Goal: Task Accomplishment & Management: Manage account settings

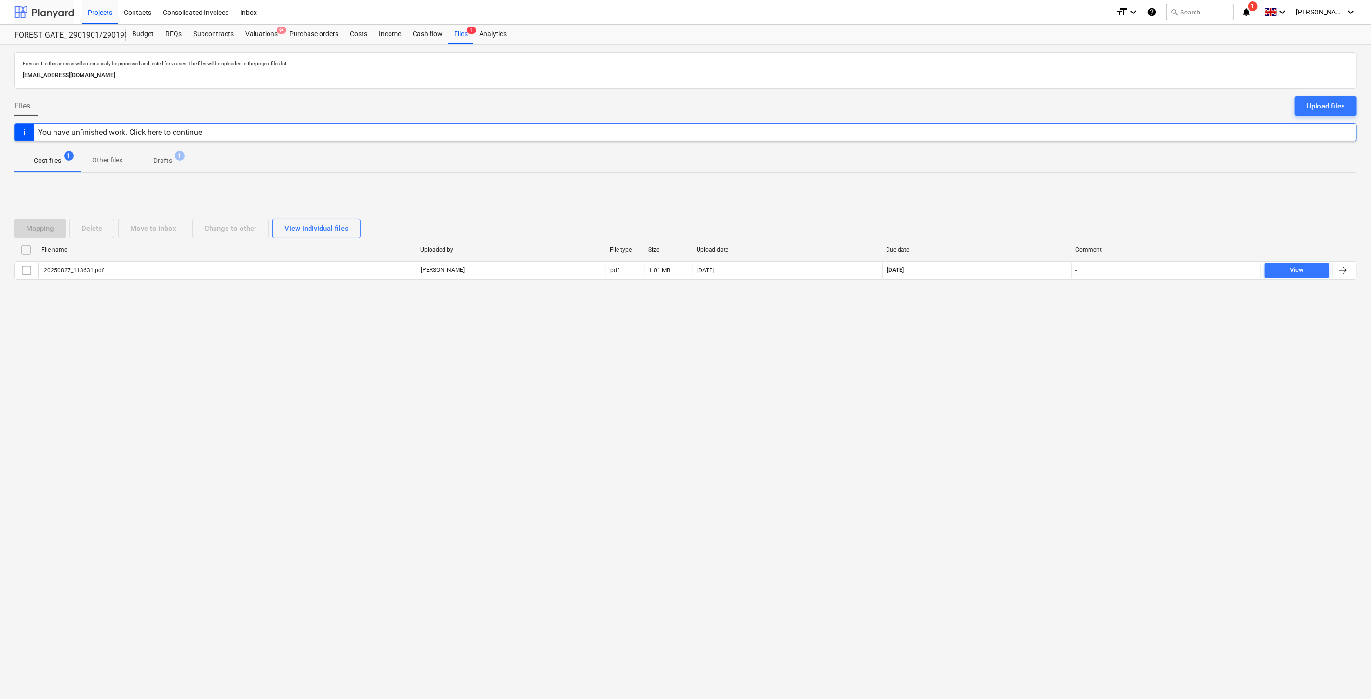
click at [52, 19] on div at bounding box center [44, 12] width 60 height 24
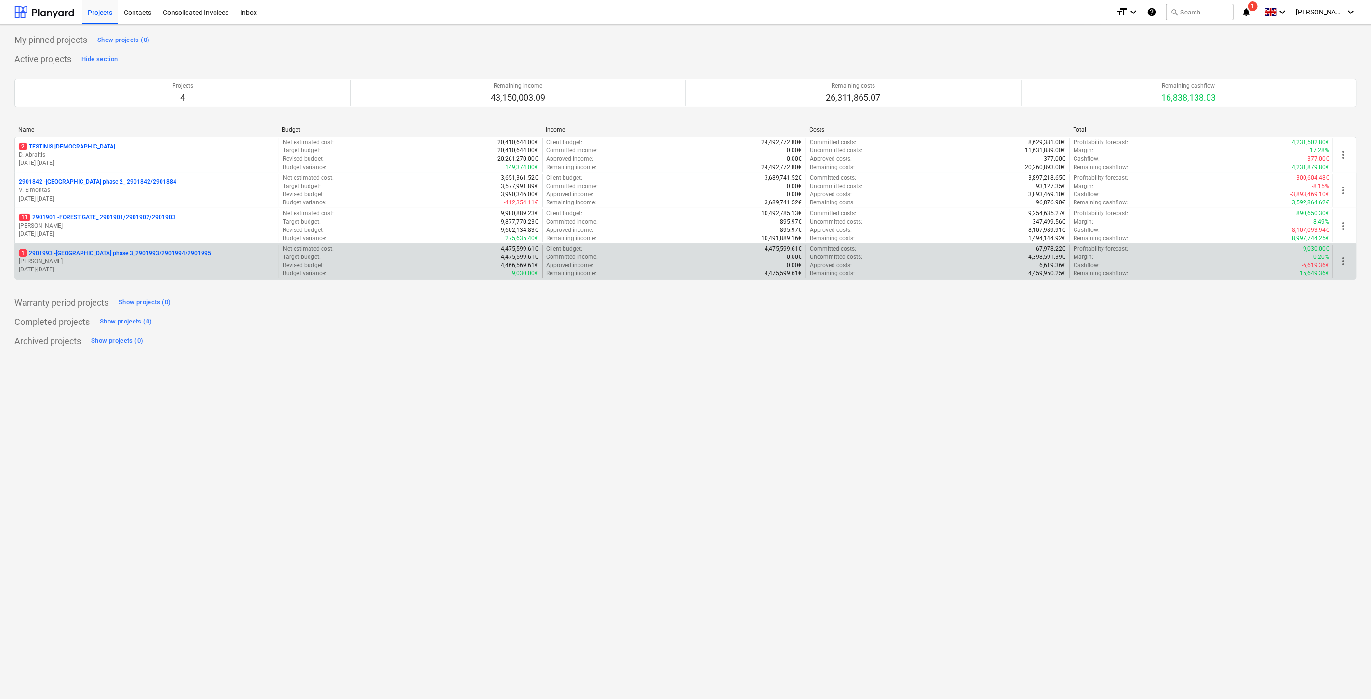
click at [96, 273] on p "[DATE] - [DATE]" at bounding box center [147, 270] width 256 height 8
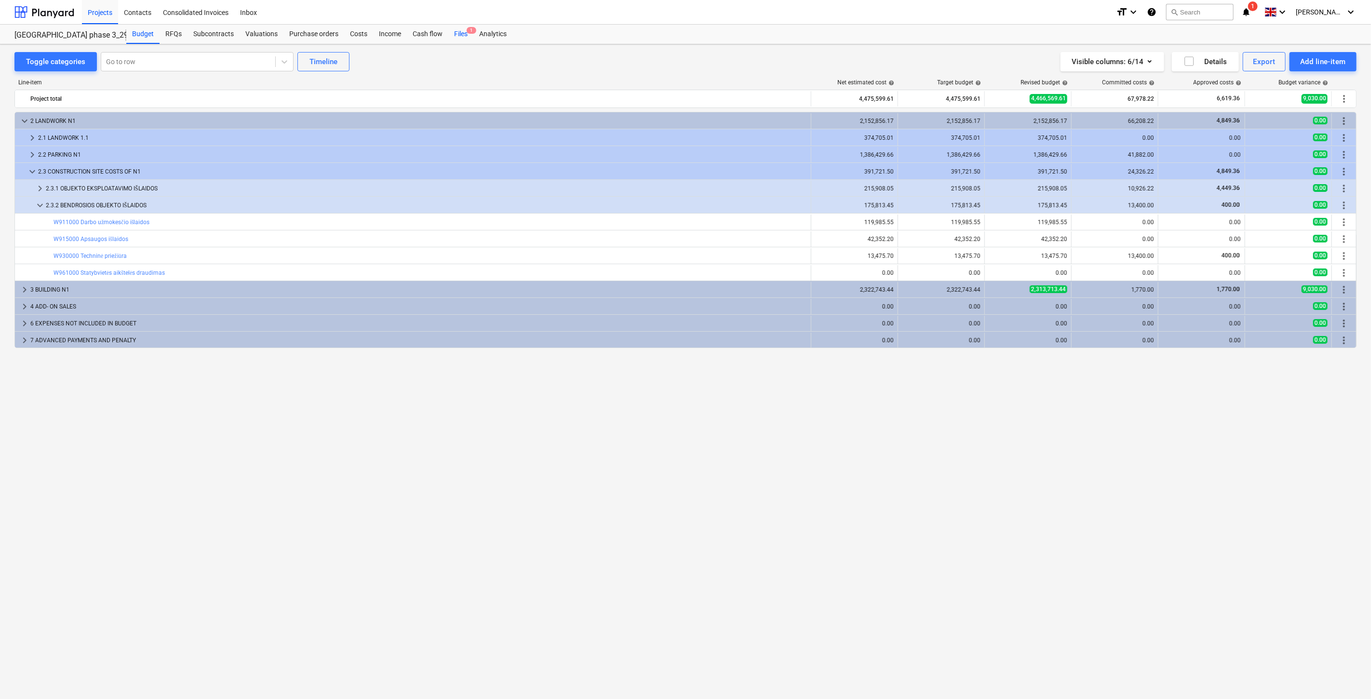
click at [463, 38] on div "Files 1" at bounding box center [460, 34] width 25 height 19
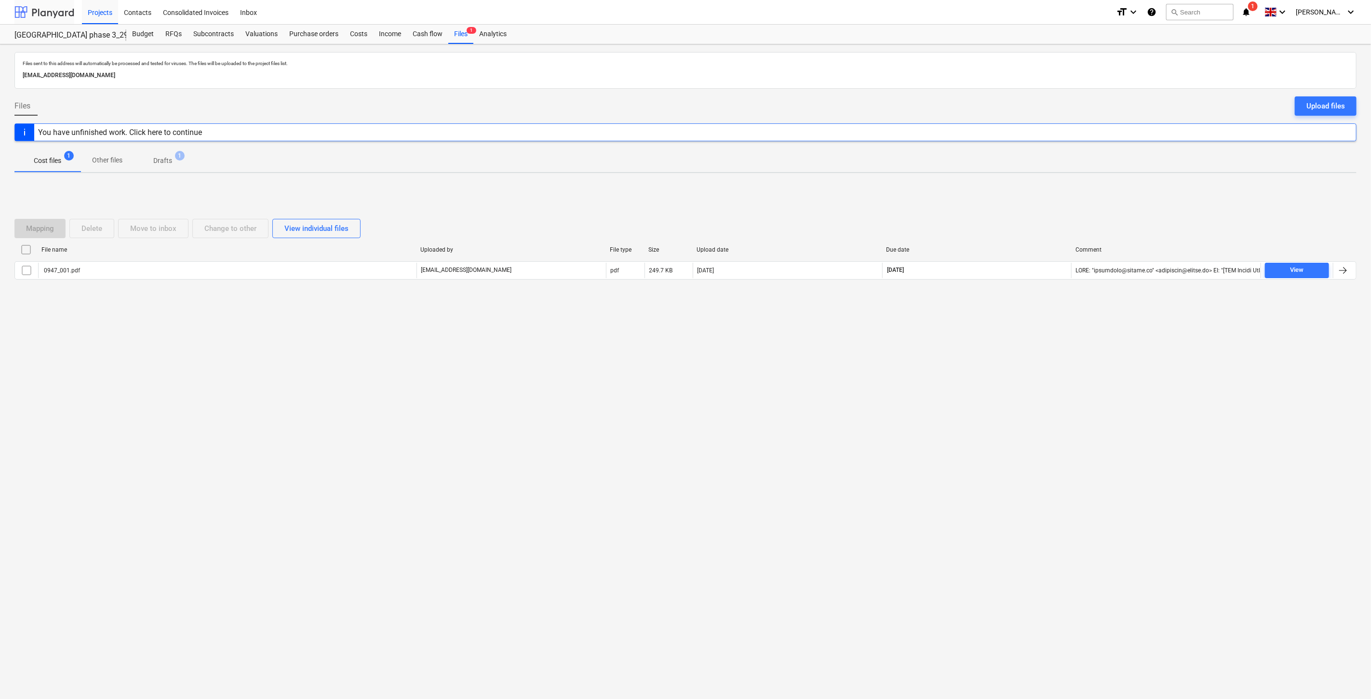
click at [49, 9] on div at bounding box center [44, 12] width 60 height 24
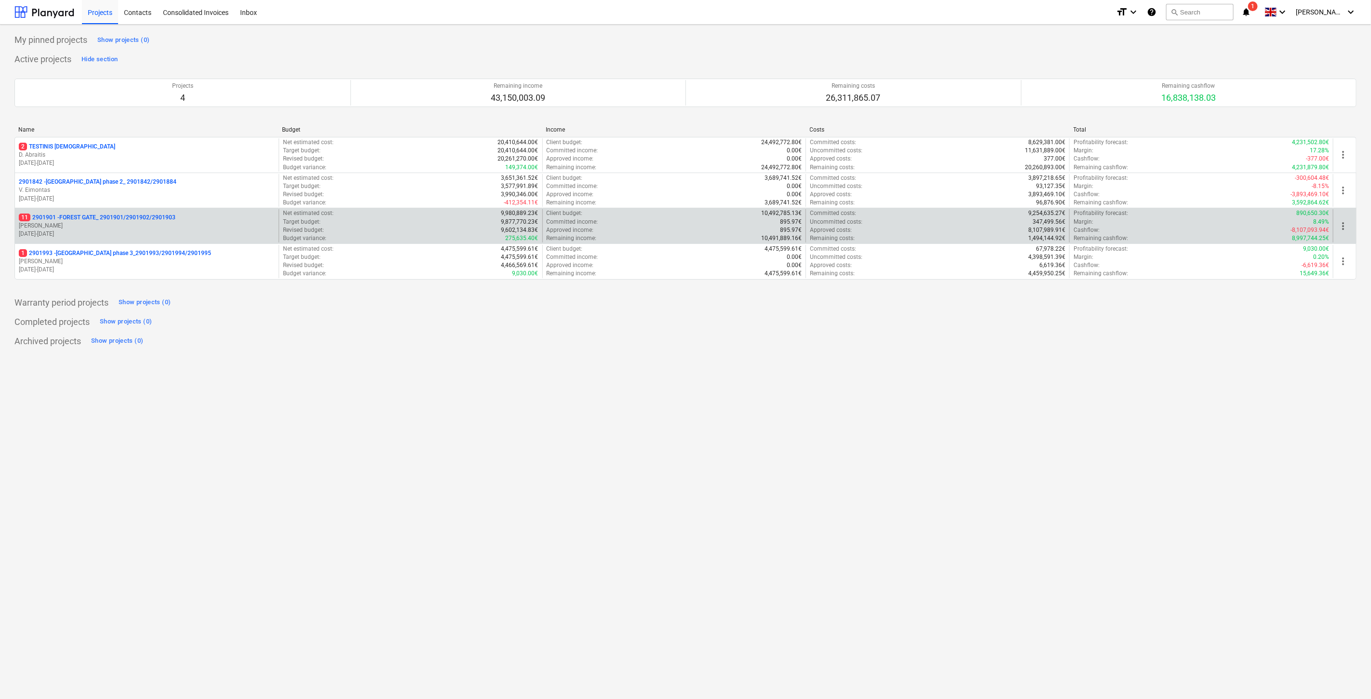
click at [208, 215] on div "11 2901901 - FOREST GATE_ 2901901/2901902/2901903" at bounding box center [147, 217] width 256 height 8
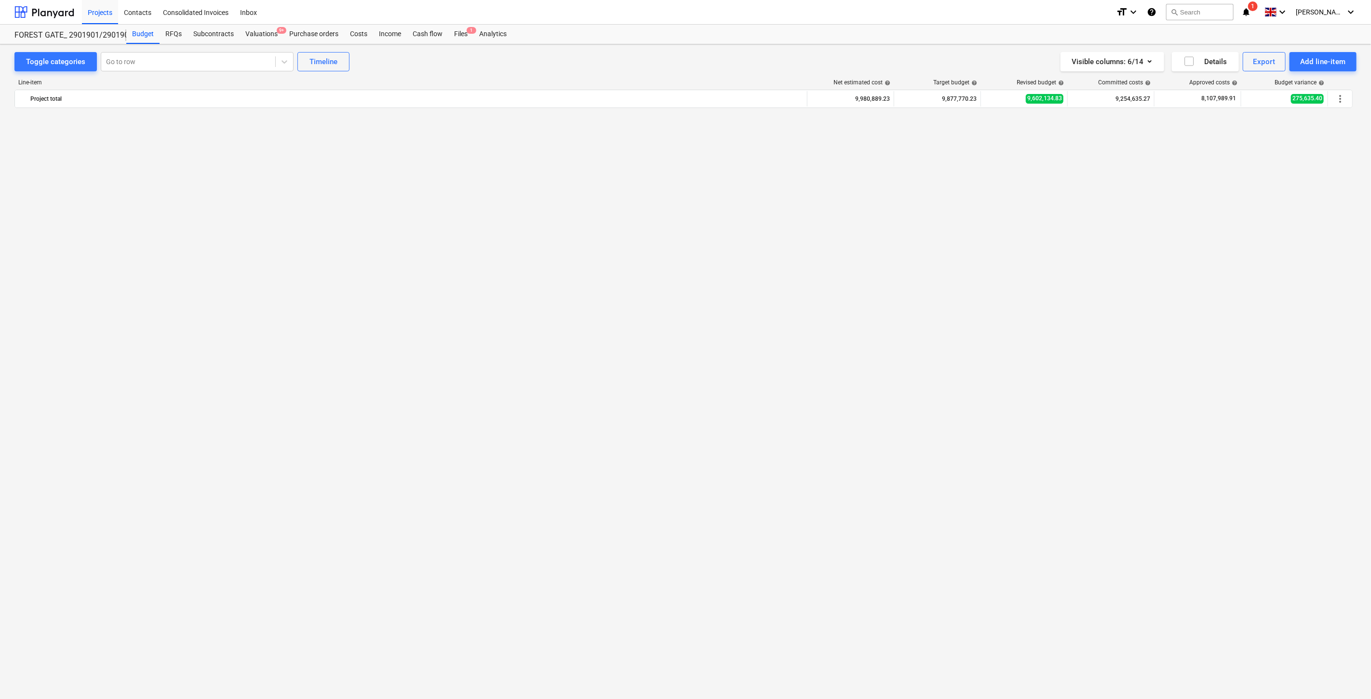
scroll to position [1591, 0]
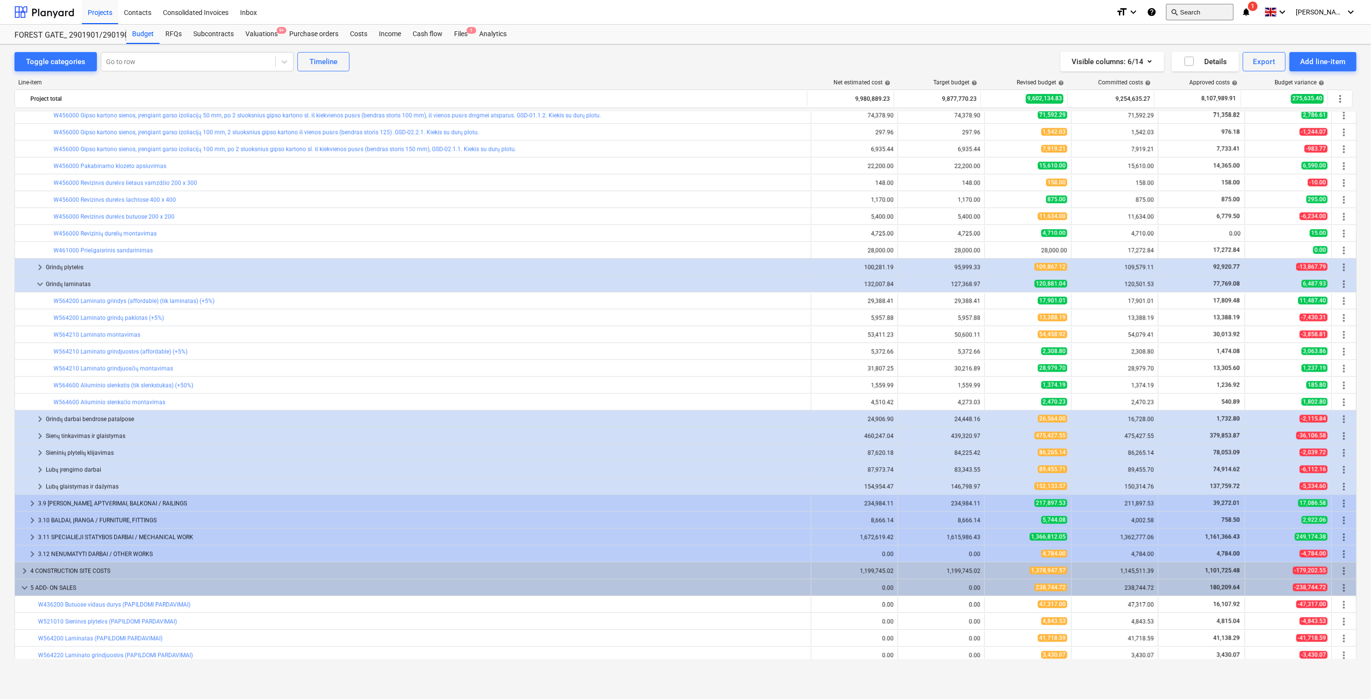
click at [1187, 20] on button "search Search" at bounding box center [1199, 12] width 67 height 16
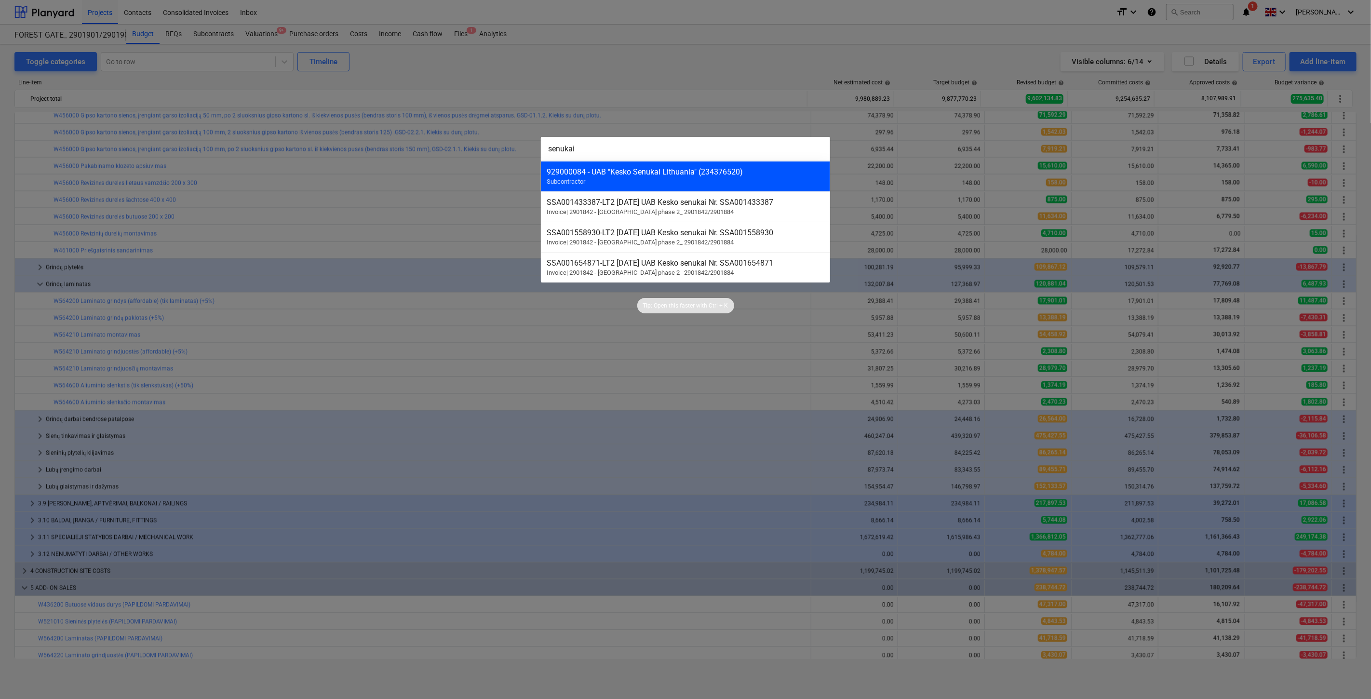
type input "senukai"
click at [754, 186] on div "929000084 - UAB "Kesko Senukai Lithuania" (234376520) Subcontractor" at bounding box center [685, 176] width 289 height 30
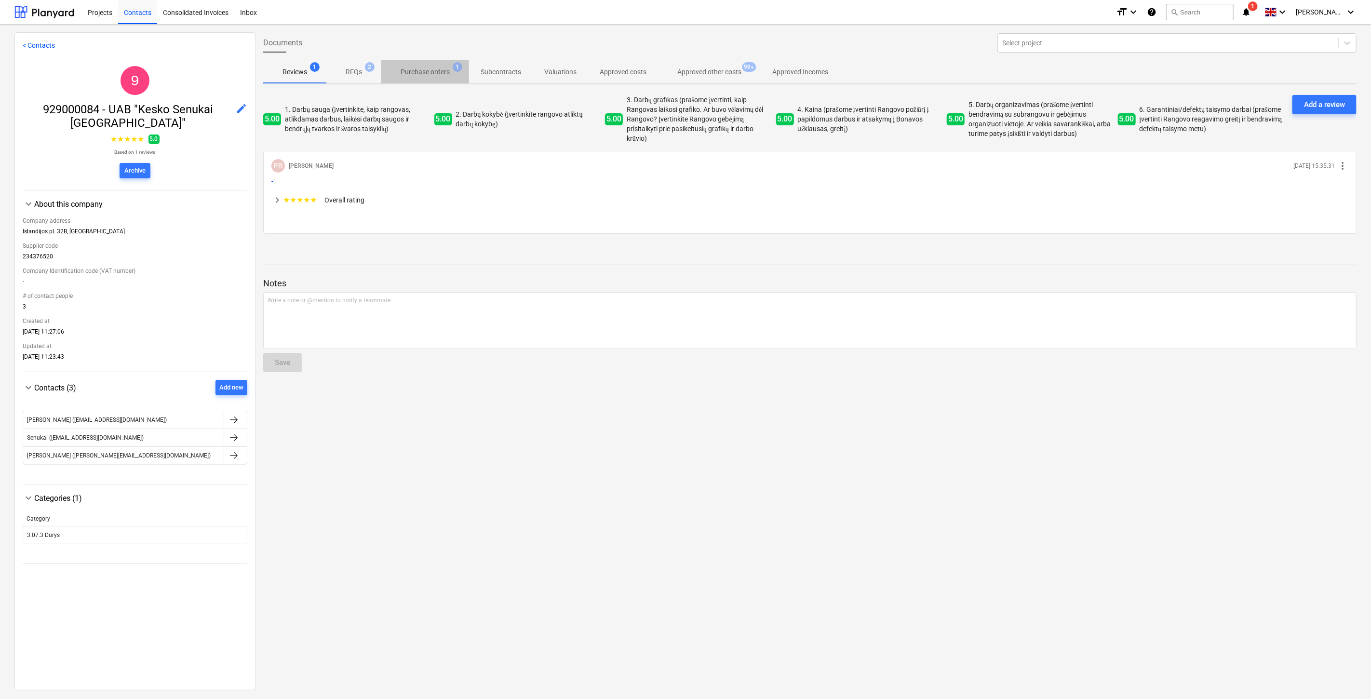
click at [445, 68] on p "Purchase orders" at bounding box center [424, 72] width 49 height 10
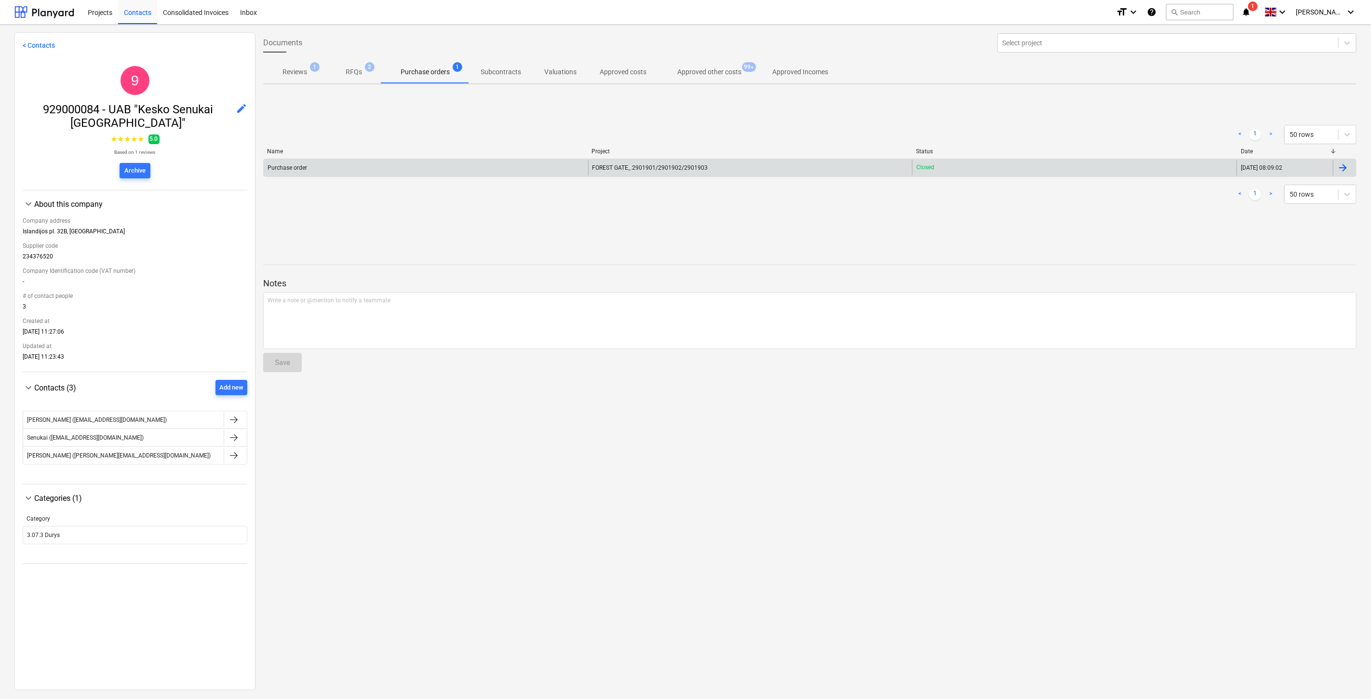
click at [458, 170] on div "Purchase order" at bounding box center [426, 167] width 324 height 15
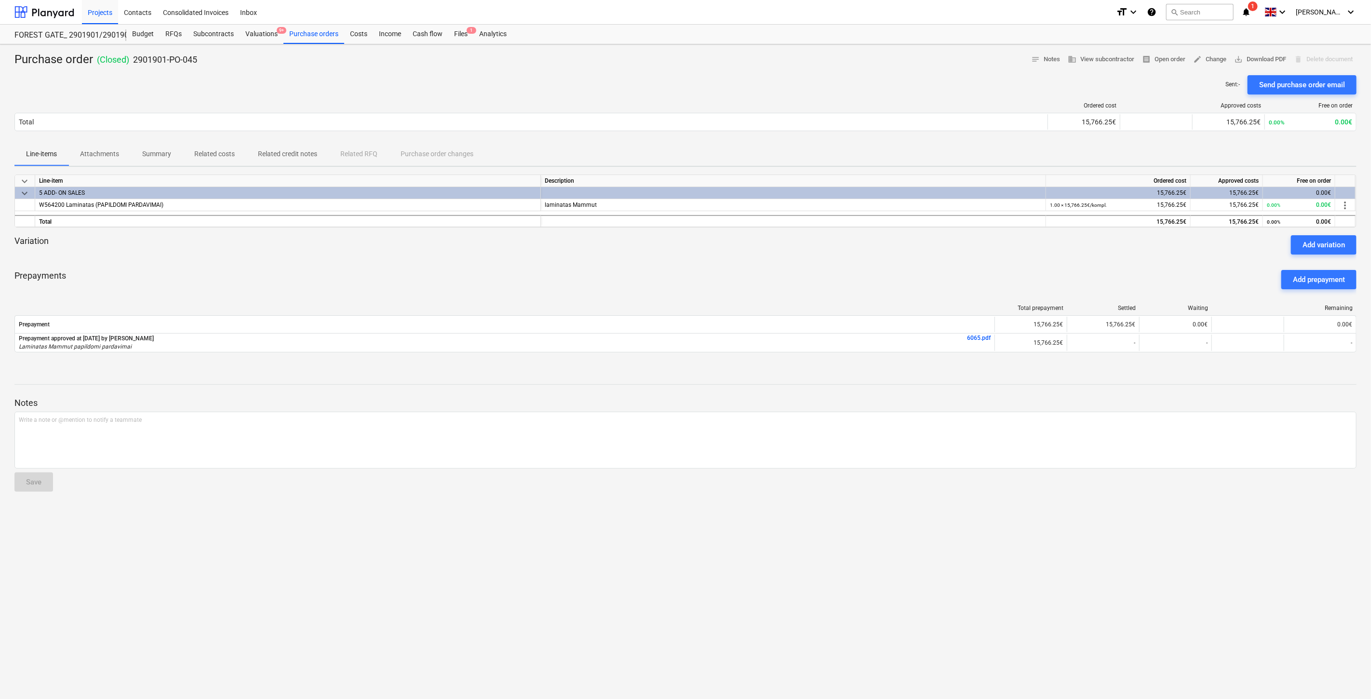
click at [840, 277] on div "Prepayments Add prepayment" at bounding box center [685, 279] width 1342 height 35
click at [860, 271] on div "Prepayments Add prepayment" at bounding box center [685, 279] width 1342 height 35
click at [874, 266] on div "Prepayments Add prepayment" at bounding box center [685, 279] width 1342 height 35
click at [889, 261] on div at bounding box center [685, 258] width 1342 height 8
click at [1220, 20] on div "search Search" at bounding box center [1199, 12] width 67 height 24
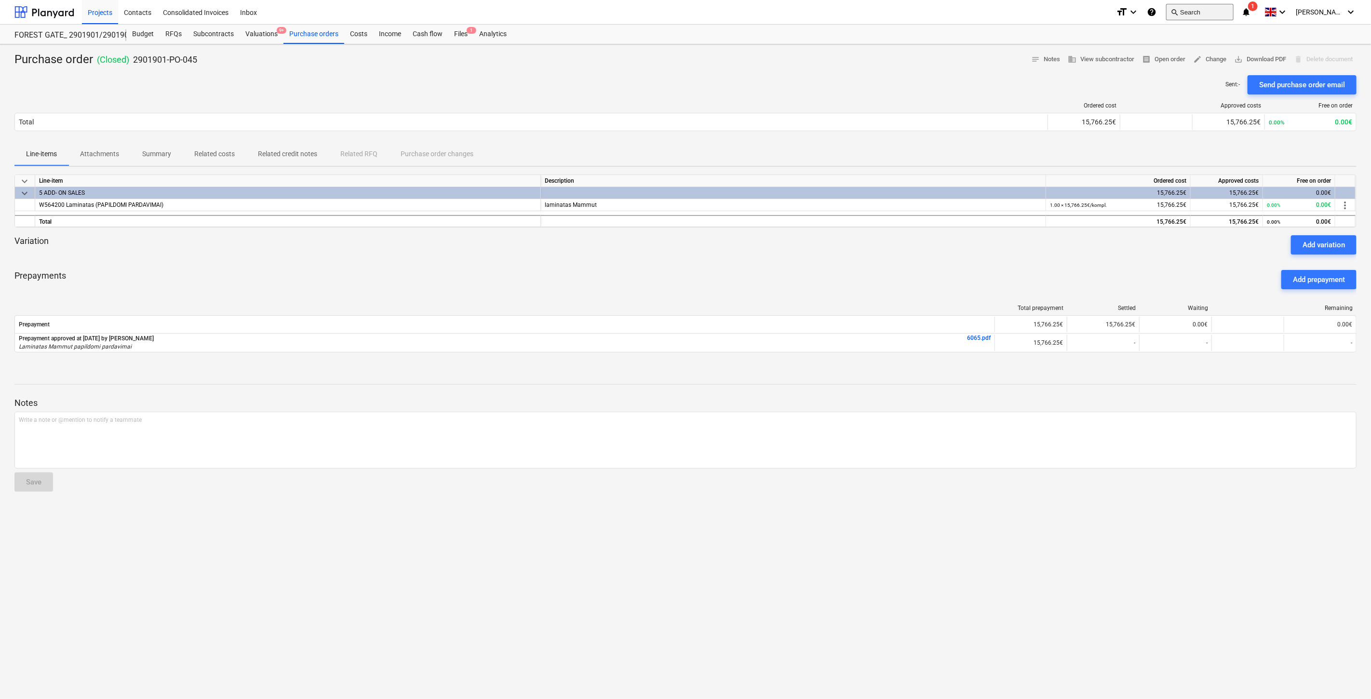
click at [1220, 18] on button "search Search" at bounding box center [1199, 12] width 67 height 16
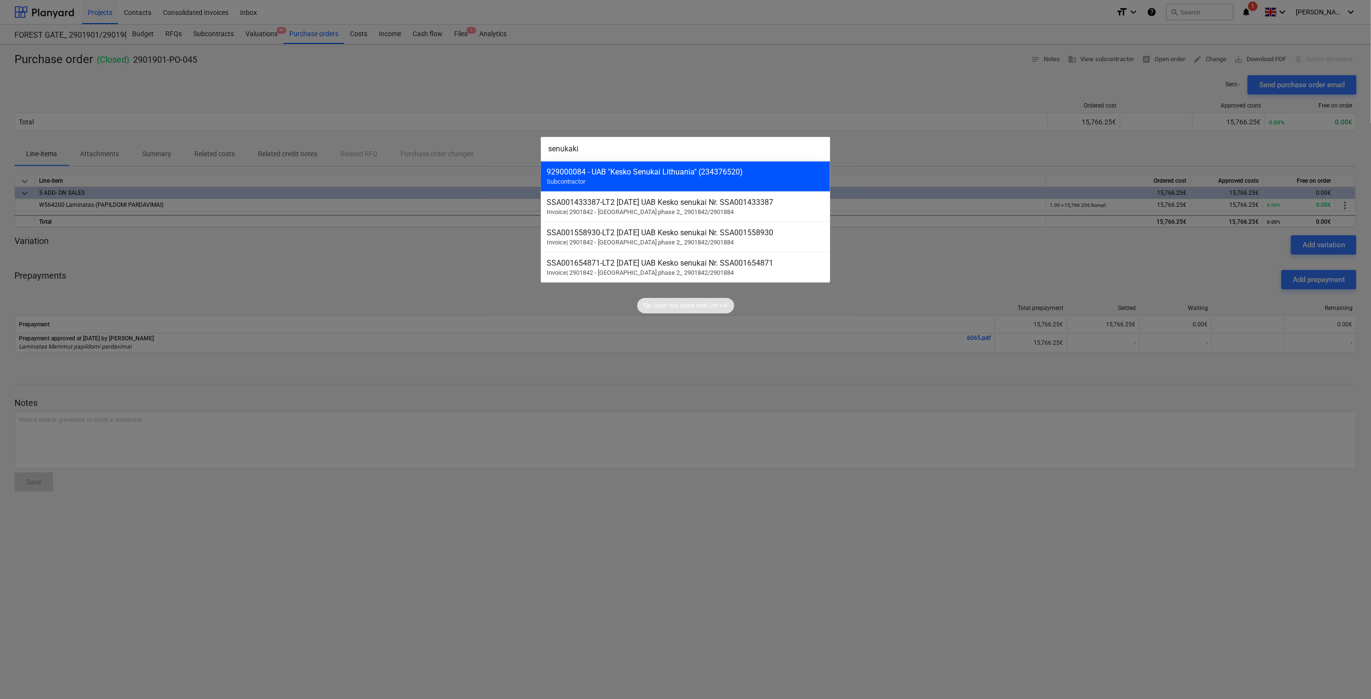
type input "senukaki"
drag, startPoint x: 700, startPoint y: 173, endPoint x: 705, endPoint y: 176, distance: 5.0
click at [703, 176] on div "929000084 - UAB "Kesko Senukai Lithuania" (234376520)" at bounding box center [685, 171] width 278 height 9
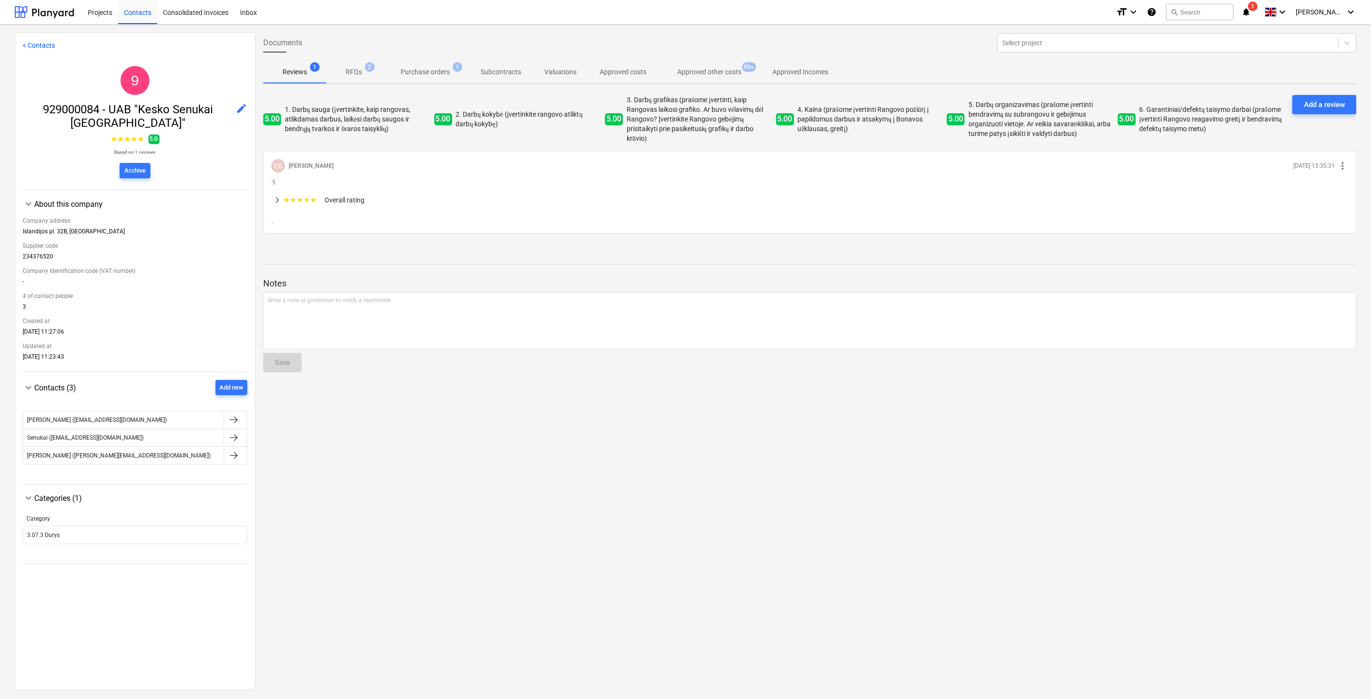
click at [717, 79] on span "Approved other costs 99+" at bounding box center [709, 71] width 103 height 17
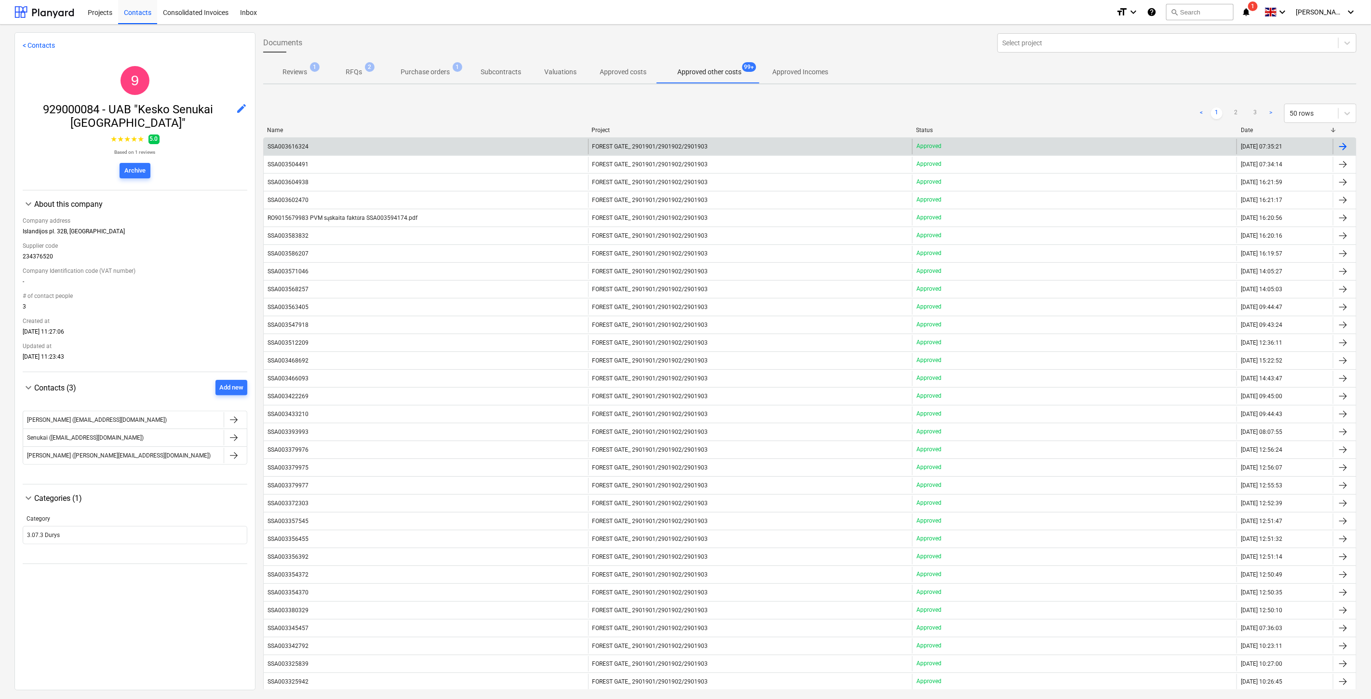
click at [529, 147] on div "SSA003616324" at bounding box center [426, 146] width 324 height 15
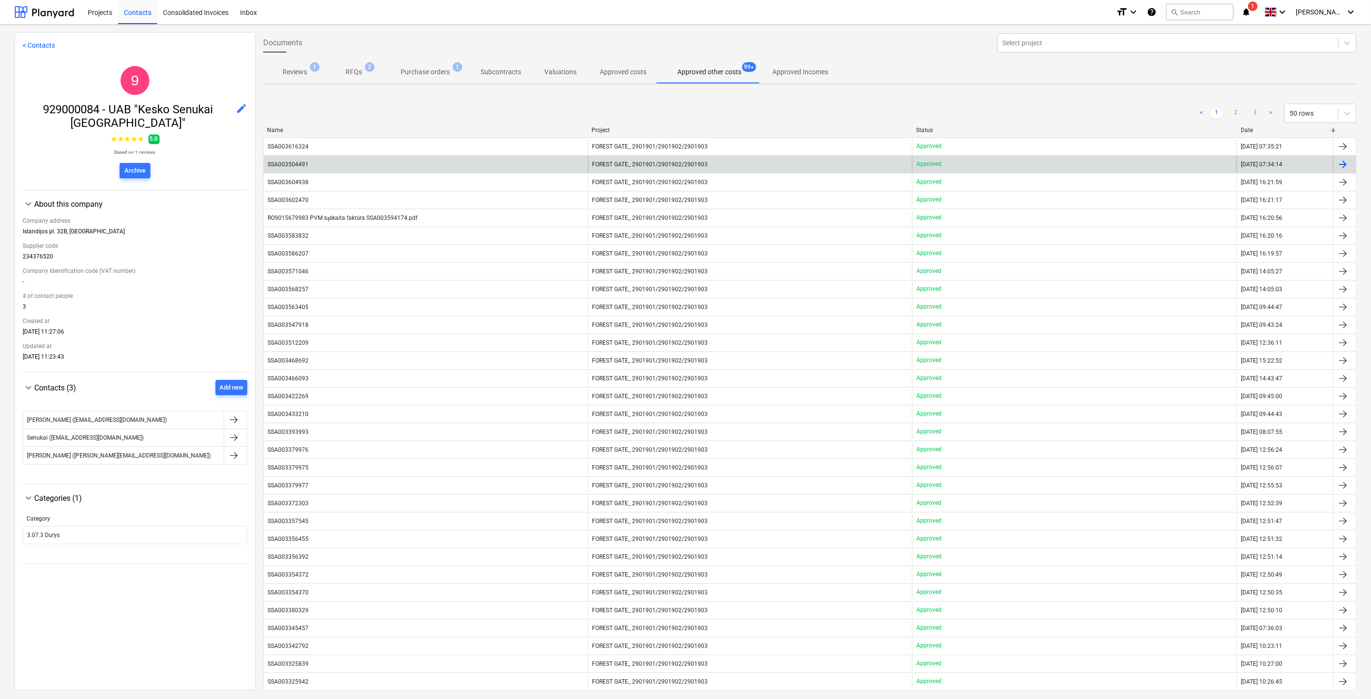
click at [417, 161] on div "SSA003504491" at bounding box center [426, 164] width 324 height 15
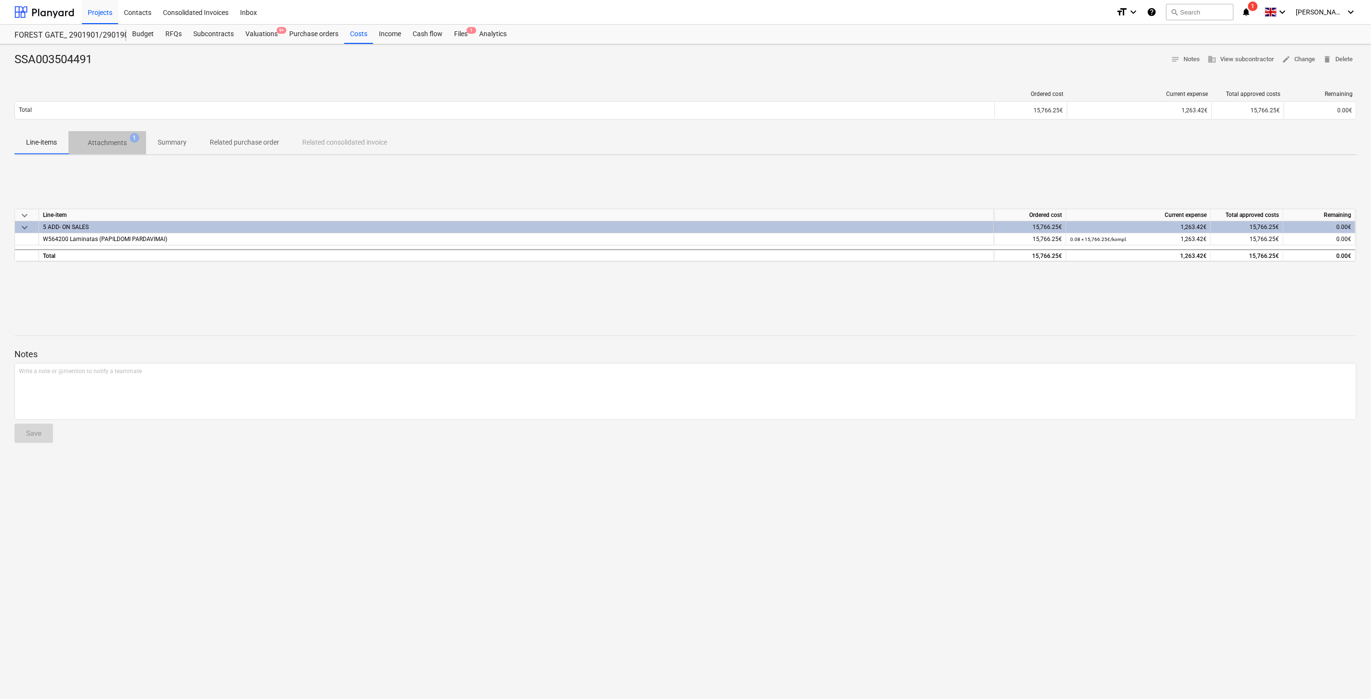
click at [103, 146] on p "Attachments" at bounding box center [107, 143] width 39 height 10
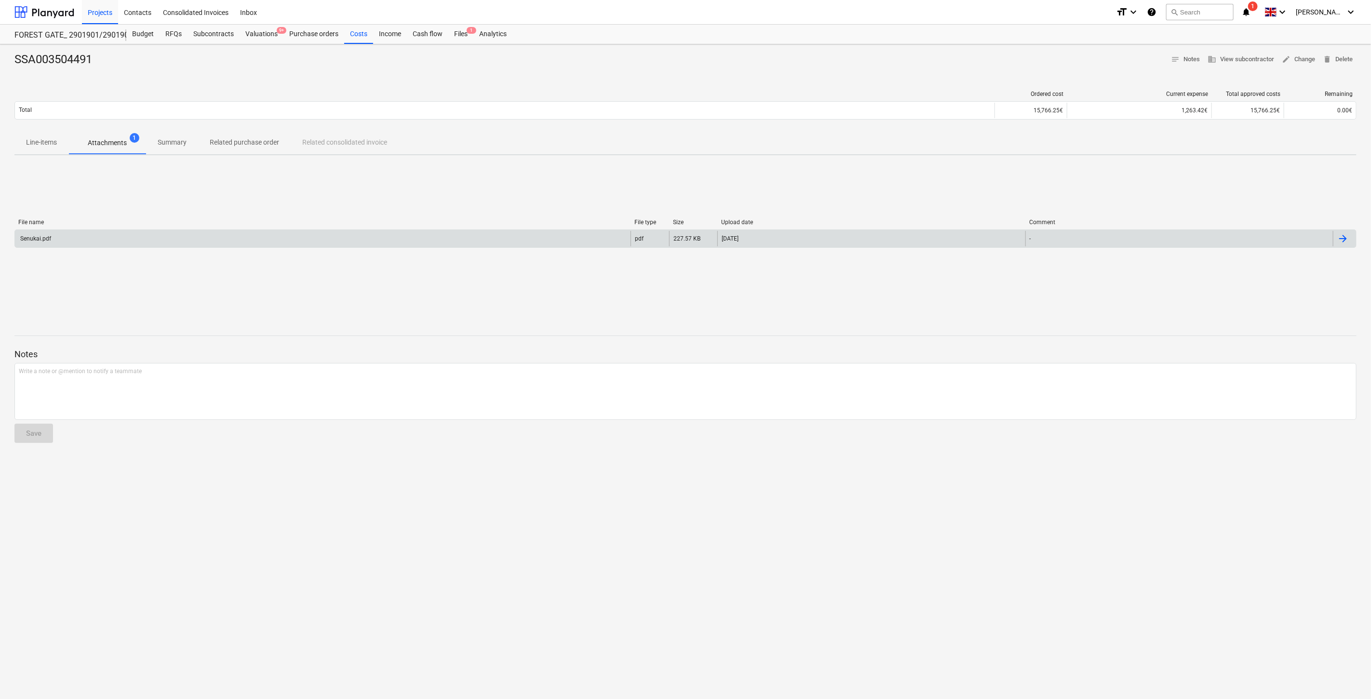
click at [219, 244] on div "Senukai.pdf" at bounding box center [322, 238] width 615 height 15
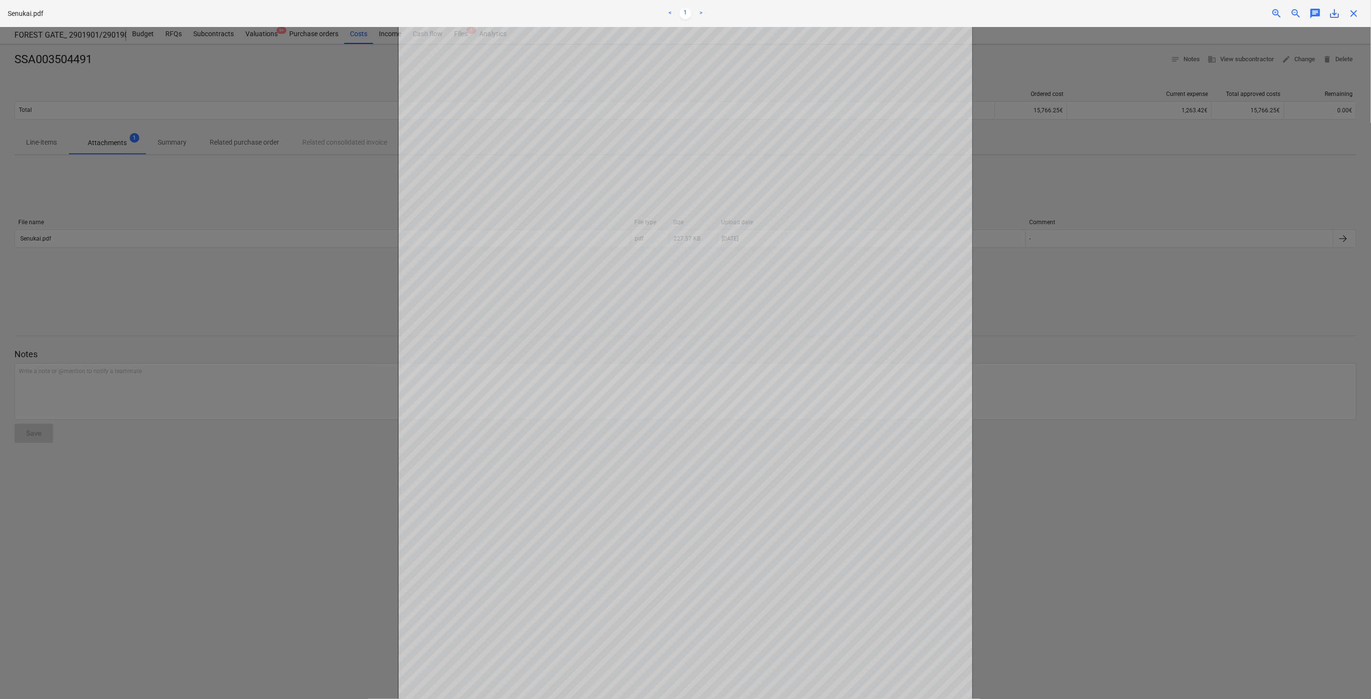
drag, startPoint x: 1103, startPoint y: 343, endPoint x: 1111, endPoint y: 333, distance: 13.3
click at [1103, 343] on div at bounding box center [685, 363] width 1371 height 672
click at [1141, 316] on div at bounding box center [685, 363] width 1371 height 672
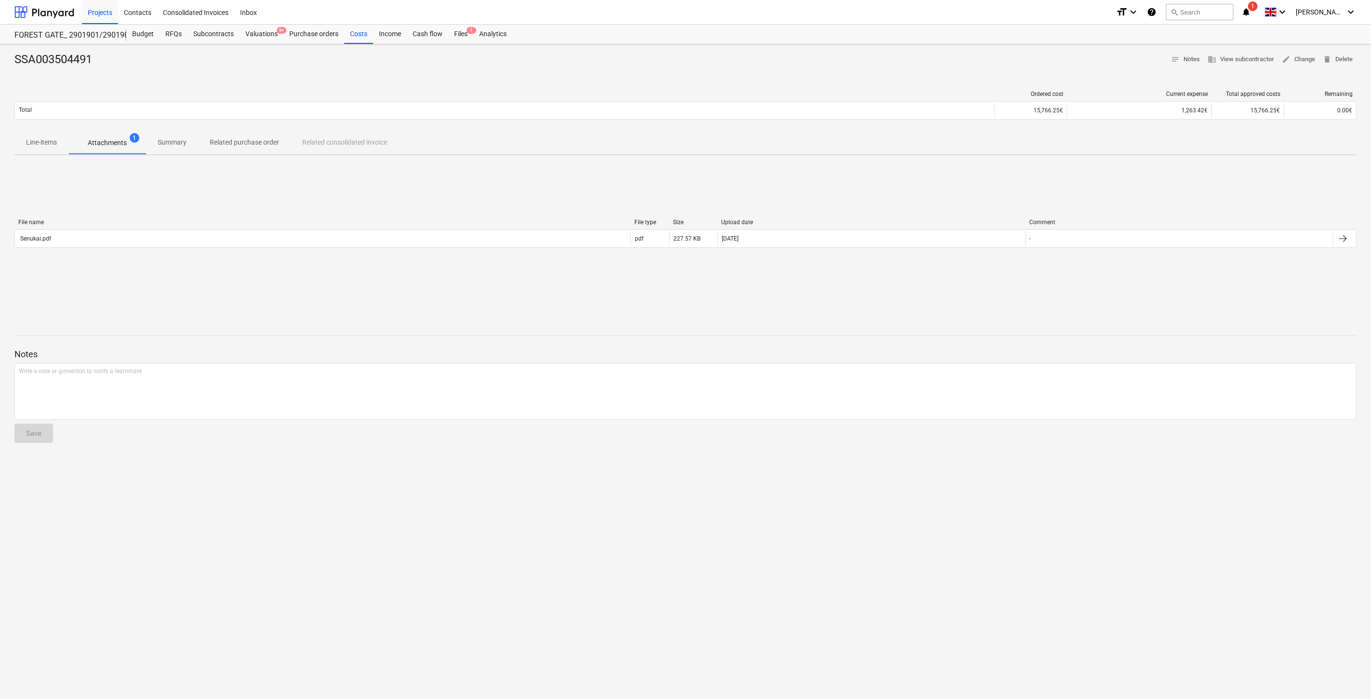
click at [900, 291] on div "File name File type Size Upload date Comment Senukai.pdf pdf 227.57 KB [DATE] -…" at bounding box center [685, 235] width 1342 height 145
click at [913, 286] on div "File name File type Size Upload date Comment Senukai.pdf pdf 227.57 KB [DATE] -…" at bounding box center [685, 235] width 1342 height 145
click at [203, 35] on div "Subcontracts" at bounding box center [213, 34] width 52 height 19
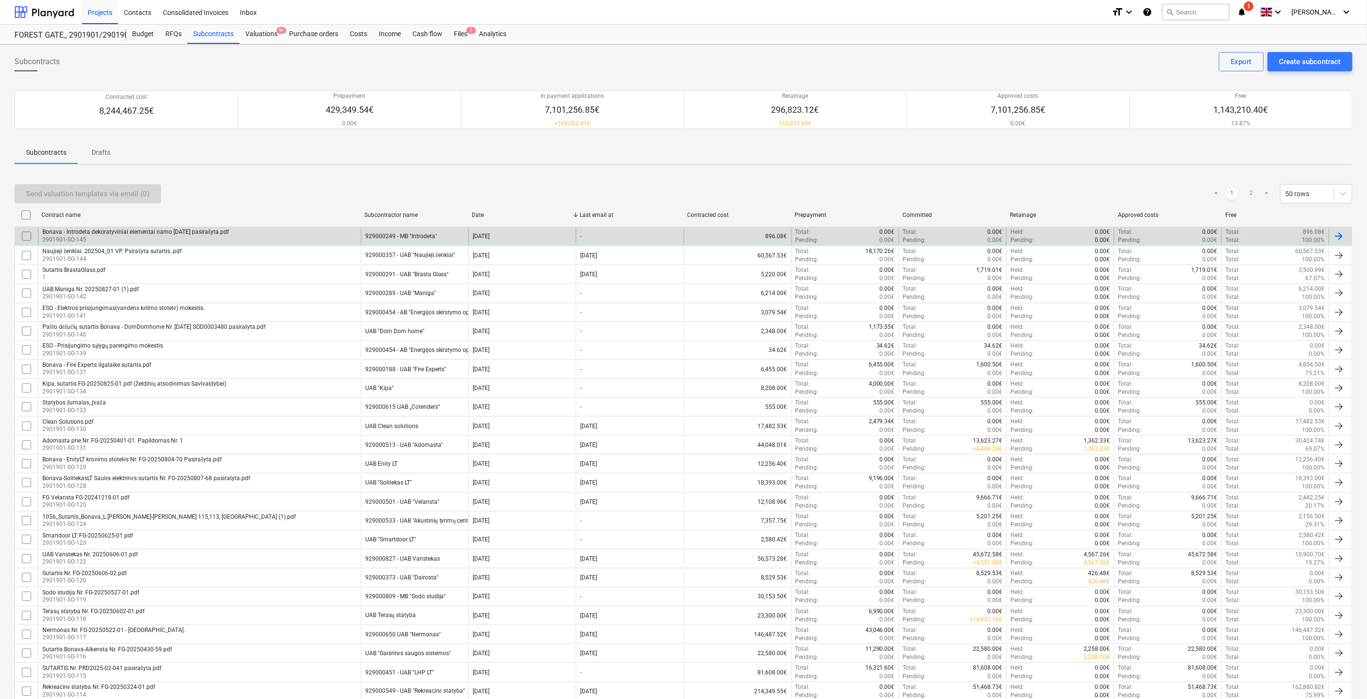
click at [290, 232] on div "Bonava - Introdeta dekoratyviniai elementai namo [DATE] pasirašyta.pdf 2901901-…" at bounding box center [199, 236] width 323 height 16
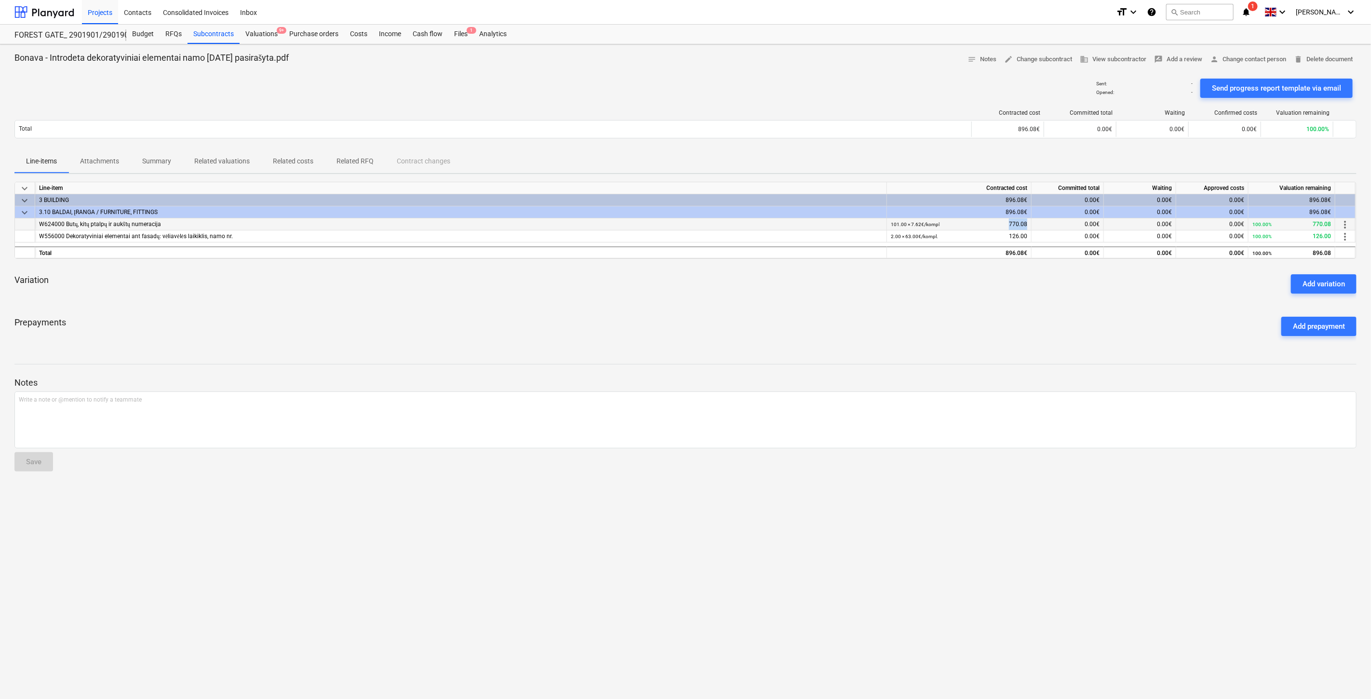
click at [1026, 225] on div "101.00 × 7.62€ / kompl 770.08" at bounding box center [959, 224] width 145 height 12
copy div "770.08"
click at [1026, 235] on div "2.00 × 63.00€ / kompl. 126.00" at bounding box center [959, 236] width 145 height 12
copy div "126.00"
click at [921, 319] on div "Prepayments Add prepayment" at bounding box center [685, 326] width 1342 height 35
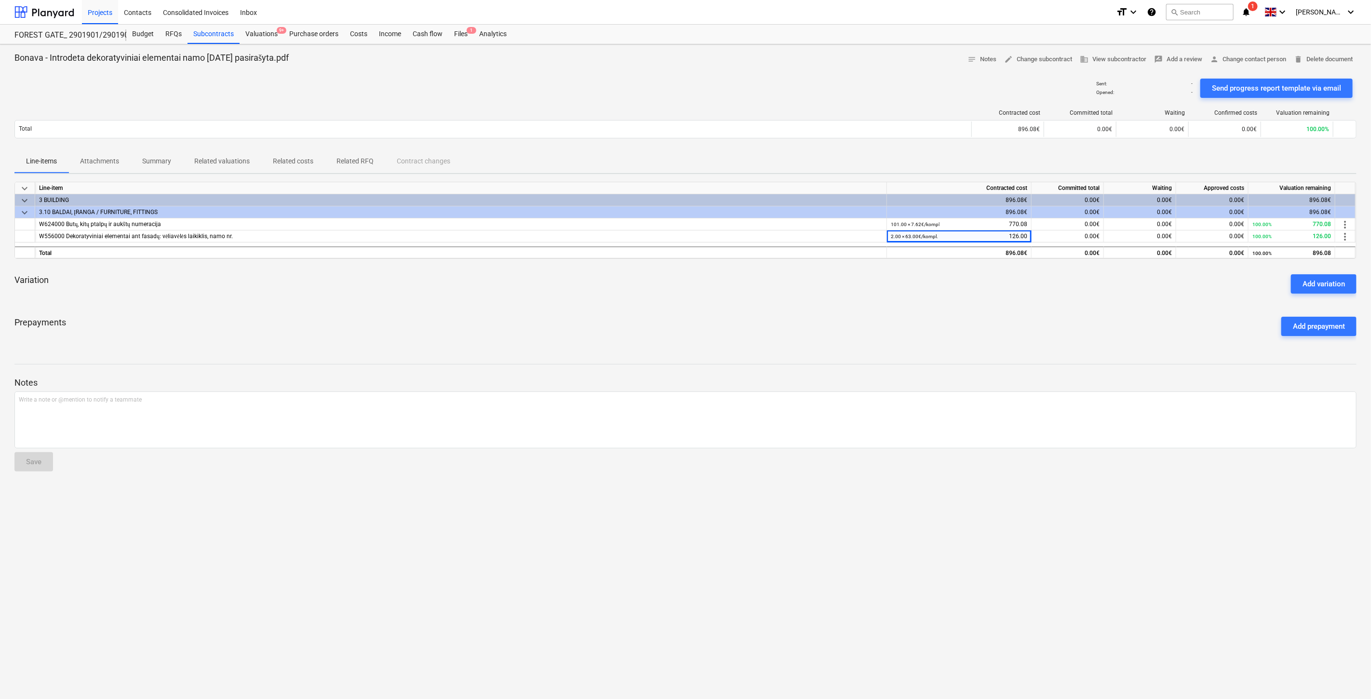
click at [955, 298] on div "Variation Add variation" at bounding box center [685, 283] width 1342 height 35
click at [464, 29] on div "Files 1" at bounding box center [460, 34] width 25 height 19
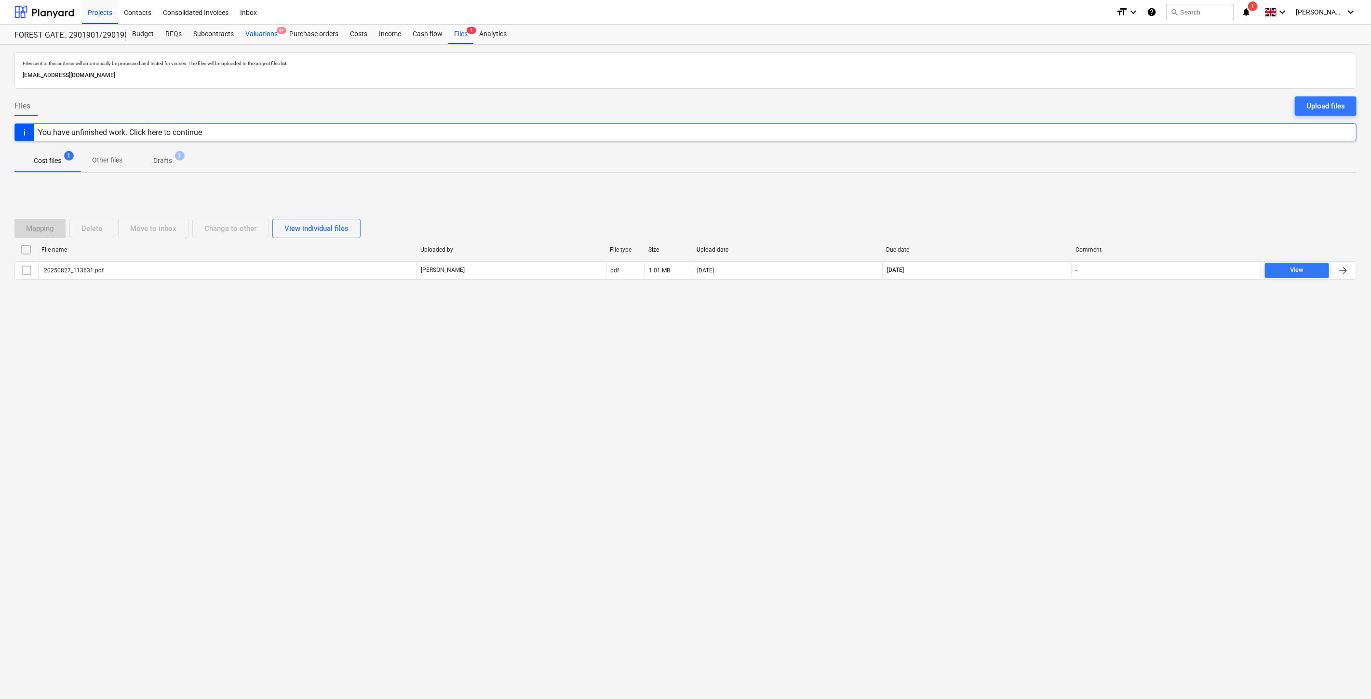
drag, startPoint x: 212, startPoint y: 36, endPoint x: 248, endPoint y: 34, distance: 35.7
click at [212, 36] on div "Subcontracts" at bounding box center [213, 34] width 52 height 19
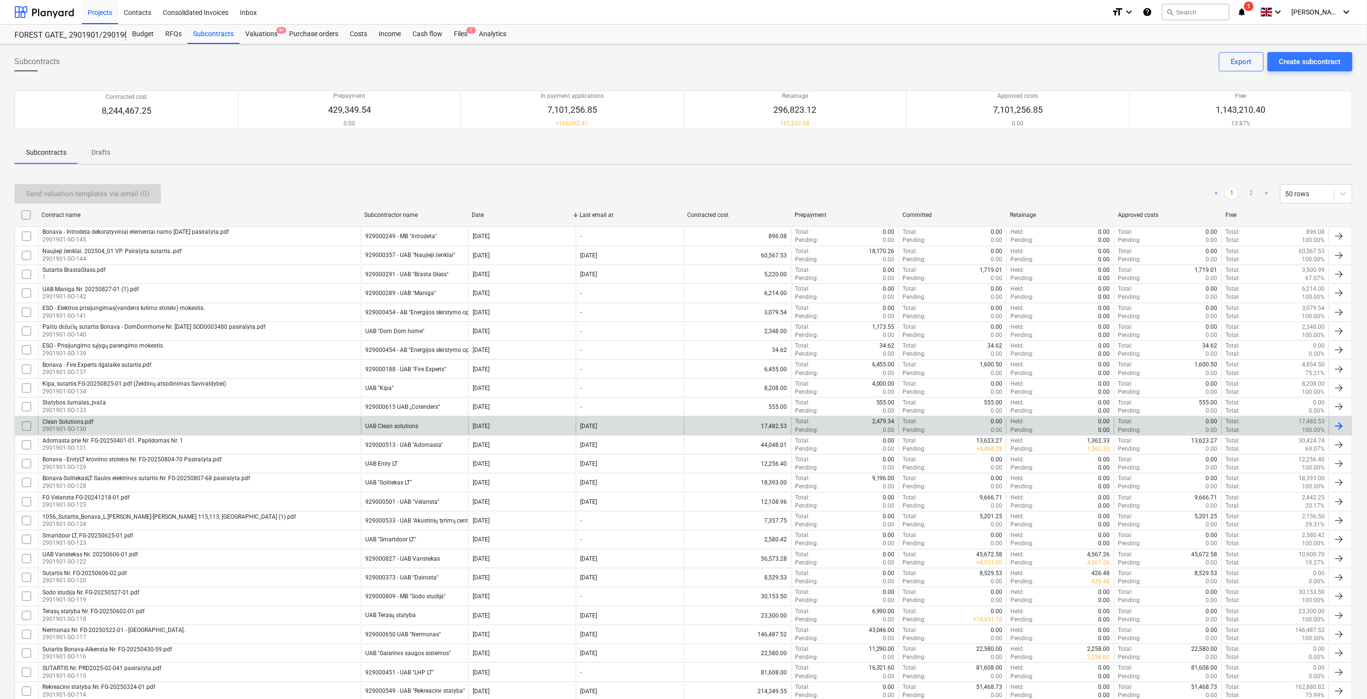
click at [310, 429] on div "Clean Solutions.pdf 2901901-SO-130" at bounding box center [199, 425] width 323 height 16
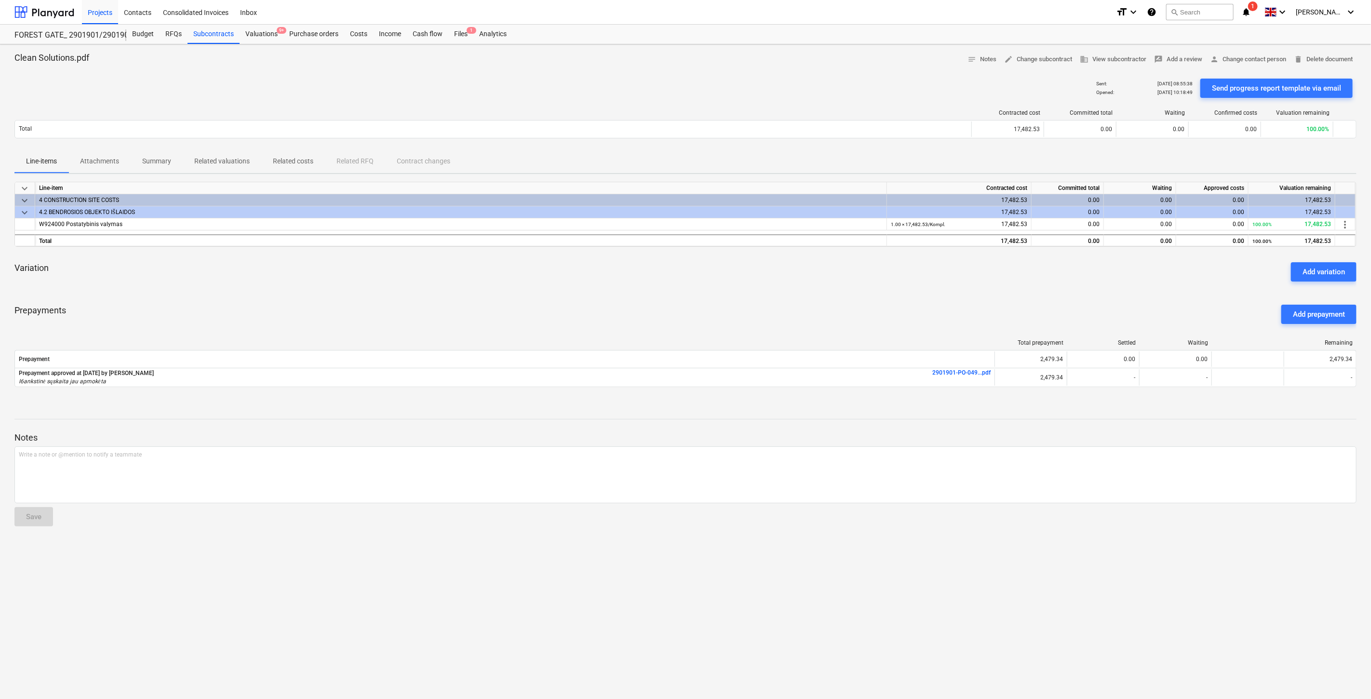
click at [985, 310] on div "Prepayments Add prepayment" at bounding box center [685, 314] width 1342 height 35
click at [1008, 306] on div "Prepayments Add prepayment" at bounding box center [685, 314] width 1342 height 35
click at [1059, 297] on div "Prepayments Add prepayment" at bounding box center [685, 314] width 1342 height 35
click at [1088, 286] on div "Variation Add variation" at bounding box center [685, 271] width 1342 height 35
click at [834, 292] on div "keyboard_arrow_down Line-item Contracted cost Committed total Waiting Approved …" at bounding box center [685, 290] width 1342 height 217
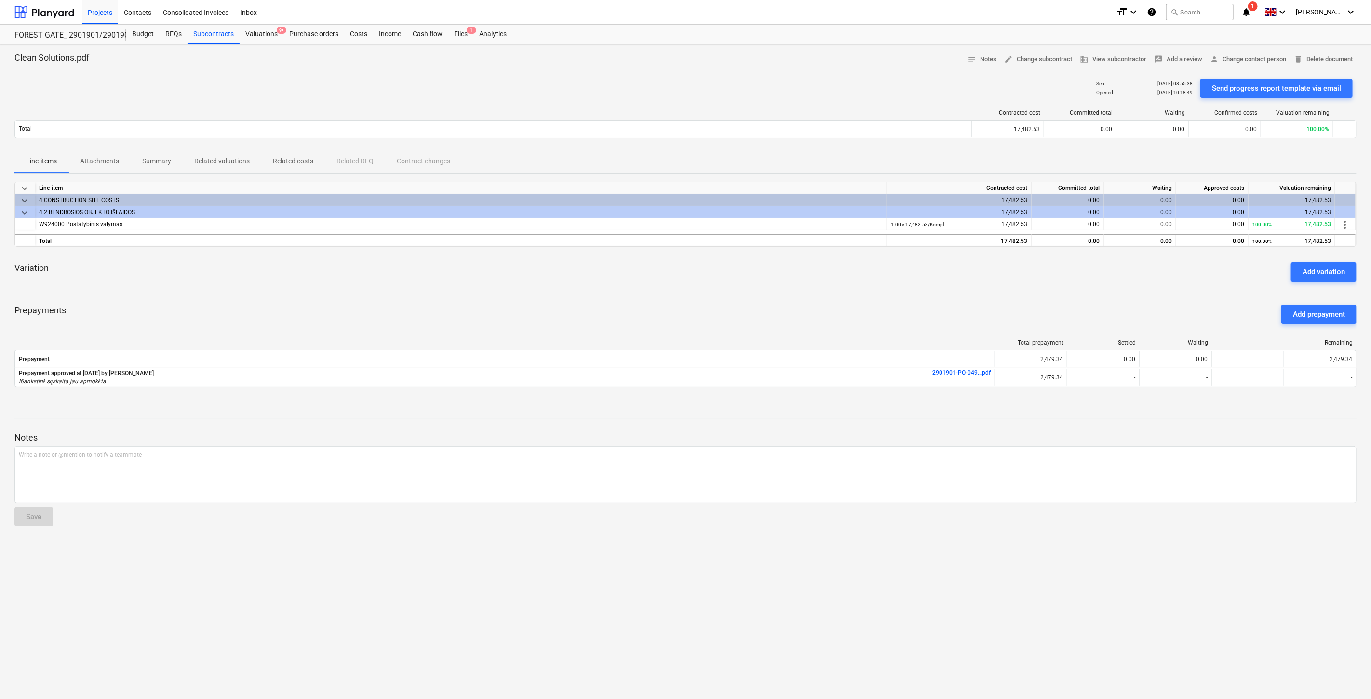
click at [865, 282] on div "Variation Add variation" at bounding box center [685, 271] width 1342 height 35
drag, startPoint x: 948, startPoint y: 225, endPoint x: 903, endPoint y: 277, distance: 69.0
click at [0, 0] on div "W924000 Postatybinis valymas 1.00 × 17,482.53 / Kompl. 17,482.53 0.00 0.00 0.00…" at bounding box center [0, 0] width 0 height 0
drag, startPoint x: 897, startPoint y: 290, endPoint x: 935, endPoint y: 276, distance: 40.6
click at [900, 288] on div "keyboard_arrow_down Line-item Contracted cost Committed total Waiting Approved …" at bounding box center [685, 290] width 1342 height 217
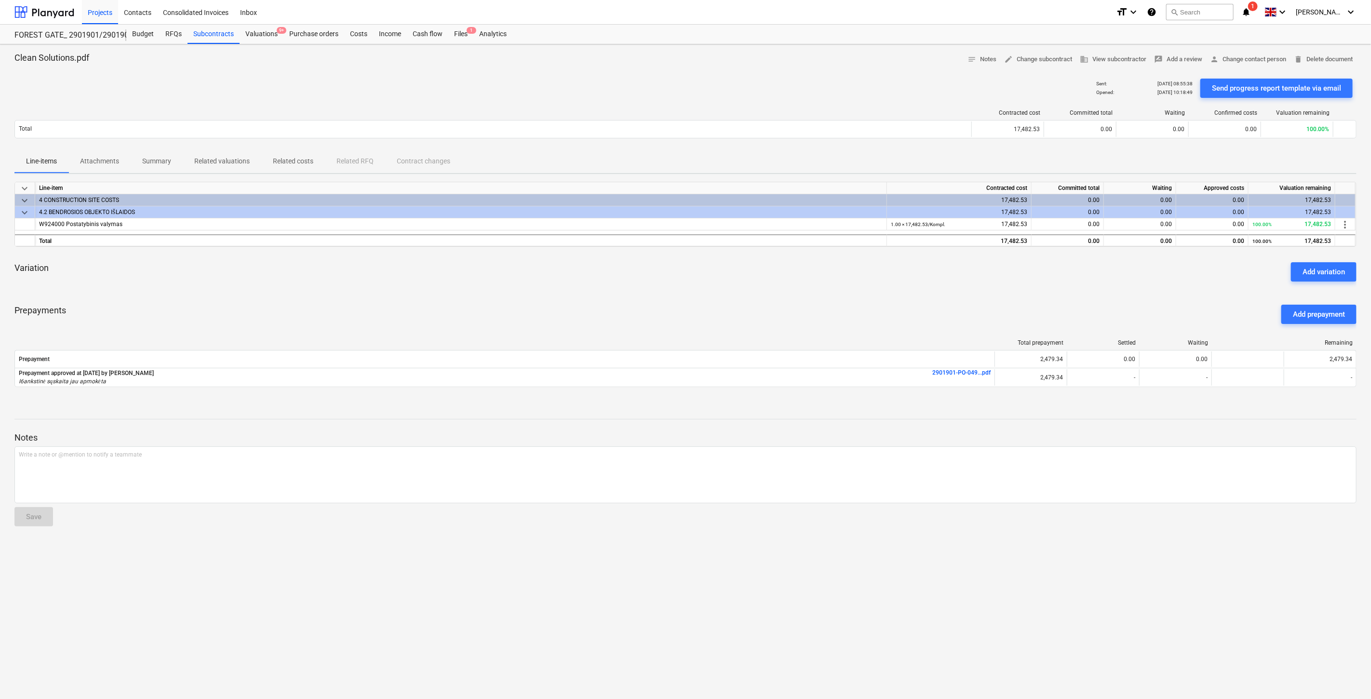
drag, startPoint x: 935, startPoint y: 276, endPoint x: 953, endPoint y: 271, distance: 17.9
click at [936, 275] on div "Variation Add variation" at bounding box center [685, 271] width 1342 height 35
click at [953, 271] on div "Variation Add variation" at bounding box center [685, 271] width 1342 height 35
click at [966, 266] on div "Variation Add variation" at bounding box center [685, 271] width 1342 height 35
click at [967, 288] on div "Variation Add variation" at bounding box center [685, 271] width 1342 height 35
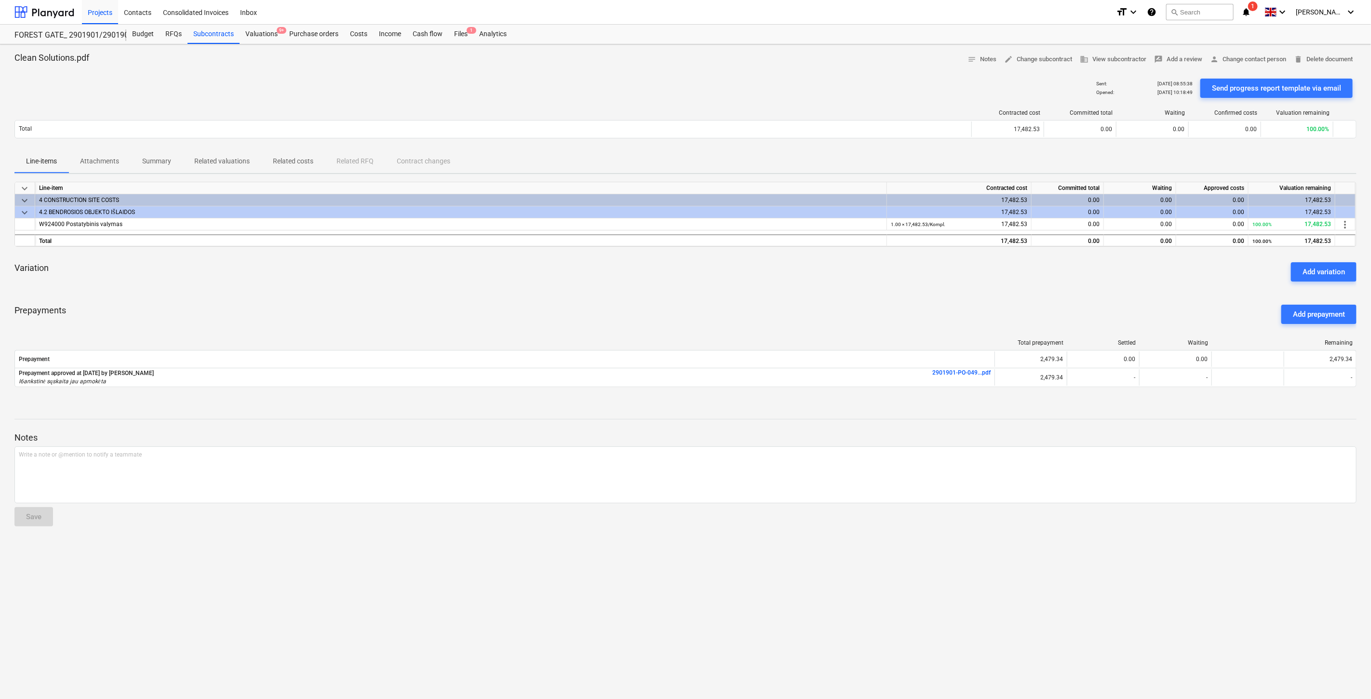
click at [982, 280] on div "Variation Add variation" at bounding box center [685, 271] width 1342 height 35
drag, startPoint x: 1025, startPoint y: 224, endPoint x: 987, endPoint y: 226, distance: 38.6
click at [987, 226] on div "1.00 × 17,482.53 / Kompl. 17,482.53" at bounding box center [959, 224] width 136 height 12
click at [975, 275] on div "Variation Add variation" at bounding box center [685, 271] width 1342 height 35
drag, startPoint x: 1027, startPoint y: 220, endPoint x: 975, endPoint y: 220, distance: 52.0
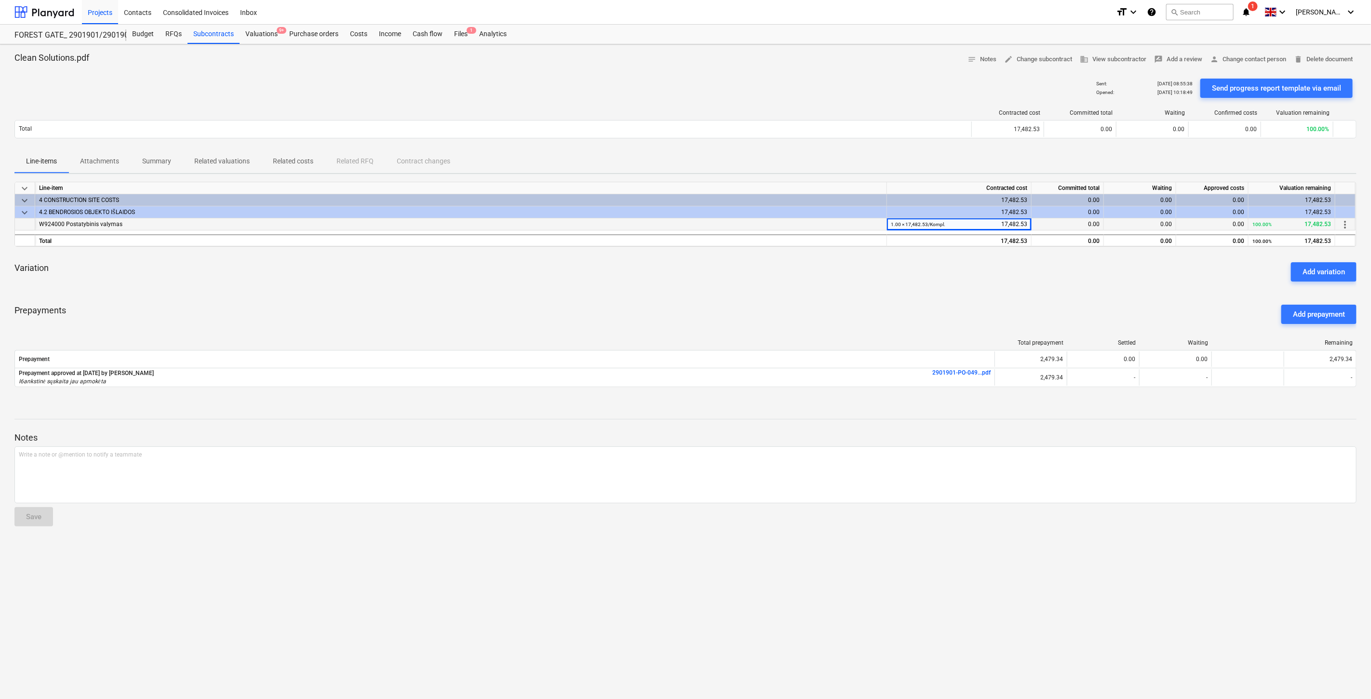
click at [974, 220] on div "1.00 × 17,482.53 / Kompl. 17,482.53" at bounding box center [959, 224] width 145 height 12
drag, startPoint x: 782, startPoint y: 329, endPoint x: 839, endPoint y: 299, distance: 64.5
click at [782, 329] on div "Prepayments Add prepayment" at bounding box center [685, 314] width 1342 height 35
click at [839, 299] on div "Prepayments Add prepayment" at bounding box center [685, 314] width 1342 height 35
click at [980, 283] on div "Variation Add variation" at bounding box center [685, 271] width 1342 height 35
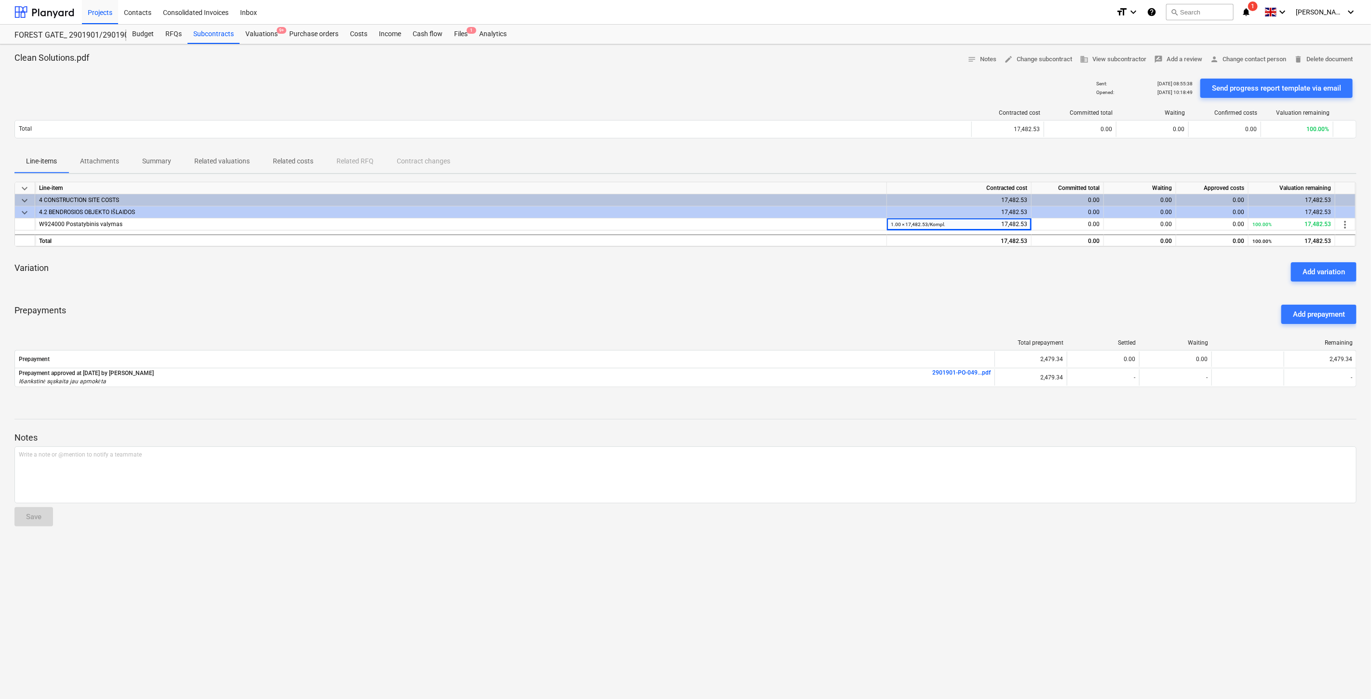
click at [999, 273] on div "Variation Add variation" at bounding box center [685, 271] width 1342 height 35
click at [222, 34] on div "Subcontracts" at bounding box center [213, 34] width 52 height 19
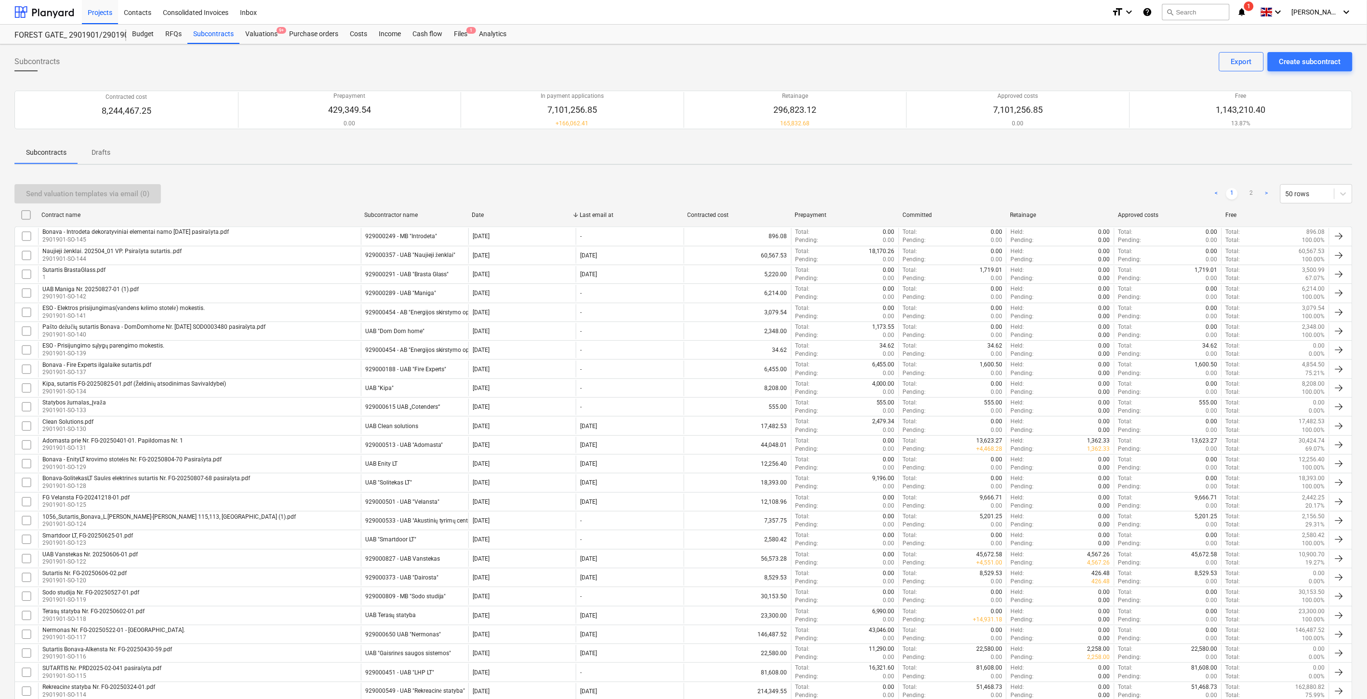
click at [918, 169] on div "Subcontracts Create subcontract Export Contracted cost 8,244,467.25 Prepayment …" at bounding box center [683, 636] width 1367 height 1184
click at [955, 171] on div "Subcontracts Create subcontract Export Contracted cost 8,244,467.25 Prepayment …" at bounding box center [683, 636] width 1367 height 1184
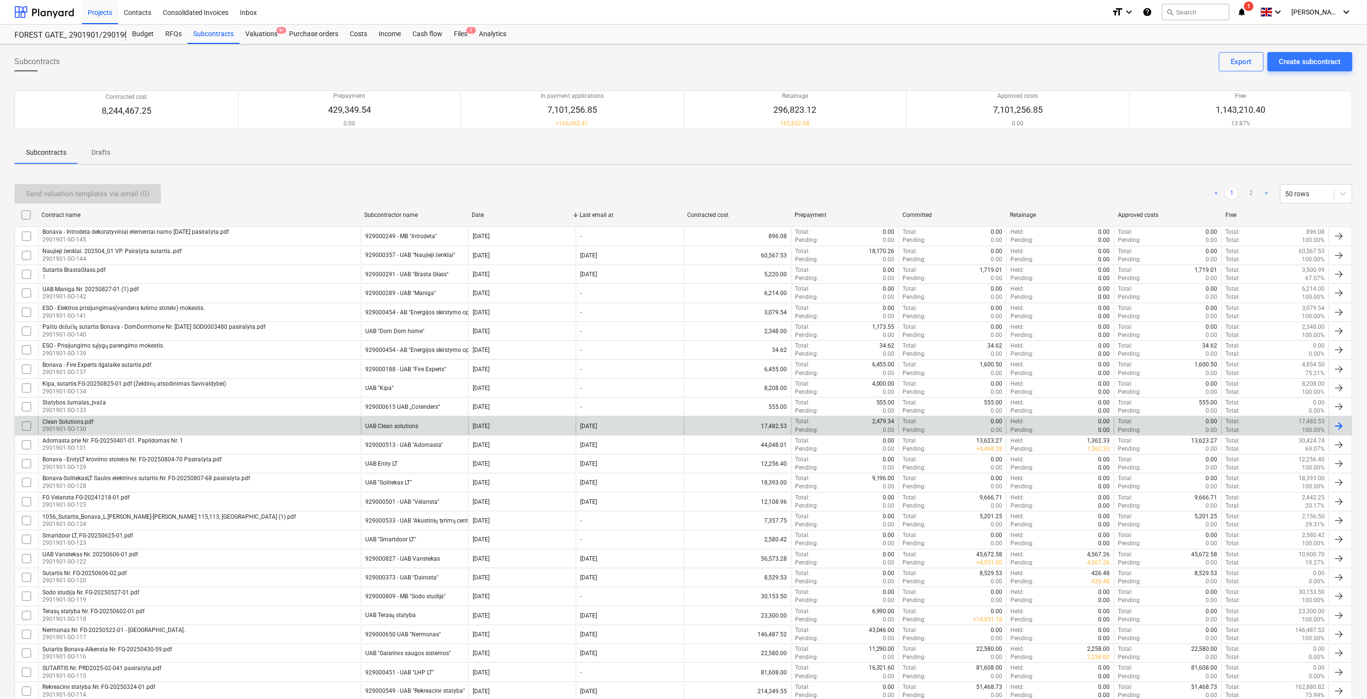
drag, startPoint x: 208, startPoint y: 418, endPoint x: 214, endPoint y: 431, distance: 14.4
click at [211, 415] on div "Bonava - Introdeta dekoratyviniai elementai namo [DATE] pasirašyta.pdf 2901901-…" at bounding box center [683, 700] width 1338 height 948
click at [209, 430] on div "Clean Solutions.pdf 2901901-SO-130" at bounding box center [199, 425] width 323 height 16
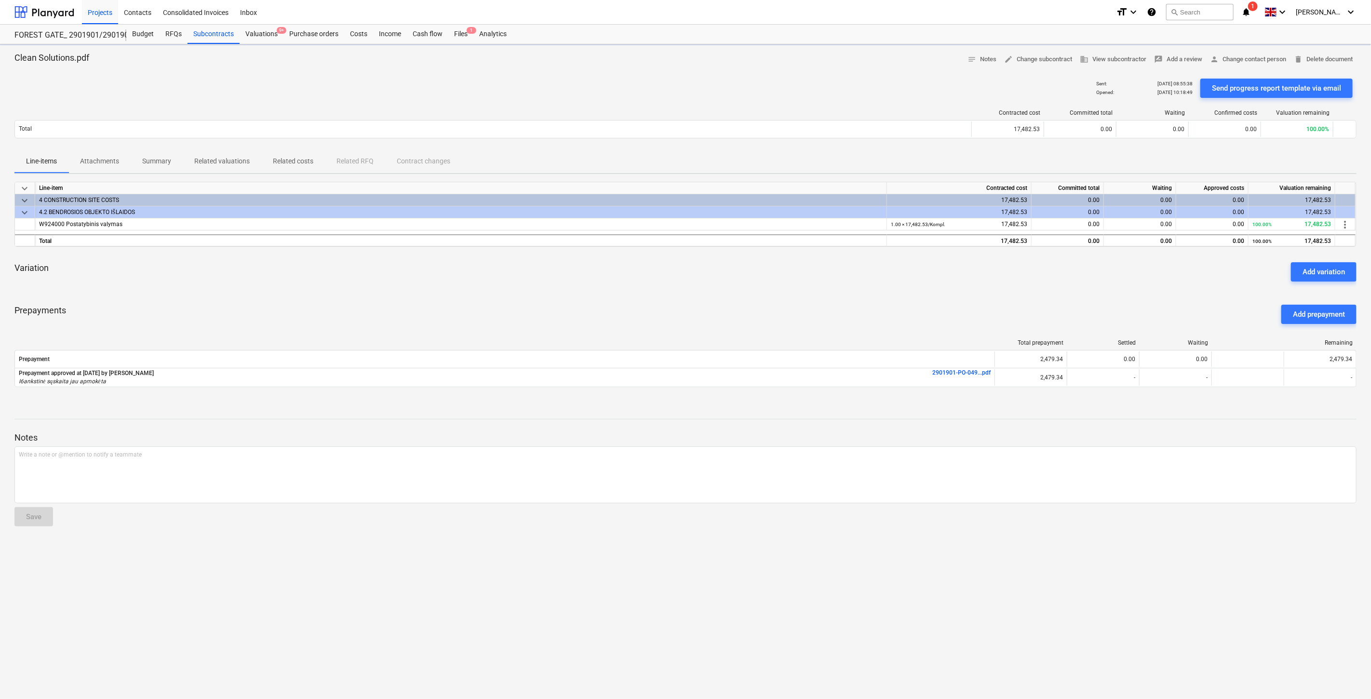
drag, startPoint x: 850, startPoint y: 319, endPoint x: 889, endPoint y: 301, distance: 43.6
click at [850, 319] on div "Prepayments Add prepayment" at bounding box center [685, 314] width 1342 height 35
click at [889, 301] on div "Prepayments Add prepayment" at bounding box center [685, 314] width 1342 height 35
click at [1323, 280] on button "Add variation" at bounding box center [1324, 271] width 66 height 19
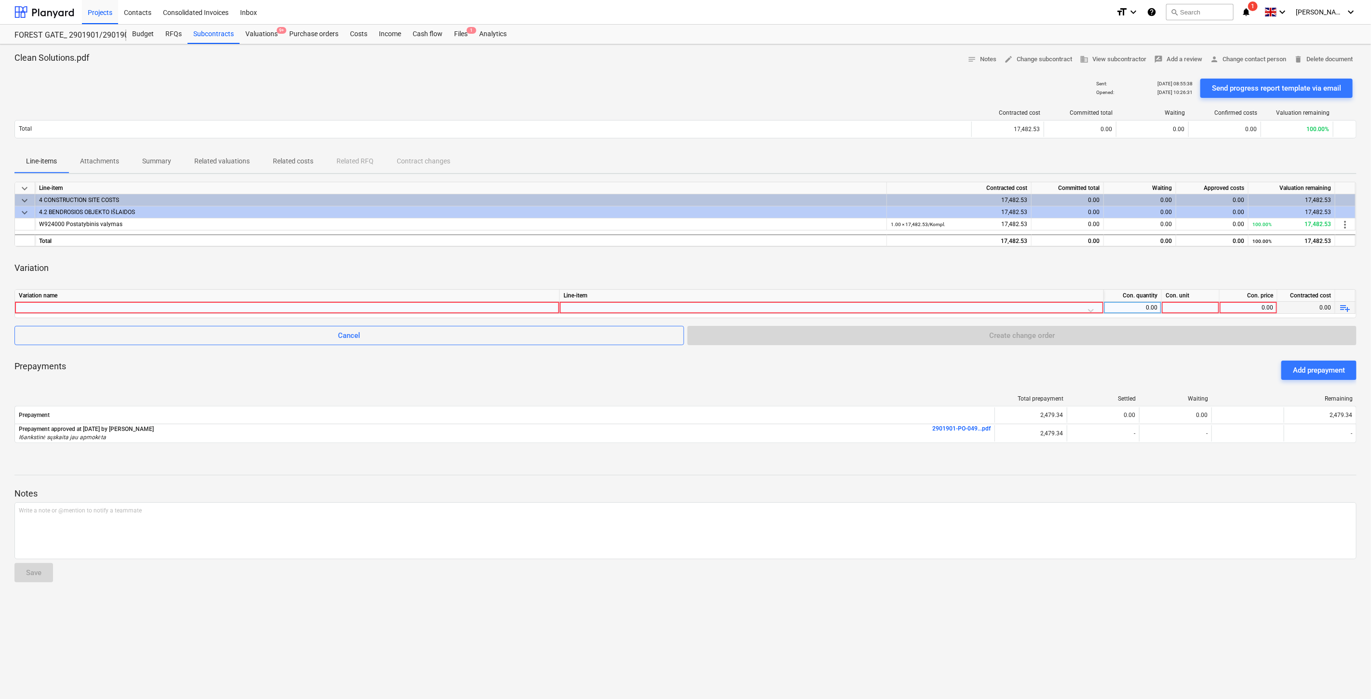
click at [513, 307] on div at bounding box center [287, 308] width 536 height 12
type input "Papildomi valymo darbai"
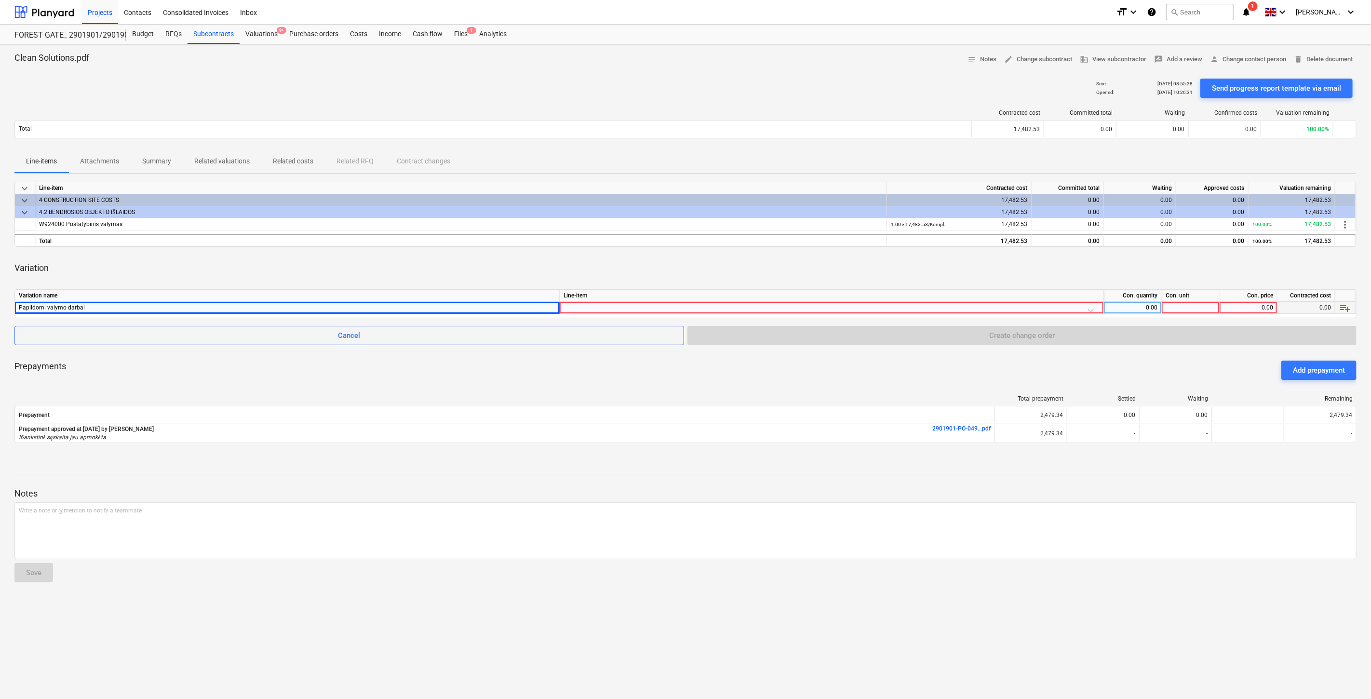
click at [670, 305] on div at bounding box center [831, 310] width 536 height 17
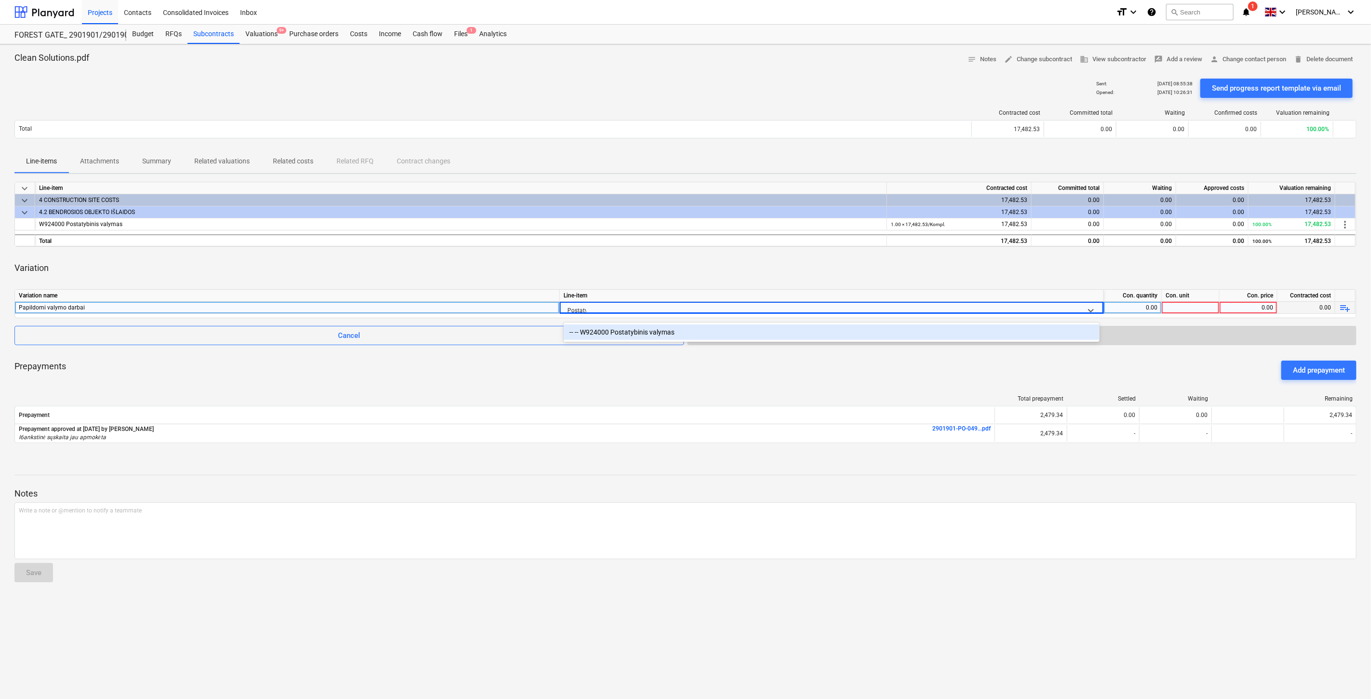
type input "Postatyb"
click at [684, 333] on div "-- -- W924000 Postatybinis valymas" at bounding box center [831, 331] width 536 height 15
click at [826, 270] on div "Variation" at bounding box center [685, 267] width 1342 height 27
click at [1129, 308] on div "0.00" at bounding box center [1132, 308] width 50 height 12
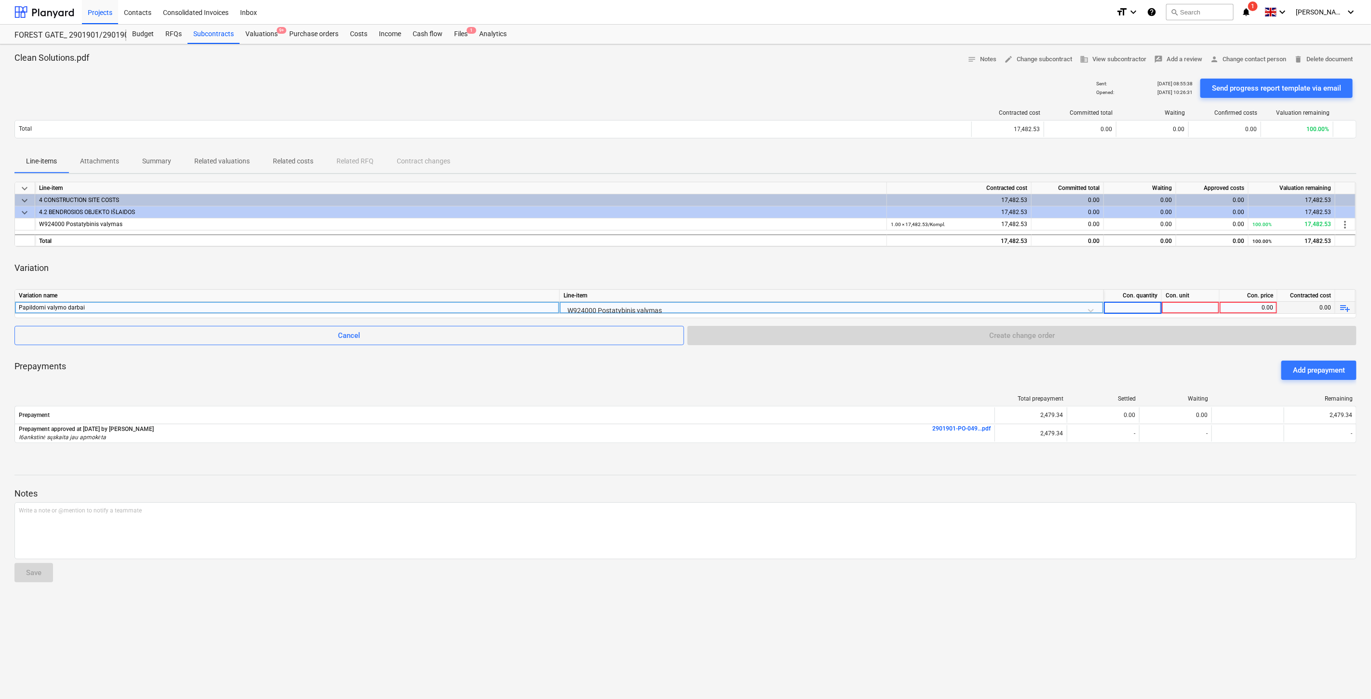
type input "1"
click at [1193, 305] on div at bounding box center [1190, 308] width 58 height 12
type input "Kompl."
click at [1265, 305] on div "0.00" at bounding box center [1248, 308] width 50 height 12
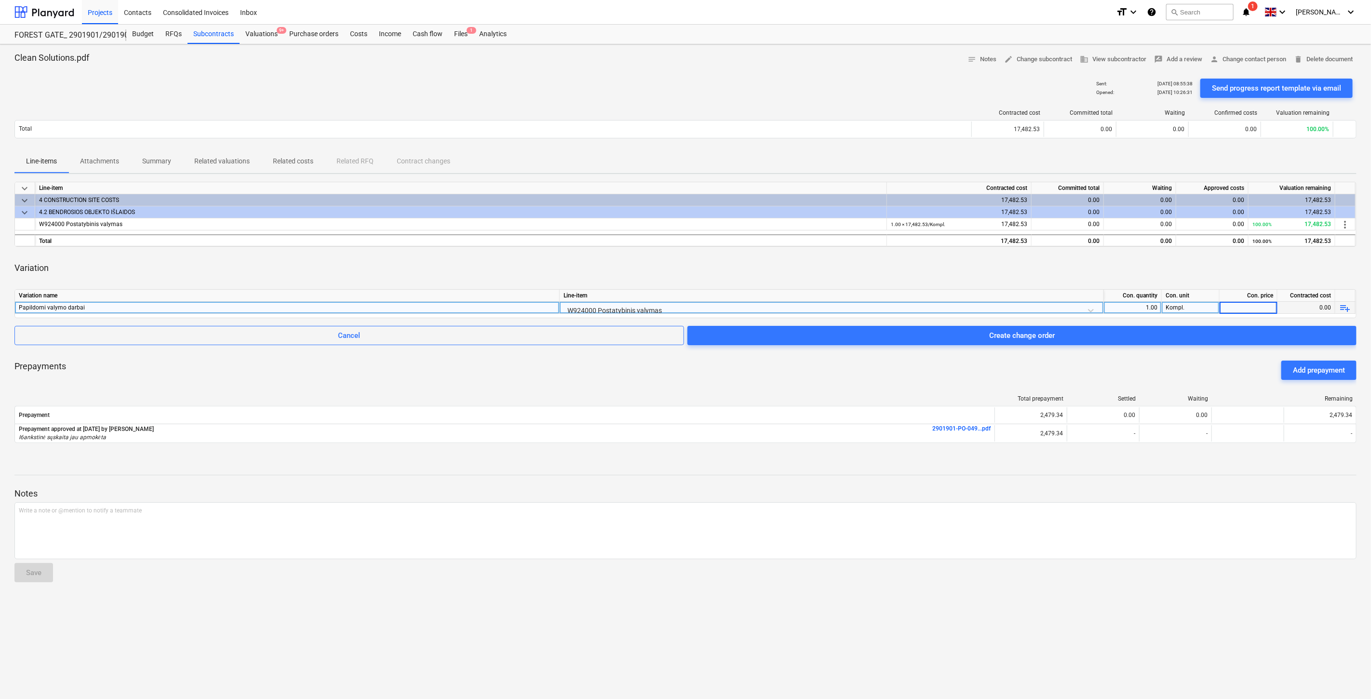
type input "5"
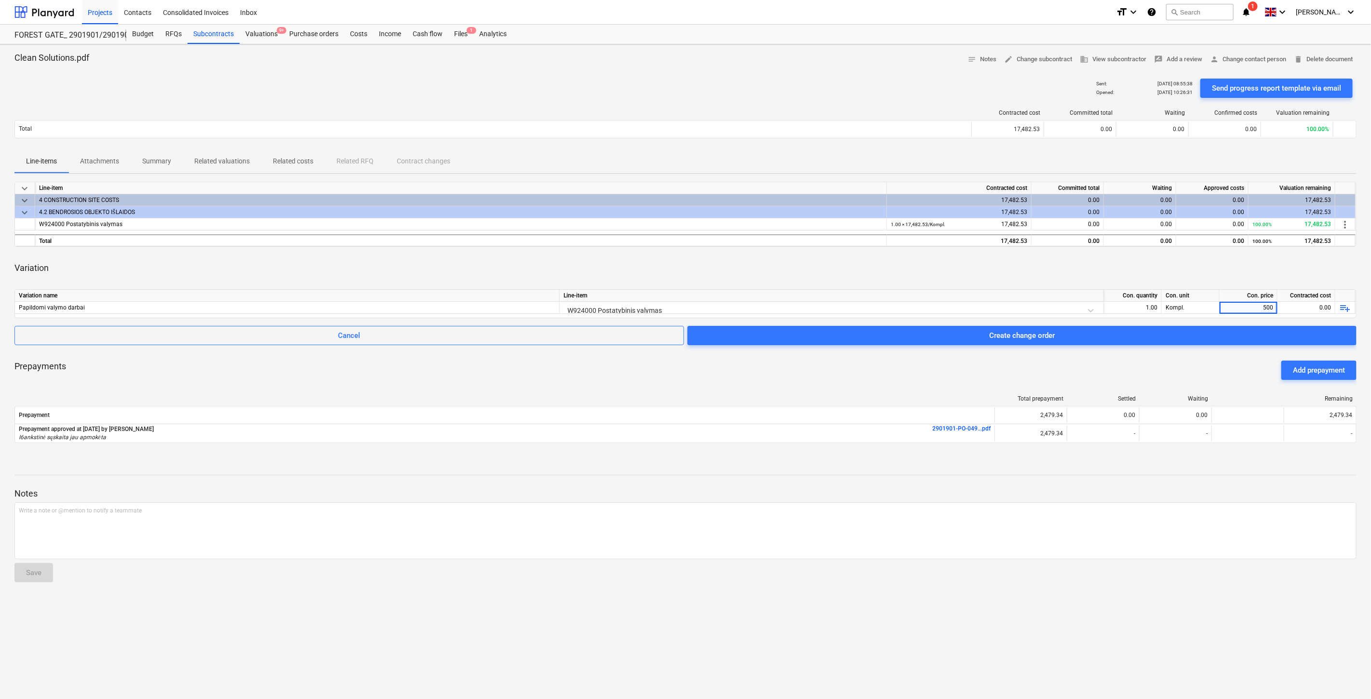
type input "5000"
click at [1284, 267] on div "Variation" at bounding box center [685, 267] width 1342 height 27
click at [763, 378] on div "Prepayments Add prepayment" at bounding box center [685, 370] width 1342 height 35
click at [791, 372] on div "Prepayments Add prepayment" at bounding box center [685, 370] width 1342 height 35
click at [970, 331] on span "Create change order" at bounding box center [1022, 335] width 646 height 13
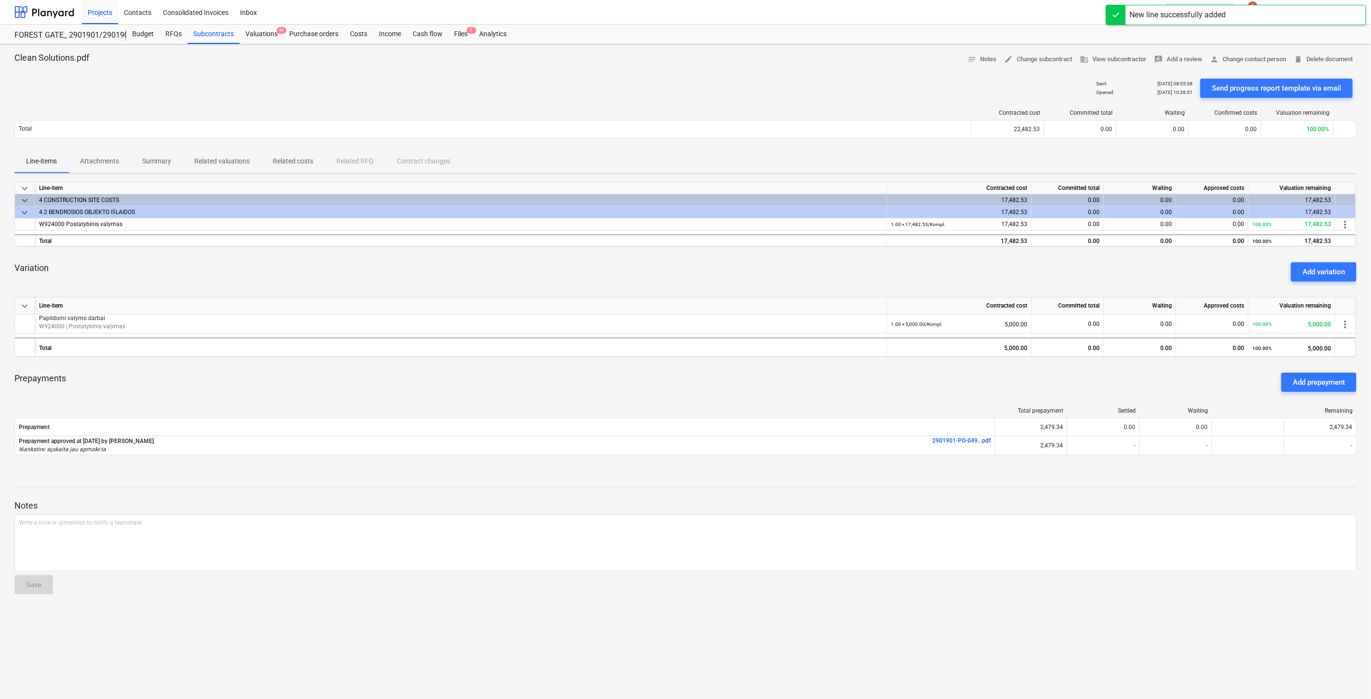
drag, startPoint x: 747, startPoint y: 271, endPoint x: 780, endPoint y: 261, distance: 33.7
click at [753, 268] on div "Variation Add variation" at bounding box center [685, 271] width 1342 height 35
drag, startPoint x: 780, startPoint y: 261, endPoint x: 813, endPoint y: 254, distance: 34.0
click at [784, 260] on div "Variation Add variation" at bounding box center [685, 271] width 1342 height 35
click at [813, 254] on div "Variation Add variation" at bounding box center [685, 271] width 1342 height 35
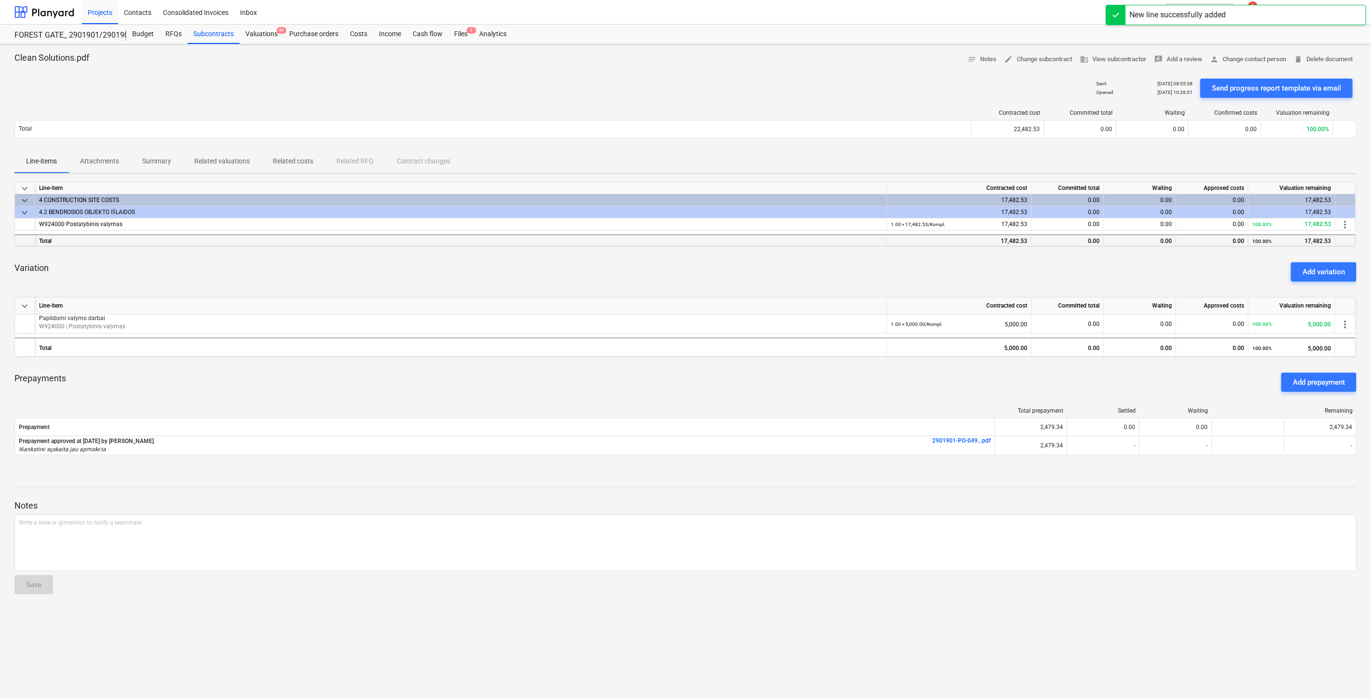
drag, startPoint x: 823, startPoint y: 253, endPoint x: 706, endPoint y: 239, distance: 117.1
click at [818, 254] on div "Variation Add variation" at bounding box center [685, 271] width 1342 height 35
drag, startPoint x: 670, startPoint y: 75, endPoint x: 716, endPoint y: 71, distance: 45.9
click at [675, 74] on div "Clean Solutions.pdf notes Notes edit Change subcontract business View subcontra…" at bounding box center [685, 371] width 1371 height 654
click at [723, 71] on div at bounding box center [685, 71] width 1342 height 8
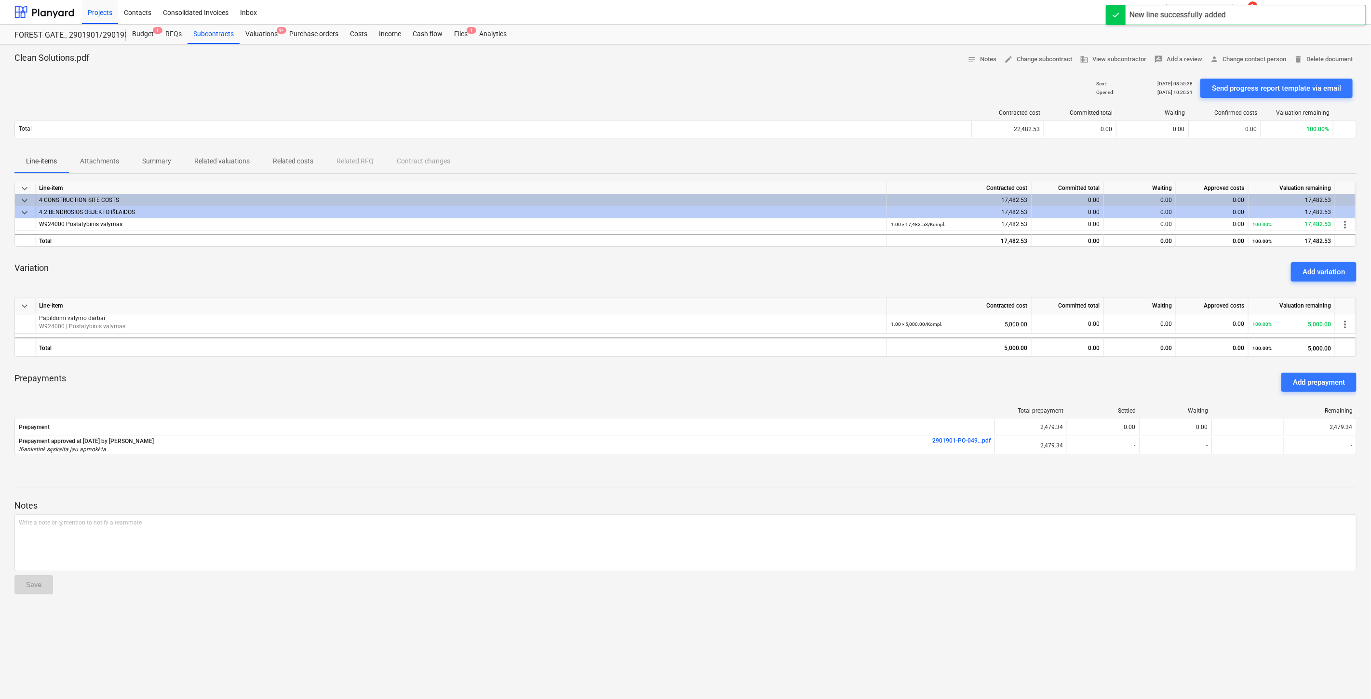
click at [760, 116] on div at bounding box center [492, 112] width 957 height 7
drag, startPoint x: 796, startPoint y: 103, endPoint x: 368, endPoint y: 97, distance: 428.4
click at [794, 103] on div "Contracted cost Committed total Waiting Confirmed costs Valuation remaining Tot…" at bounding box center [685, 126] width 1342 height 48
click at [208, 31] on div "Subcontracts" at bounding box center [213, 34] width 52 height 19
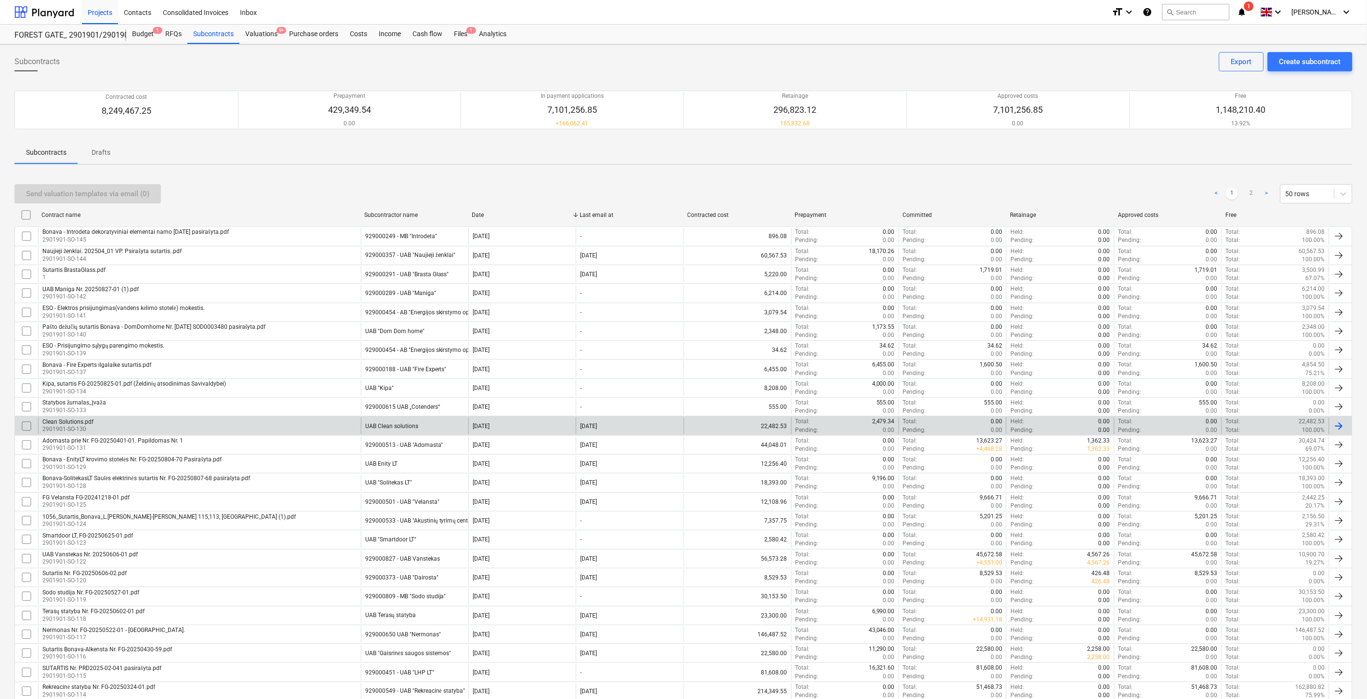
click at [228, 428] on div "Clean Solutions.pdf 2901901-SO-130" at bounding box center [199, 425] width 323 height 16
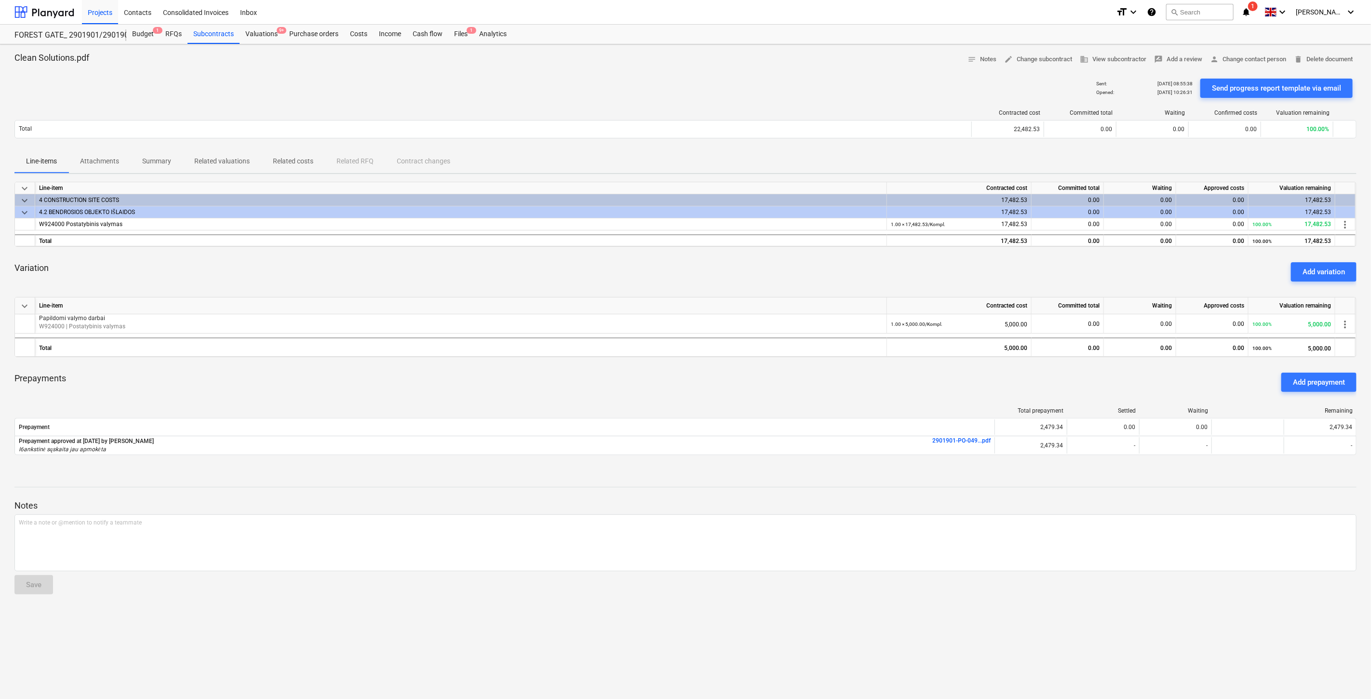
click at [213, 76] on div "Sent : [DATE] 08:55:38 Opened : [DATE] 10:26:31 Send progress report template v…" at bounding box center [685, 88] width 1342 height 27
click at [218, 38] on div "Subcontracts" at bounding box center [213, 34] width 52 height 19
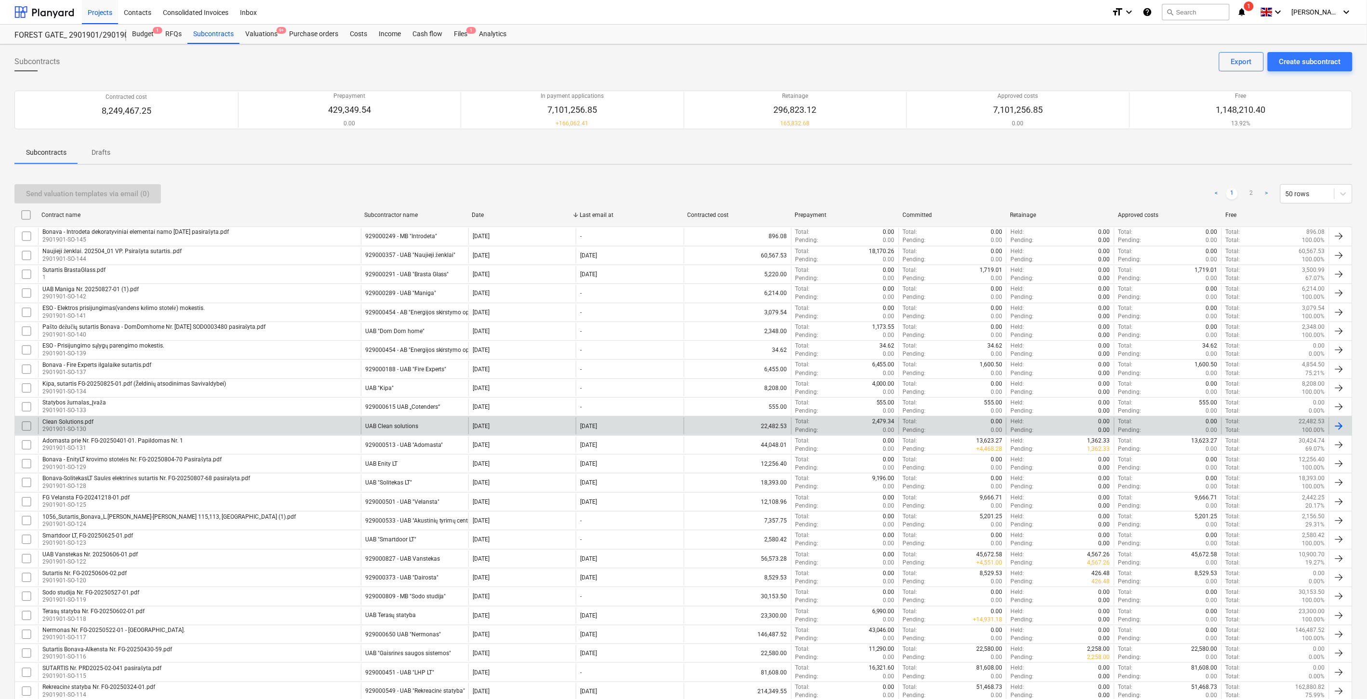
click at [26, 426] on input "checkbox" at bounding box center [26, 425] width 15 height 15
click at [104, 193] on div "Send valuation templates via email (1)" at bounding box center [87, 193] width 123 height 13
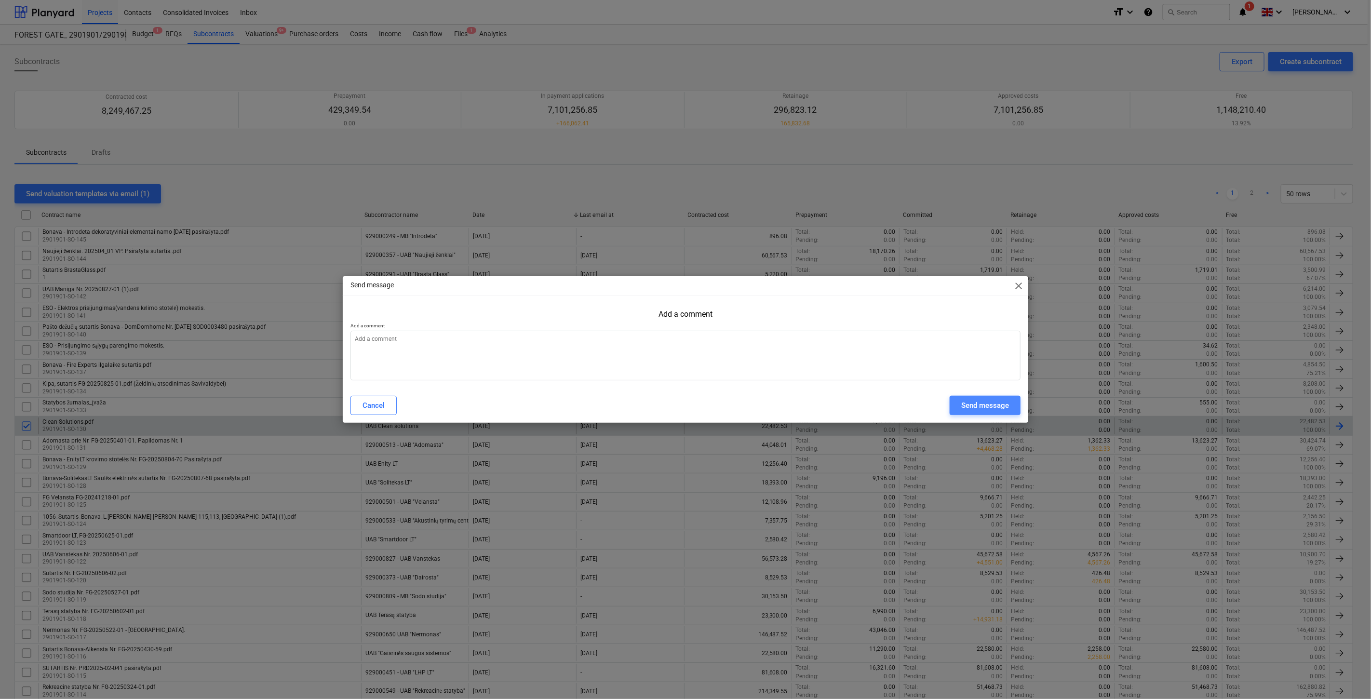
click at [983, 402] on div "Send message" at bounding box center [985, 405] width 48 height 13
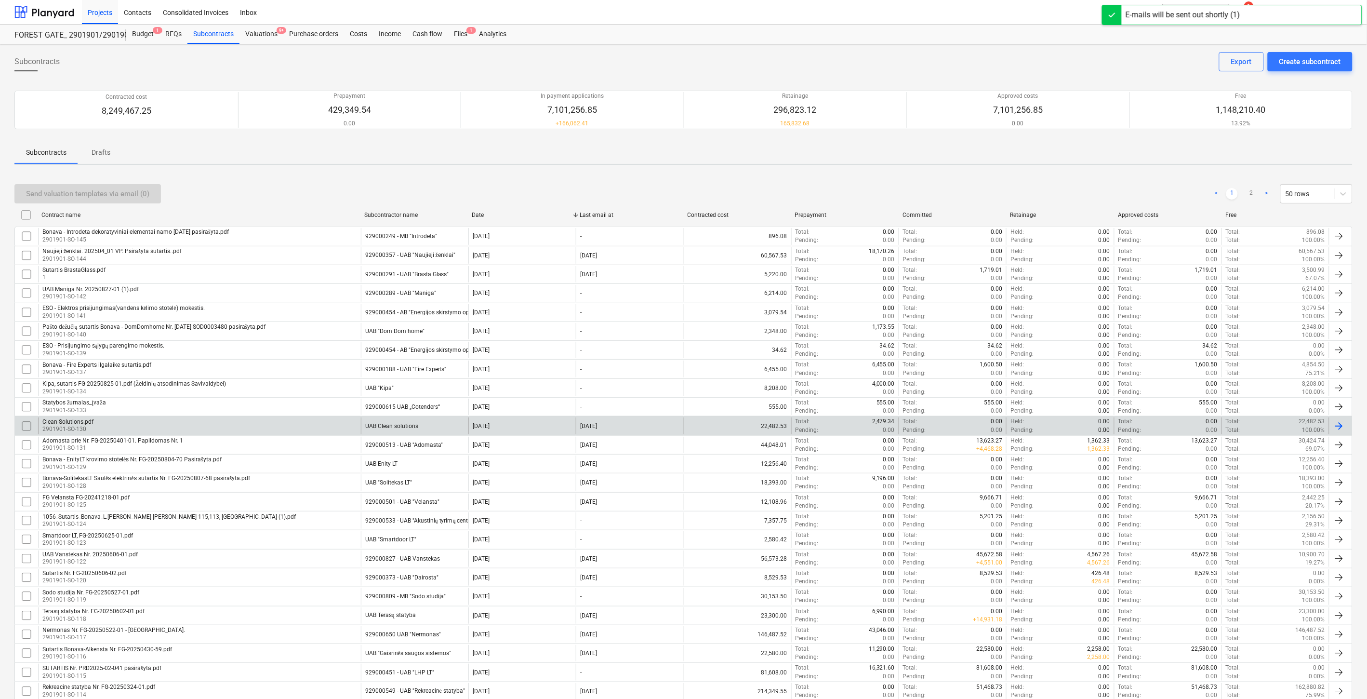
click at [1048, 175] on div "Send valuation templates via email (0) < 1 2 > 50 rows Contract name Subcontrac…" at bounding box center [683, 693] width 1338 height 1040
click at [1058, 173] on div "Send valuation templates via email (0) < 1 2 > 50 rows Contract name Subcontrac…" at bounding box center [683, 693] width 1338 height 1040
click at [1064, 170] on div "Subcontracts Create subcontract Export Contracted cost 8,249,467.25 Prepayment …" at bounding box center [683, 636] width 1367 height 1184
click at [1066, 169] on div "Subcontracts Create subcontract Export Contracted cost 8,249,467.25 Prepayment …" at bounding box center [683, 636] width 1367 height 1184
click at [1034, 196] on div "Send valuation templates via email (0) < 1 2 > 50 rows" at bounding box center [683, 193] width 1338 height 19
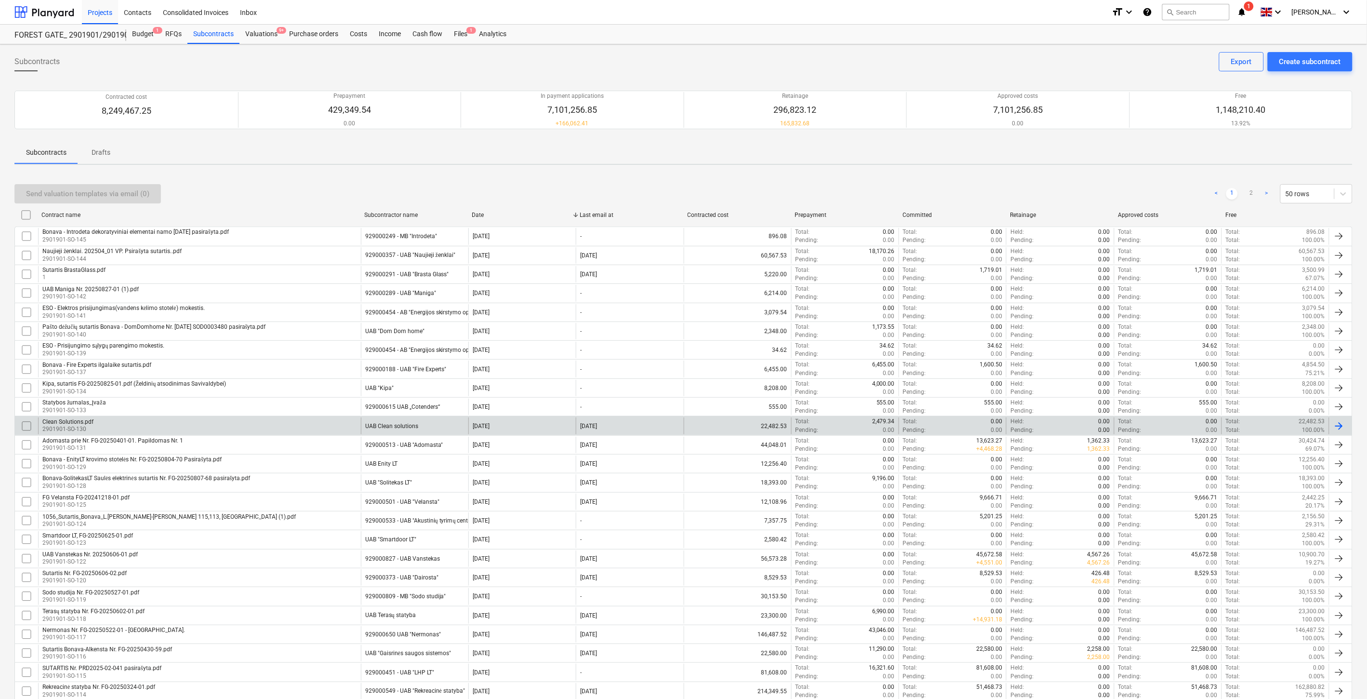
drag, startPoint x: 1056, startPoint y: 187, endPoint x: 1077, endPoint y: 177, distance: 23.5
click at [1056, 186] on div "Send valuation templates via email (0) < 1 2 > 50 rows" at bounding box center [683, 193] width 1338 height 19
drag, startPoint x: 1079, startPoint y: 176, endPoint x: 1105, endPoint y: 166, distance: 27.9
click at [1083, 175] on div "Send valuation templates via email (0) < 1 2 > 50 rows Contract name Subcontrac…" at bounding box center [683, 693] width 1338 height 1040
click at [1105, 166] on div "Subcontracts Create subcontract Export Contracted cost 8,249,467.25 Prepayment …" at bounding box center [683, 636] width 1367 height 1184
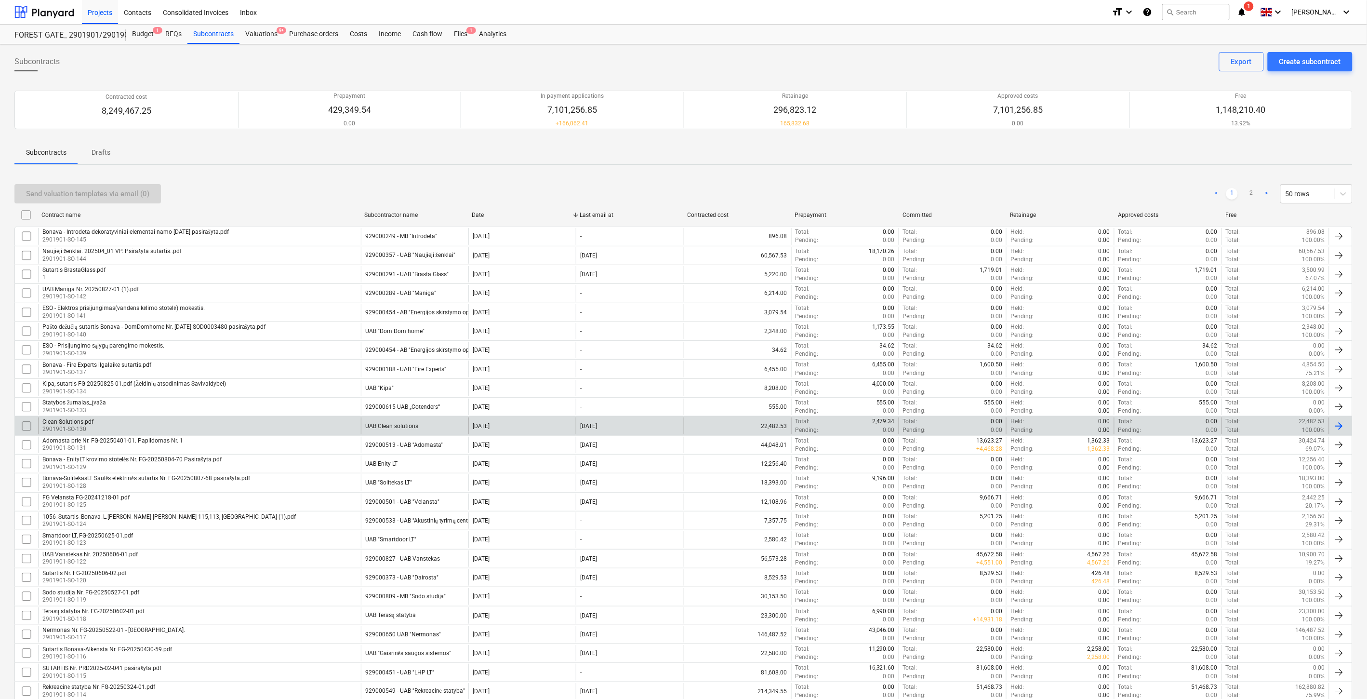
click at [1084, 189] on div "Send valuation templates via email (0) < 1 2 > 50 rows" at bounding box center [683, 193] width 1338 height 19
click at [1092, 182] on div "Send valuation templates via email (0) < 1 2 > 50 rows" at bounding box center [683, 193] width 1338 height 27
click at [1059, 188] on div "Send valuation templates via email (0) < 1 2 > 50 rows" at bounding box center [683, 193] width 1338 height 19
click at [1070, 184] on div "Send valuation templates via email (0) < 1 2 > 50 rows" at bounding box center [683, 193] width 1338 height 19
click at [1072, 184] on div "Send valuation templates via email (0) < 1 2 > 50 rows" at bounding box center [683, 193] width 1338 height 19
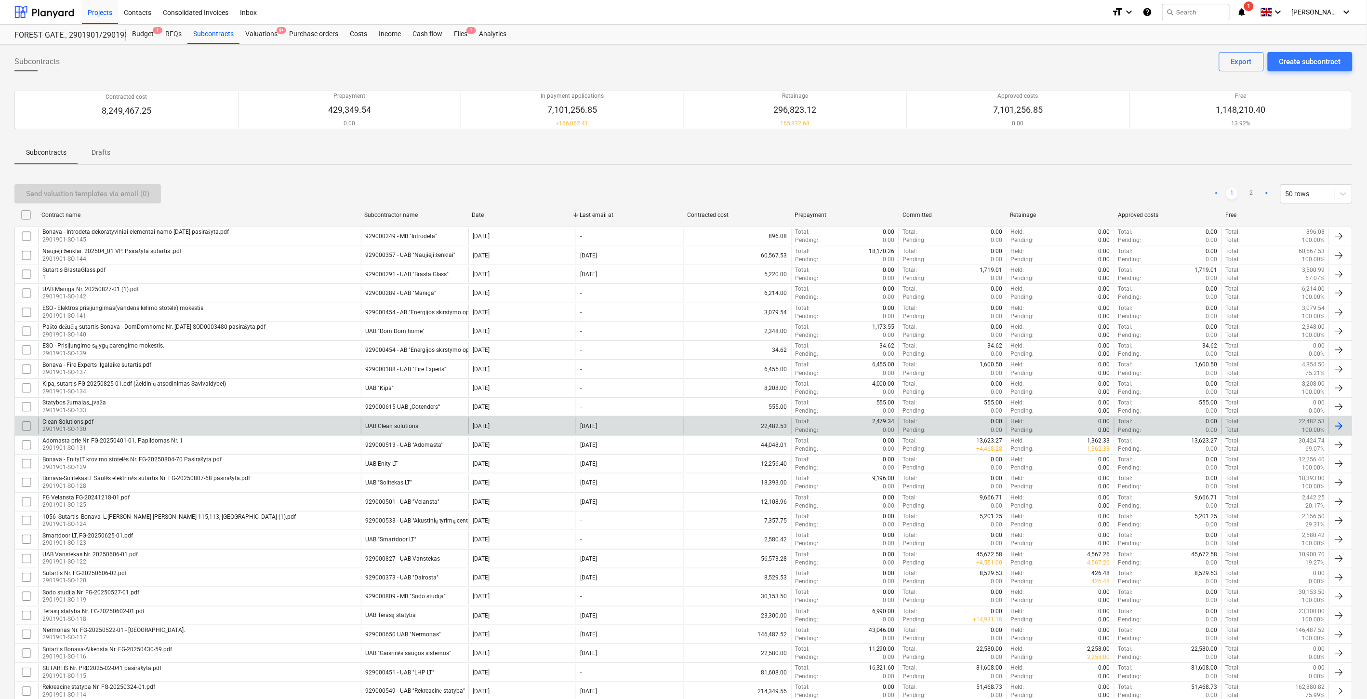
click at [1080, 180] on div "Send valuation templates via email (0) < 1 2 > 50 rows" at bounding box center [683, 193] width 1338 height 27
click at [1047, 193] on div "Send valuation templates via email (0) < 1 2 > 50 rows" at bounding box center [683, 193] width 1338 height 19
drag, startPoint x: 1064, startPoint y: 186, endPoint x: 1068, endPoint y: 184, distance: 5.2
click at [1064, 186] on div "Send valuation templates via email (0) < 1 2 > 50 rows" at bounding box center [683, 193] width 1338 height 19
click at [1068, 184] on div "Send valuation templates via email (0) < 1 2 > 50 rows" at bounding box center [683, 193] width 1338 height 19
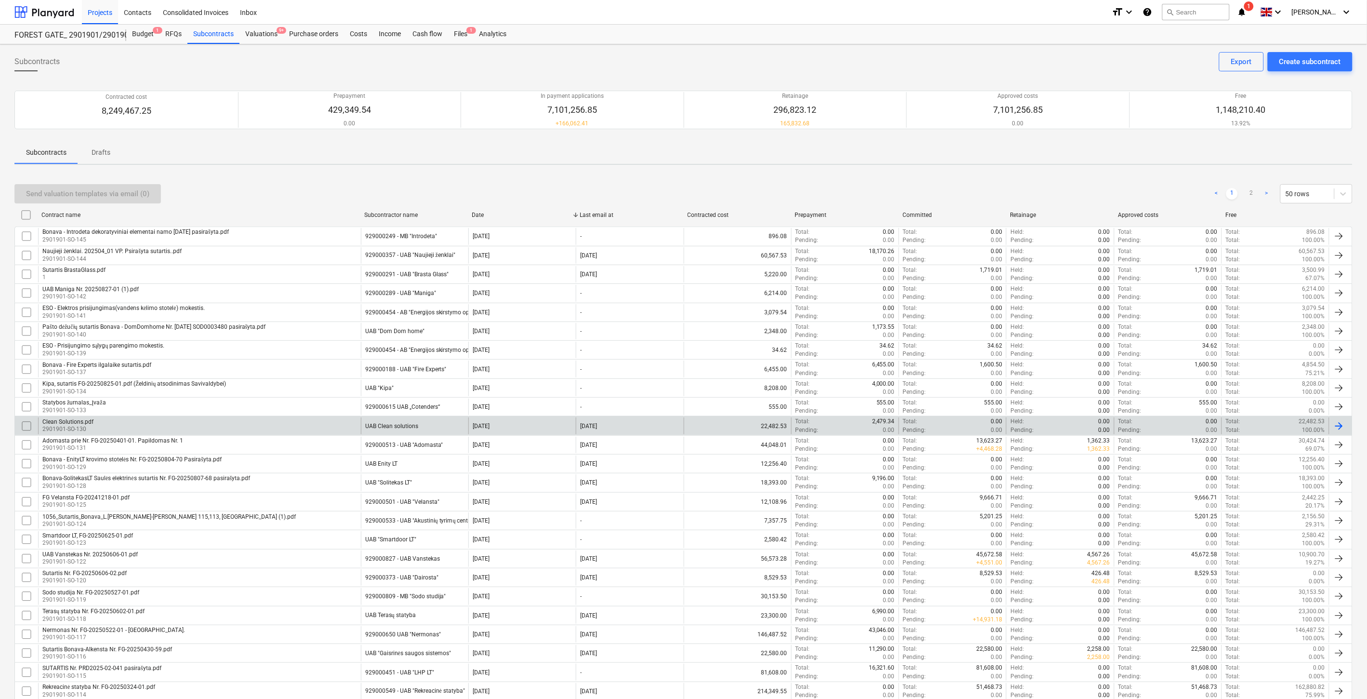
click at [1081, 179] on div "Send valuation templates via email (0) < 1 2 > 50 rows Contract name Subcontrac…" at bounding box center [683, 693] width 1338 height 1040
click at [1089, 176] on div "Send valuation templates via email (0) < 1 2 > 50 rows Contract name Subcontrac…" at bounding box center [683, 693] width 1338 height 1040
click at [1107, 169] on div "Subcontracts Create subcontract Export Contracted cost 8,249,467.25 Prepayment …" at bounding box center [683, 636] width 1367 height 1184
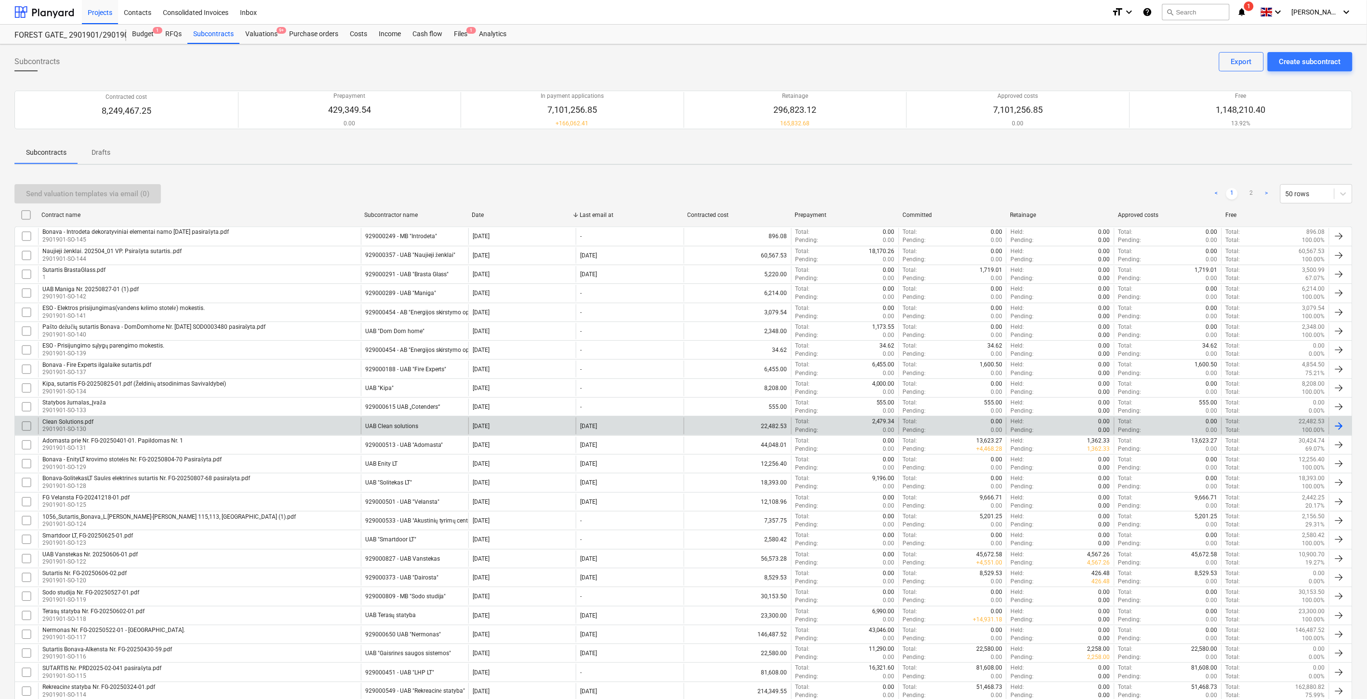
drag, startPoint x: 465, startPoint y: 30, endPoint x: 495, endPoint y: 11, distance: 35.6
click at [466, 30] on span "1" at bounding box center [471, 30] width 10 height 7
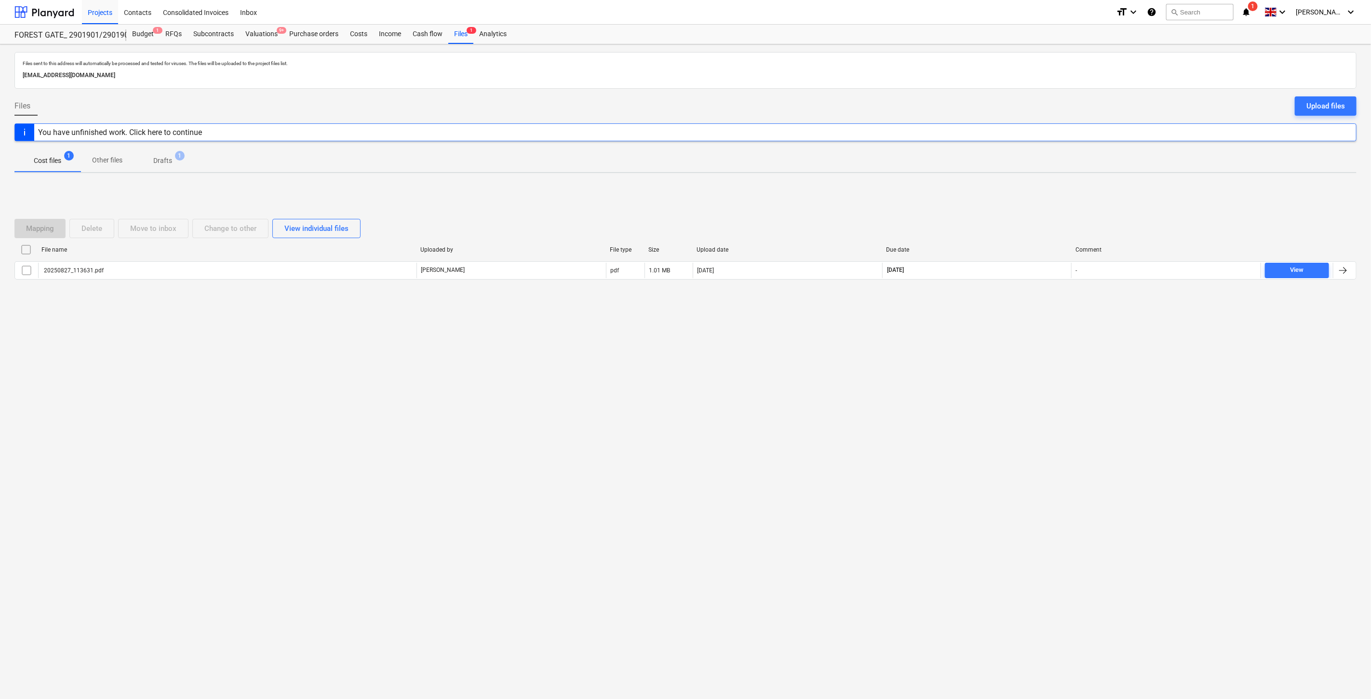
drag, startPoint x: 972, startPoint y: 366, endPoint x: 996, endPoint y: 335, distance: 39.1
click at [977, 358] on div "Files sent to this address will automatically be processed and tested for virus…" at bounding box center [685, 371] width 1371 height 654
click at [996, 335] on div "Files sent to this address will automatically be processed and tested for virus…" at bounding box center [685, 371] width 1371 height 654
drag, startPoint x: 1032, startPoint y: 345, endPoint x: 1043, endPoint y: 321, distance: 26.3
click at [1034, 337] on div "Files sent to this address will automatically be processed and tested for virus…" at bounding box center [685, 371] width 1371 height 654
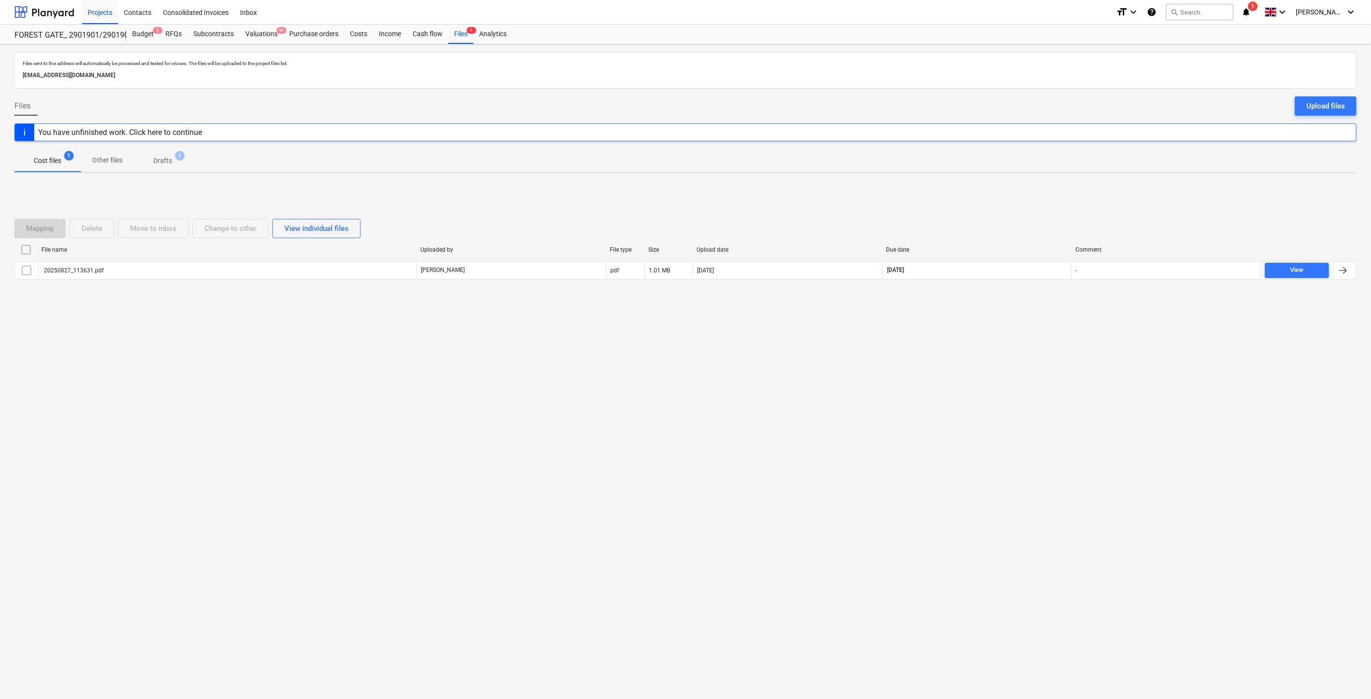
drag, startPoint x: 1043, startPoint y: 321, endPoint x: 488, endPoint y: 273, distance: 557.7
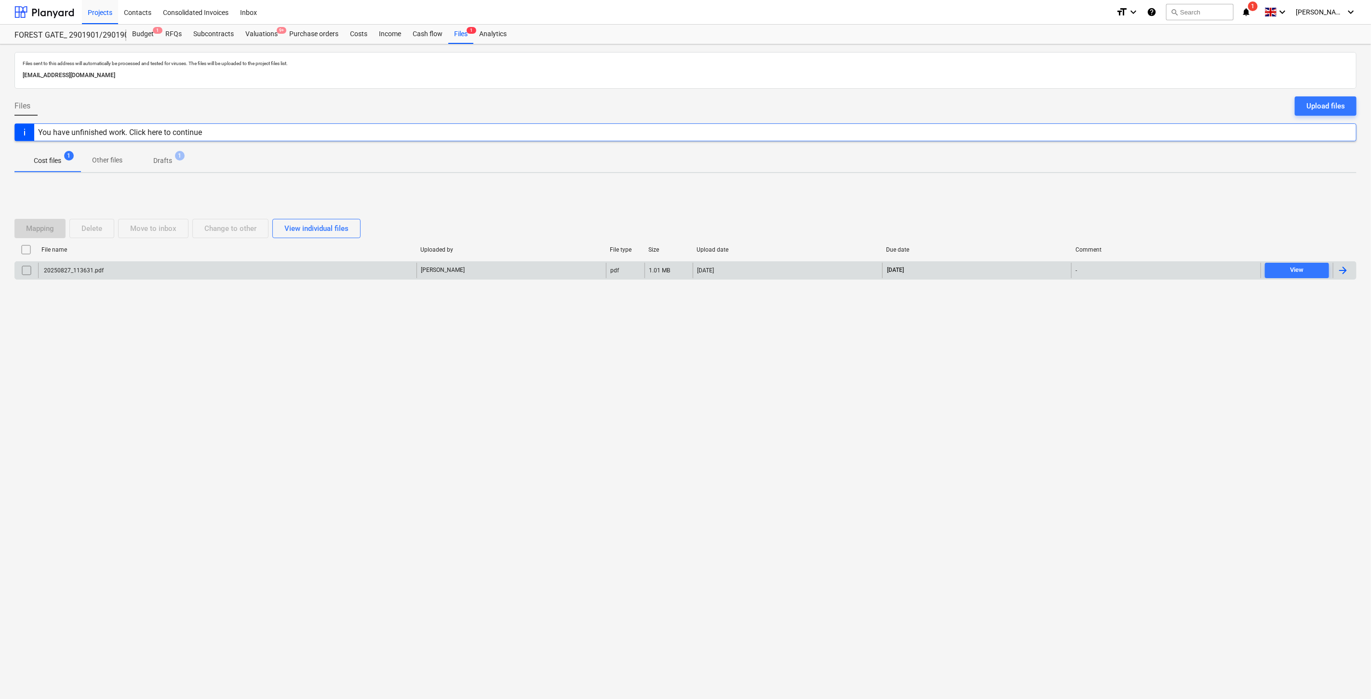
click at [1043, 320] on div "Mapping Delete Move to inbox Change to other View individual files File name Up…" at bounding box center [685, 253] width 1342 height 145
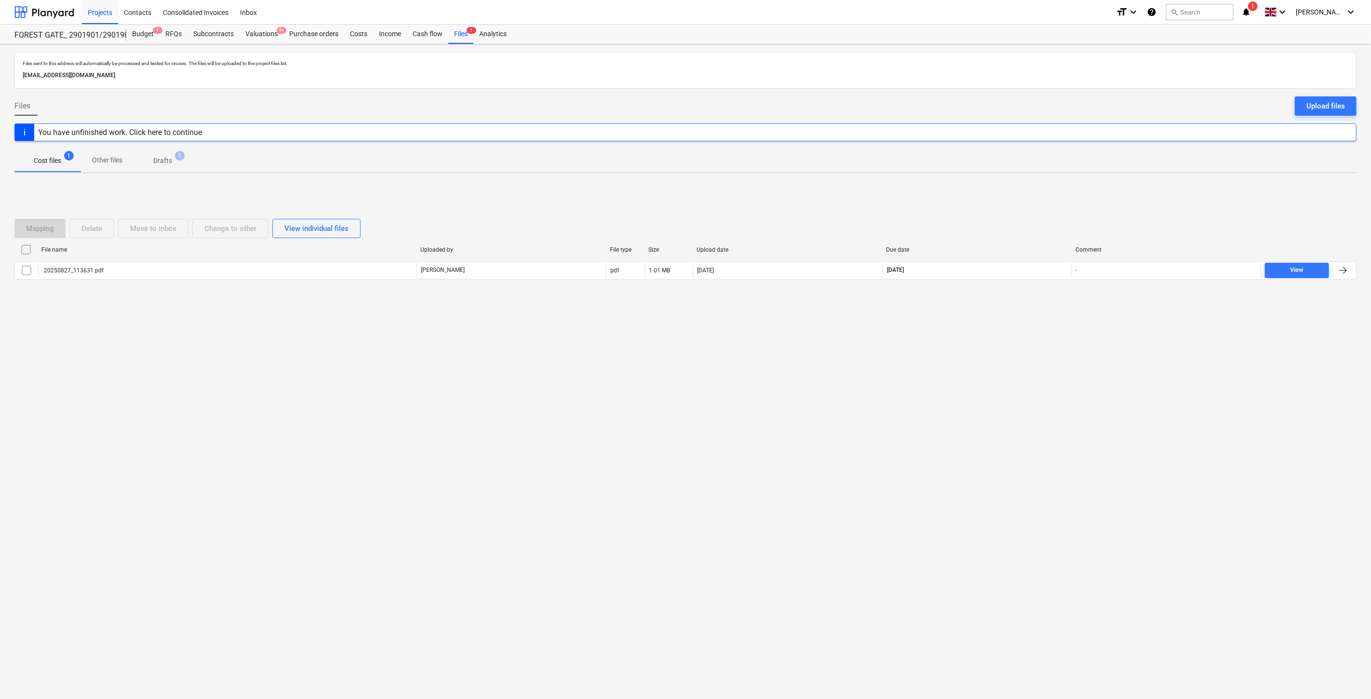
click at [1010, 219] on div "Mapping Delete Move to inbox Change to other View individual files" at bounding box center [685, 228] width 1342 height 19
click at [1023, 210] on div "Mapping Delete Move to inbox Change to other View individual files File name Up…" at bounding box center [685, 253] width 1342 height 92
drag, startPoint x: 1028, startPoint y: 207, endPoint x: 1037, endPoint y: 196, distance: 14.4
click at [1028, 206] on div "Mapping Delete Move to inbox Change to other View individual files File name Up…" at bounding box center [685, 253] width 1342 height 145
click at [1037, 196] on div "Mapping Delete Move to inbox Change to other View individual files File name Up…" at bounding box center [685, 253] width 1342 height 145
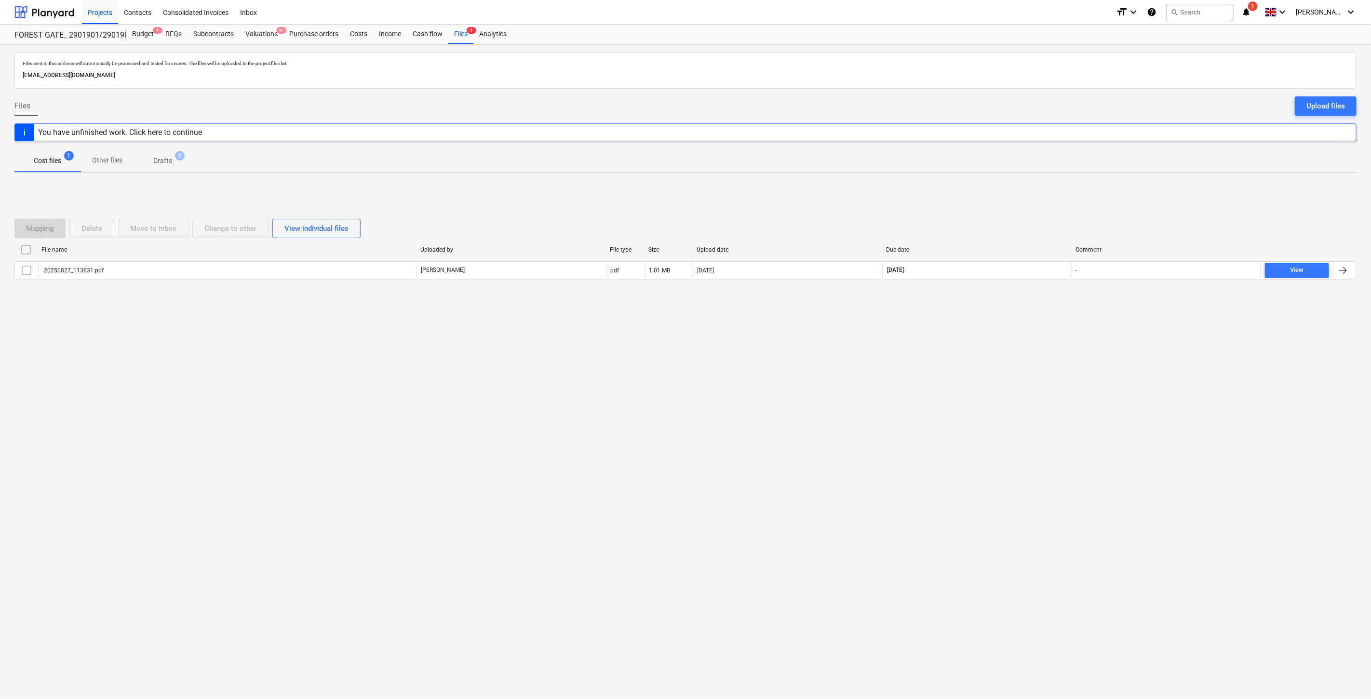
click at [1016, 213] on div "Mapping Delete Move to inbox Change to other View individual files File name Up…" at bounding box center [685, 253] width 1342 height 92
click at [1024, 206] on div "Mapping Delete Move to inbox Change to other View individual files File name Up…" at bounding box center [685, 253] width 1342 height 145
drag, startPoint x: 1026, startPoint y: 205, endPoint x: 1038, endPoint y: 194, distance: 16.4
click at [1027, 204] on div "Mapping Delete Move to inbox Change to other View individual files File name Up…" at bounding box center [685, 253] width 1342 height 145
click at [1038, 194] on div "Mapping Delete Move to inbox Change to other View individual files File name Up…" at bounding box center [685, 253] width 1342 height 145
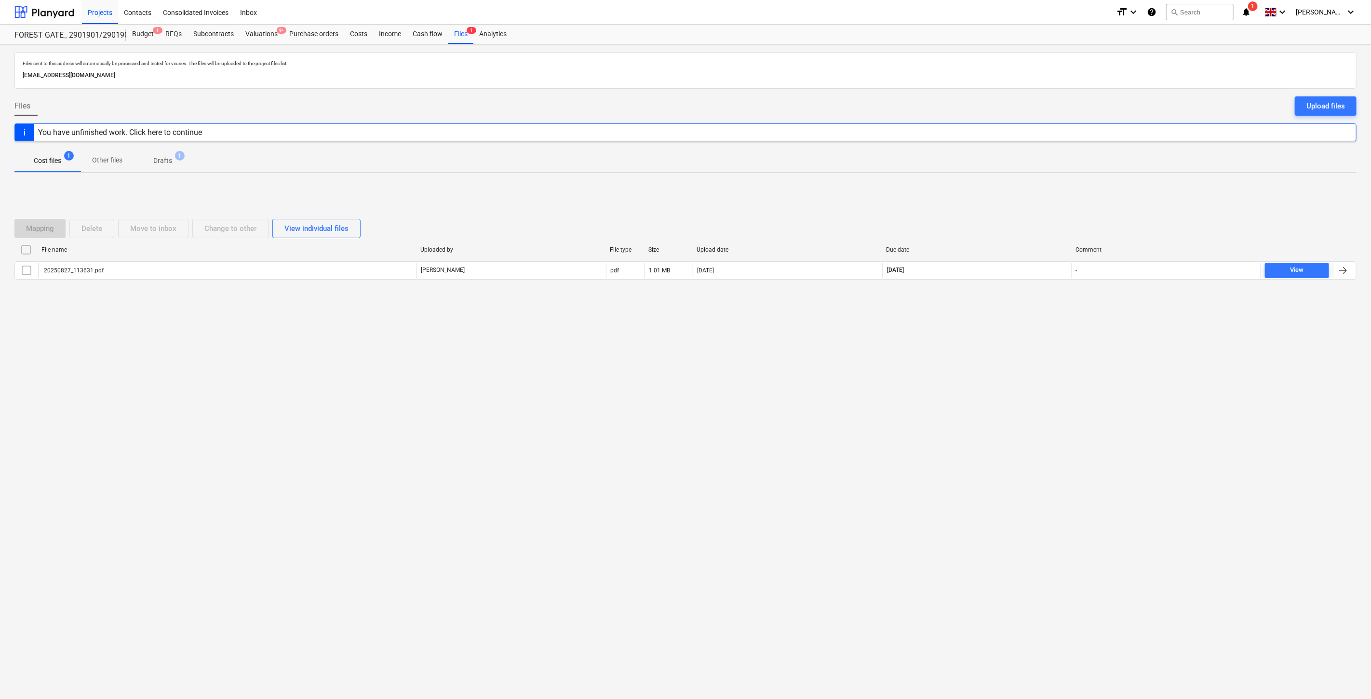
drag, startPoint x: 989, startPoint y: 398, endPoint x: 1029, endPoint y: 358, distance: 56.6
click at [997, 391] on div "Files sent to this address will automatically be processed and tested for virus…" at bounding box center [685, 371] width 1371 height 654
drag, startPoint x: 1029, startPoint y: 358, endPoint x: 1025, endPoint y: 252, distance: 106.6
click at [1029, 355] on div "Files sent to this address will automatically be processed and tested for virus…" at bounding box center [685, 371] width 1371 height 654
click at [1029, 227] on div "Mapping Delete Move to inbox Change to other View individual files" at bounding box center [685, 228] width 1342 height 19
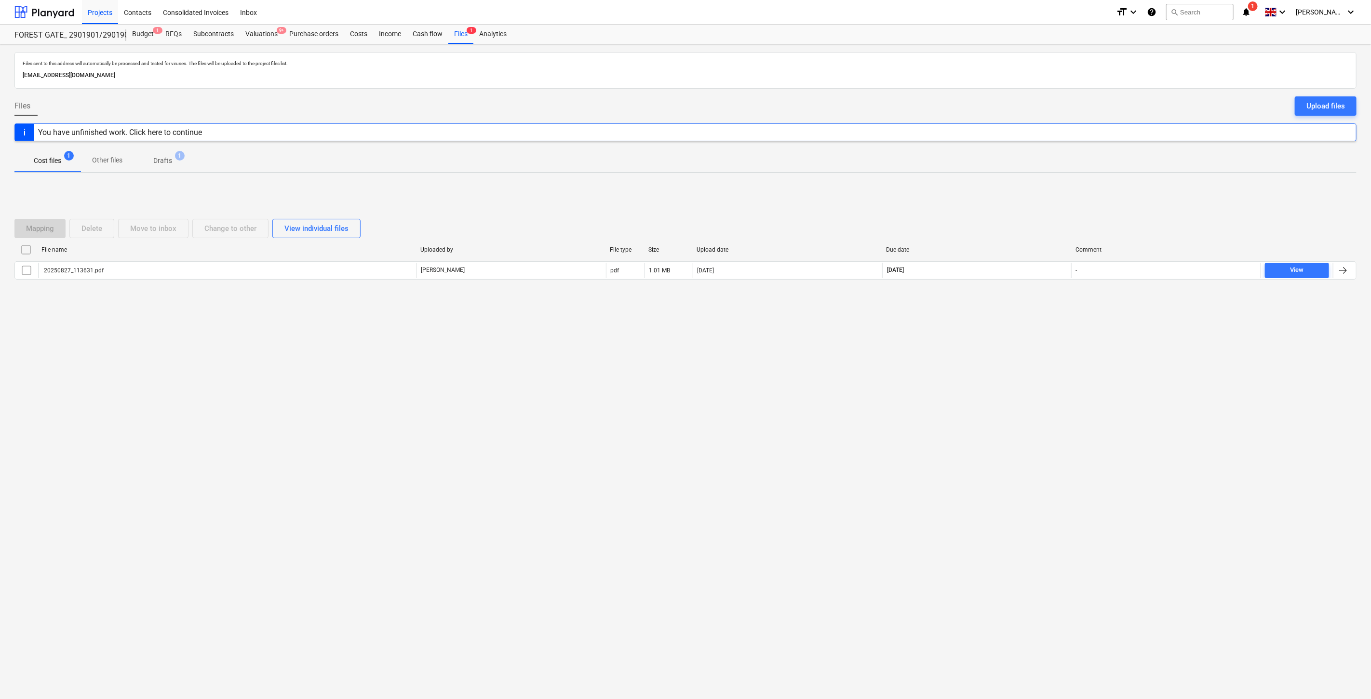
click at [1049, 208] on div "Mapping Delete Move to inbox Change to other View individual files File name Up…" at bounding box center [685, 253] width 1342 height 92
click at [461, 39] on div "Files 1" at bounding box center [460, 34] width 25 height 19
click at [270, 39] on div "Valuations 9+" at bounding box center [262, 34] width 44 height 19
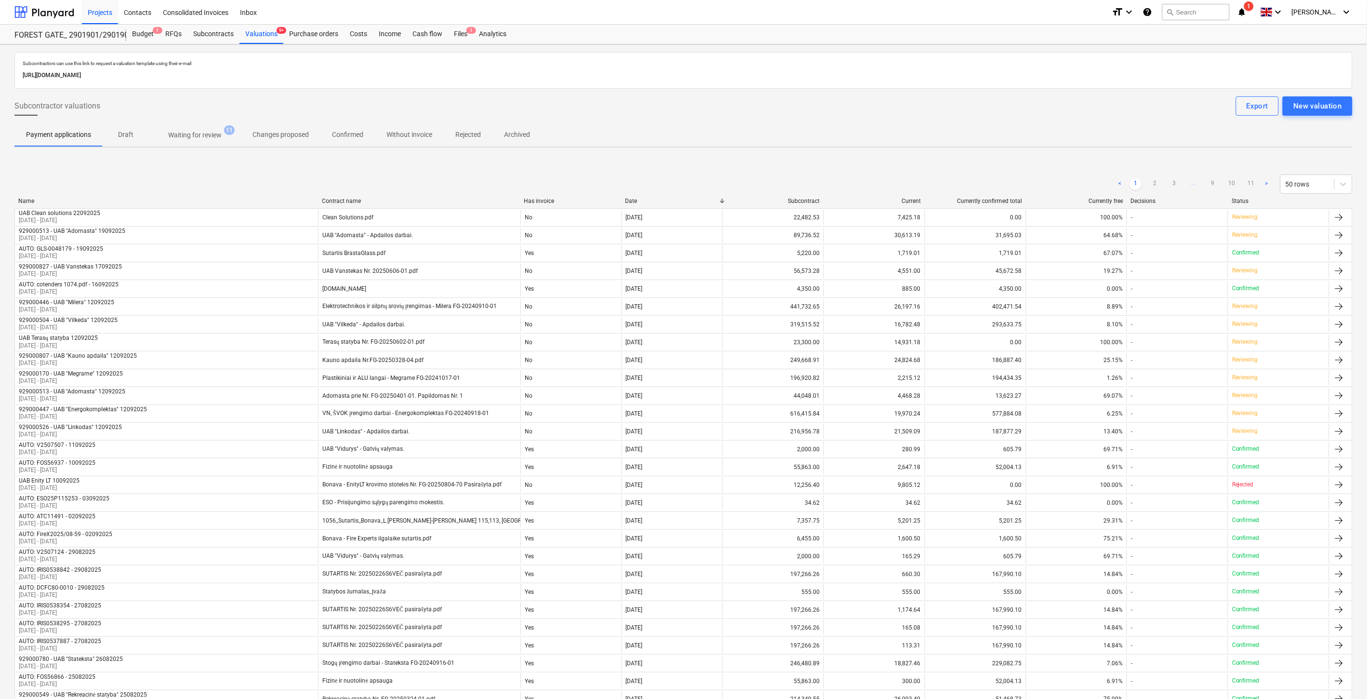
click at [199, 143] on span "Waiting for review 11" at bounding box center [195, 134] width 92 height 17
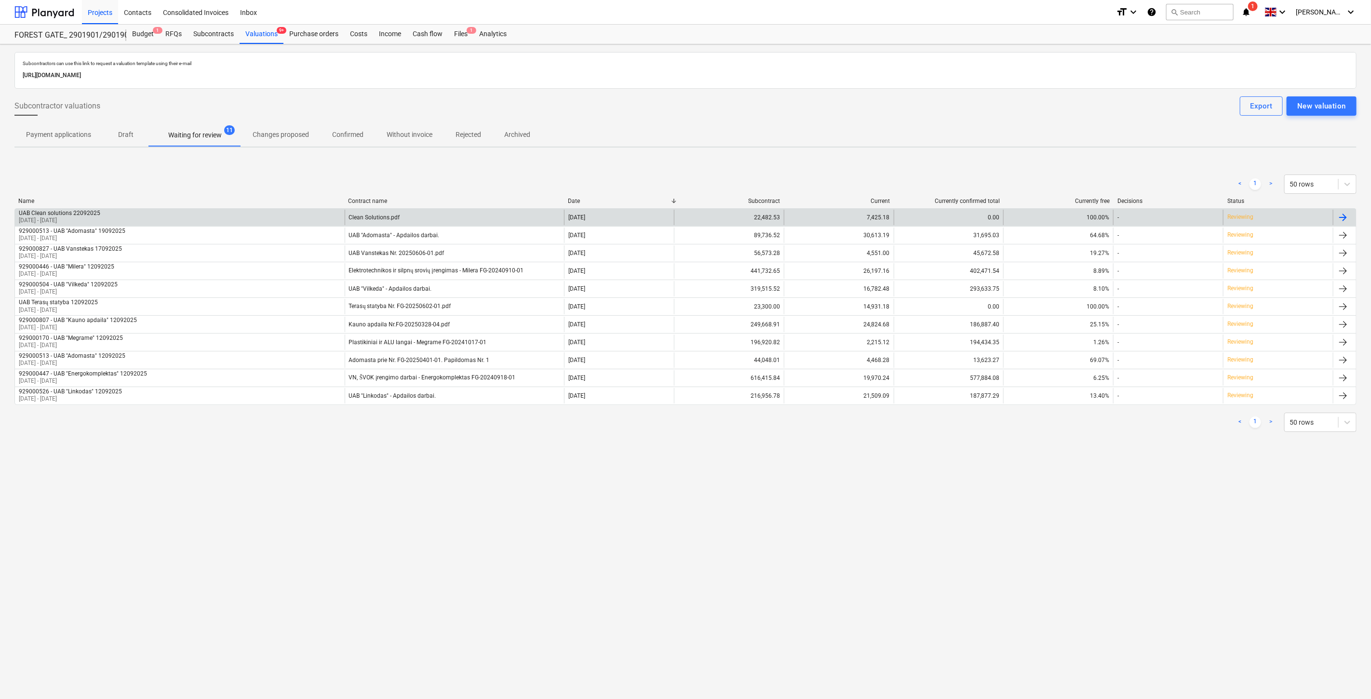
click at [312, 217] on div "UAB Clean solutions 22092025 [DATE] - [DATE]" at bounding box center [180, 217] width 330 height 15
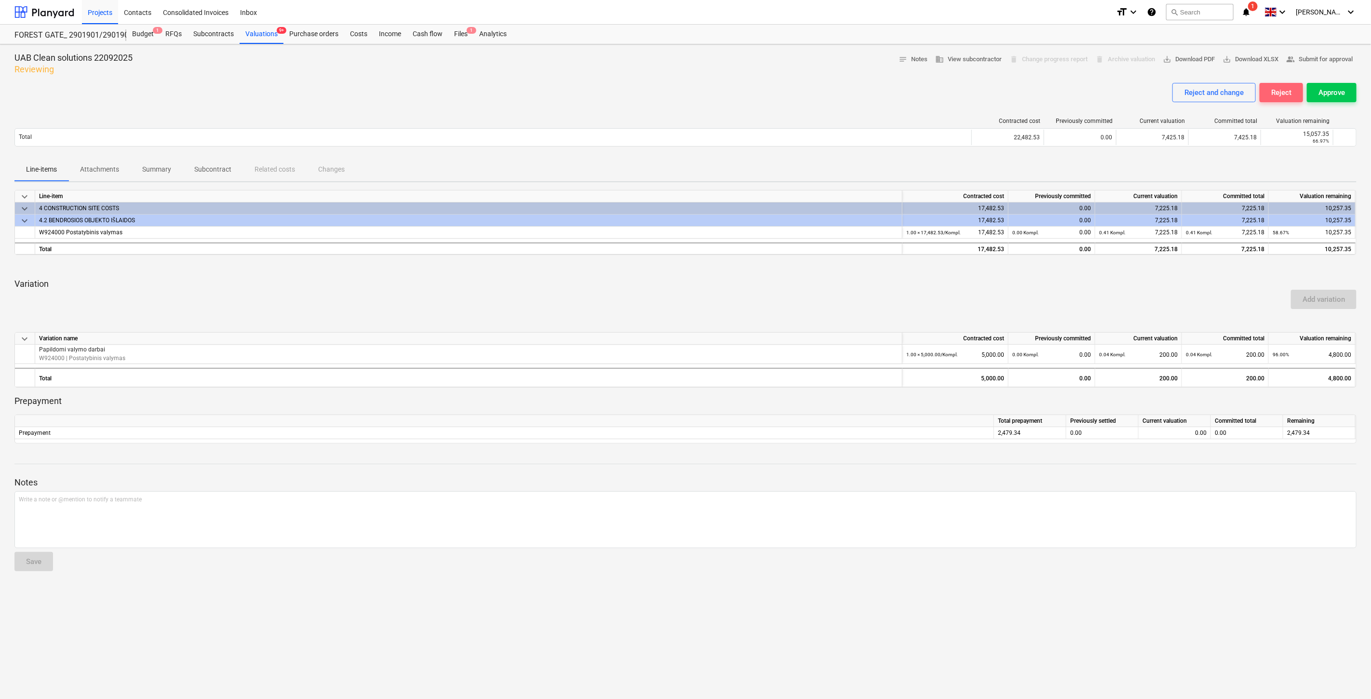
click at [1286, 97] on div "Reject" at bounding box center [1281, 92] width 20 height 13
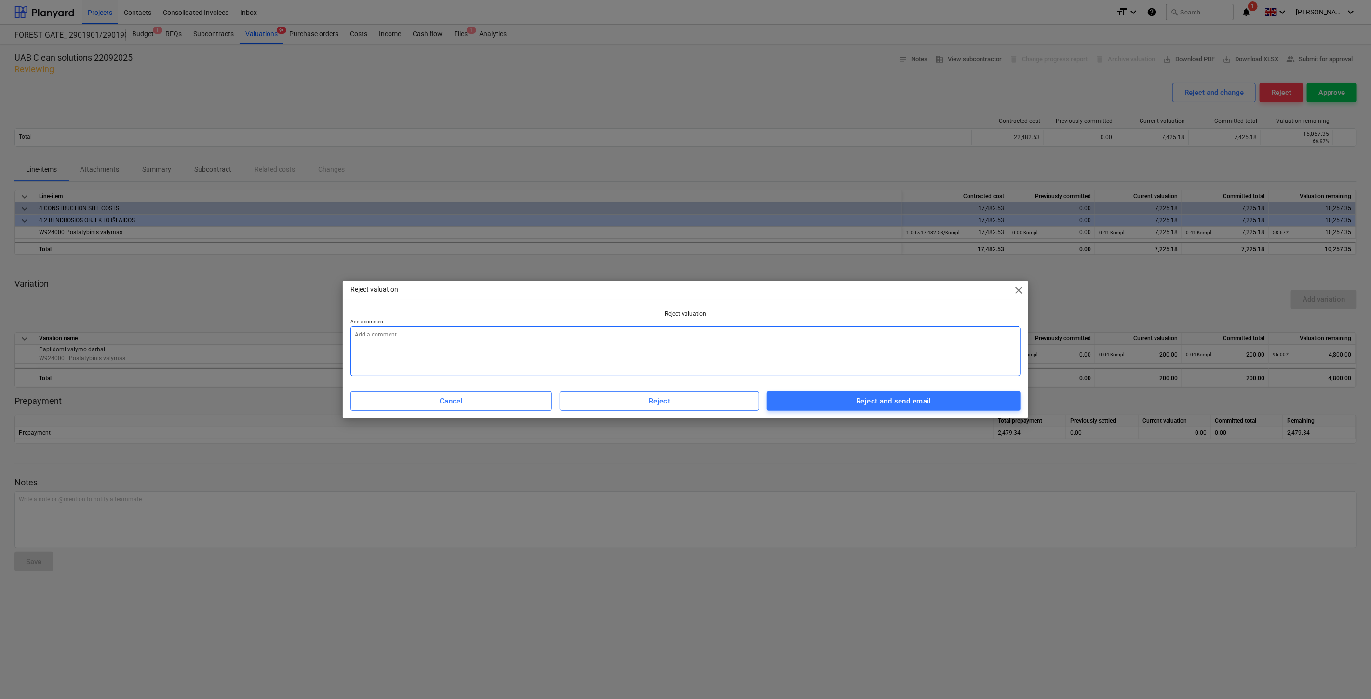
click at [710, 346] on textarea at bounding box center [685, 351] width 670 height 50
type textarea "x"
type textarea "S"
type textarea "x"
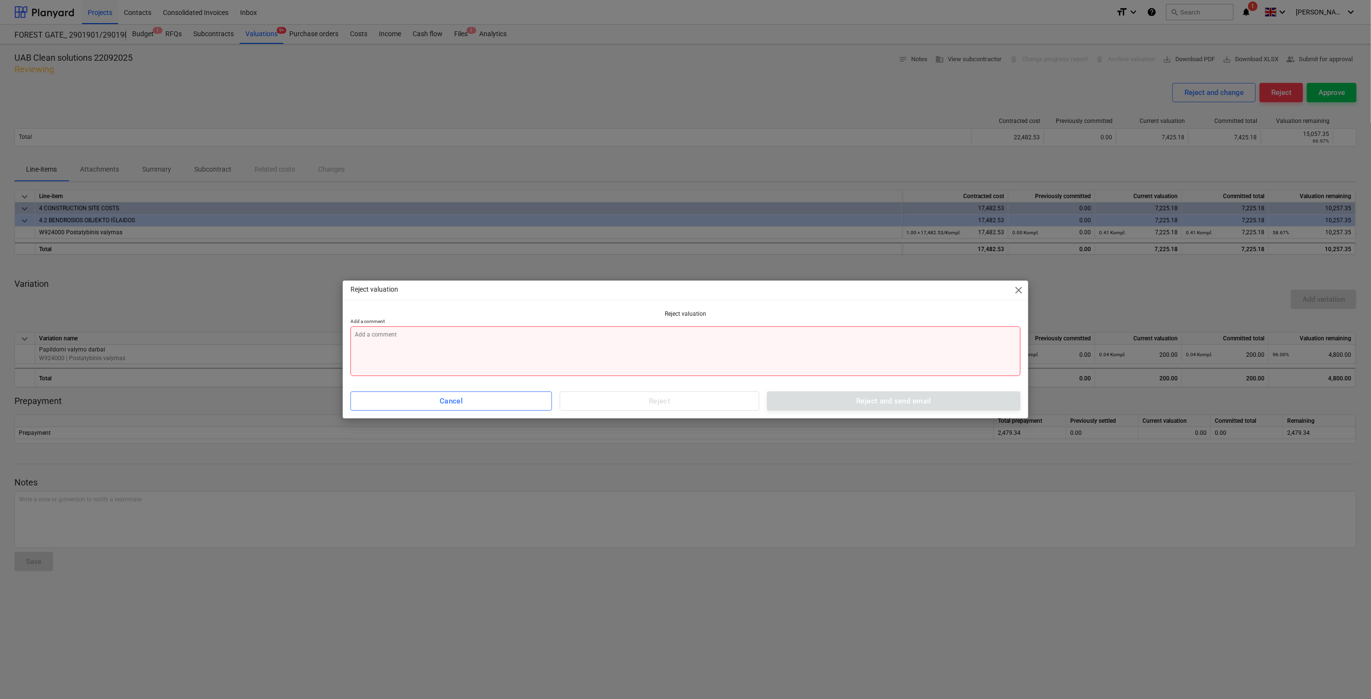
type textarea "x"
type textarea "A"
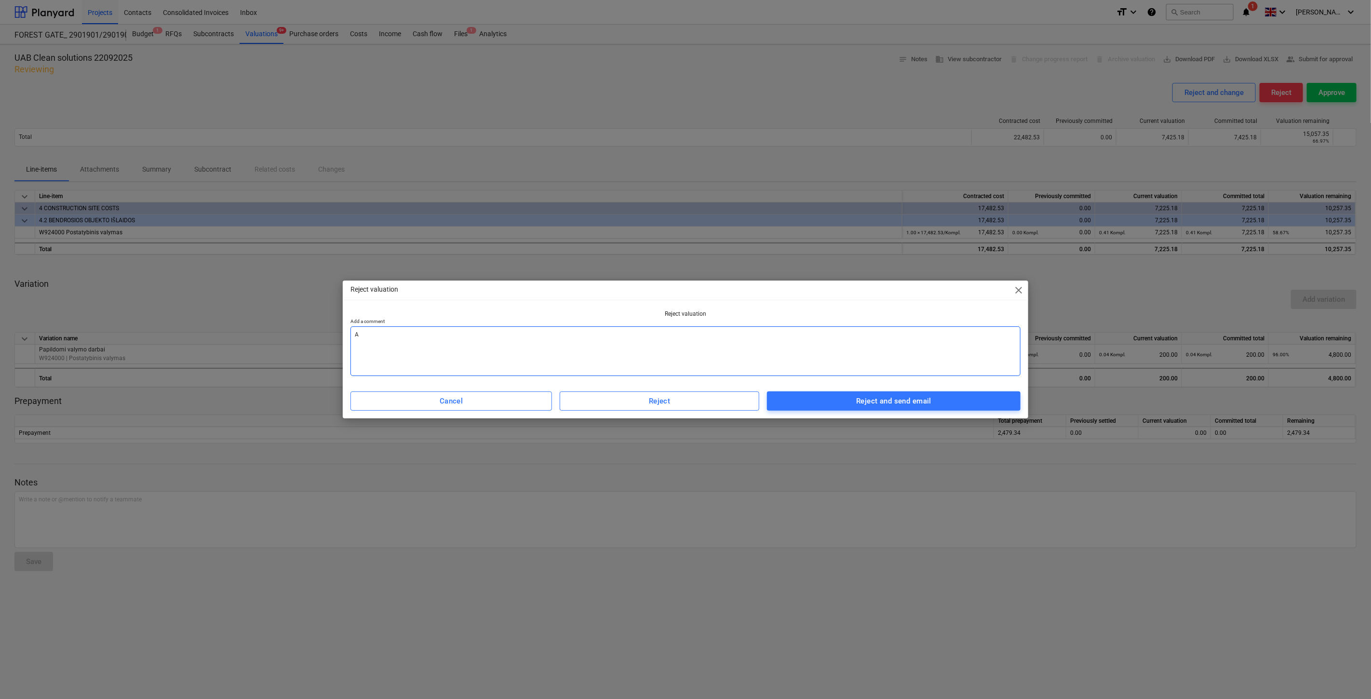
type textarea "x"
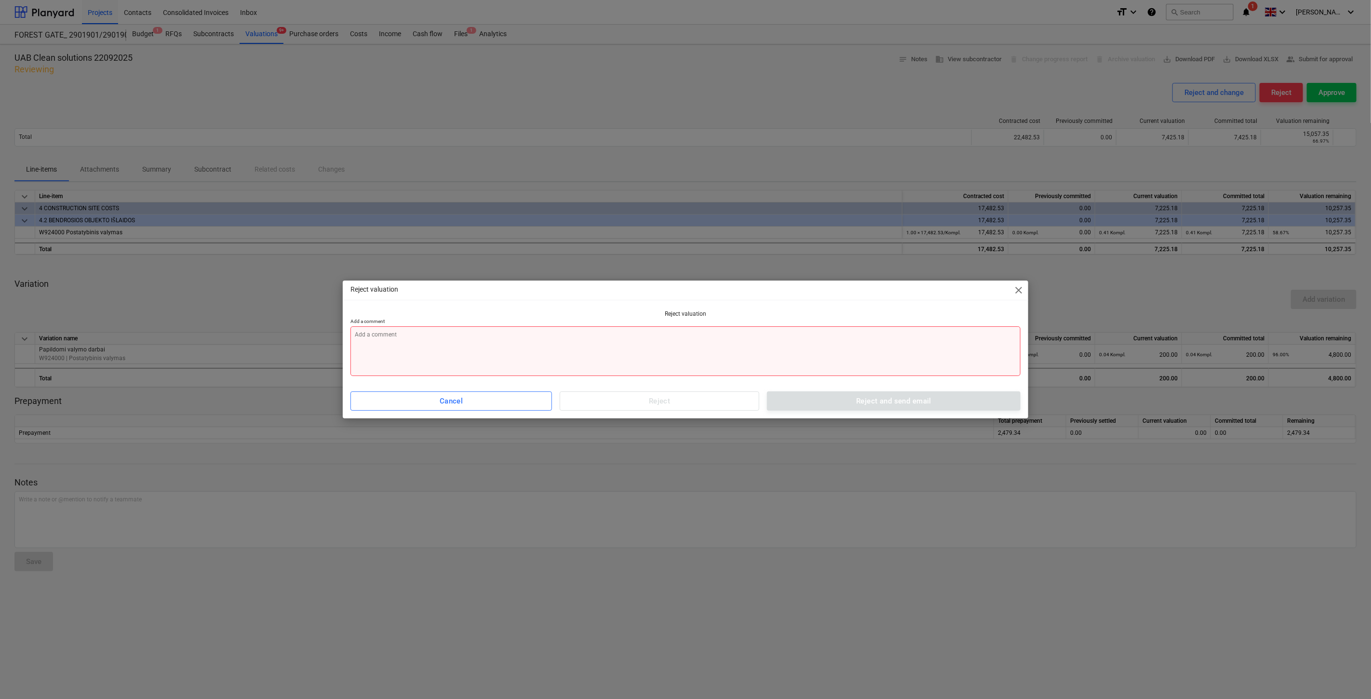
type textarea "x"
type textarea "T"
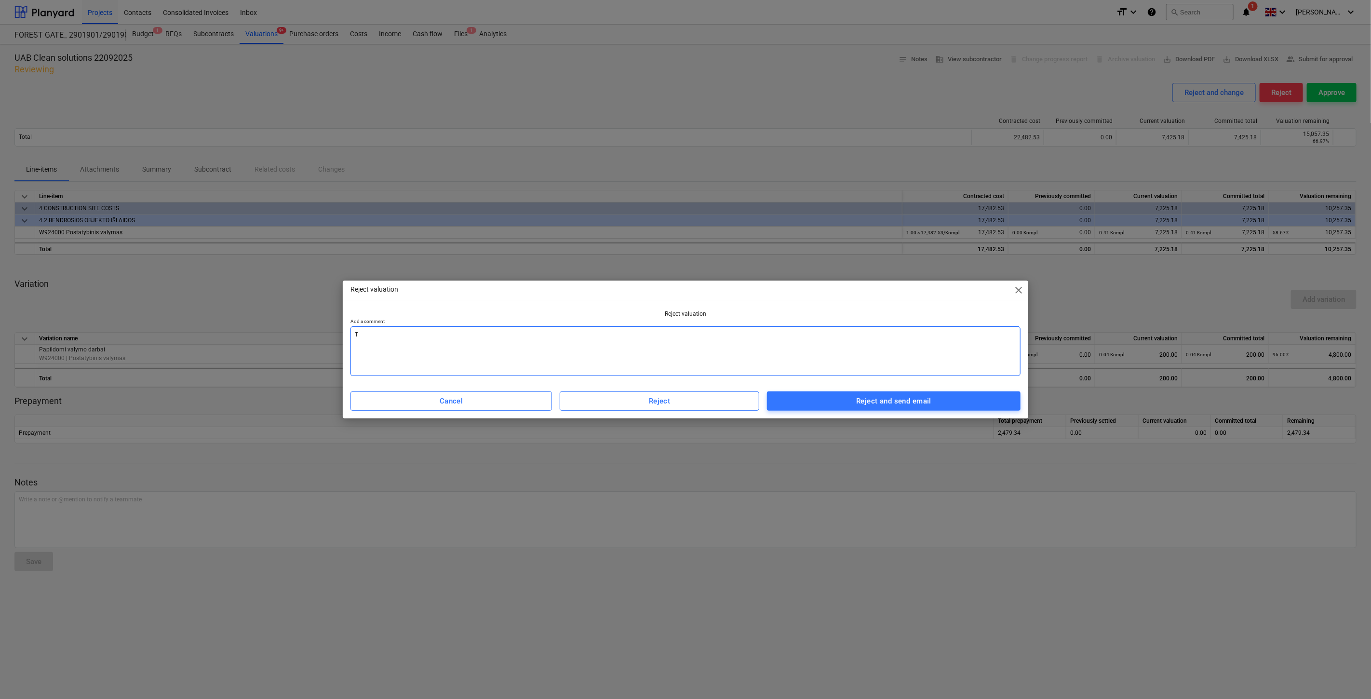
type textarea "x"
type textarea "Tr"
type textarea "x"
type textarea "Tr8"
type textarea "x"
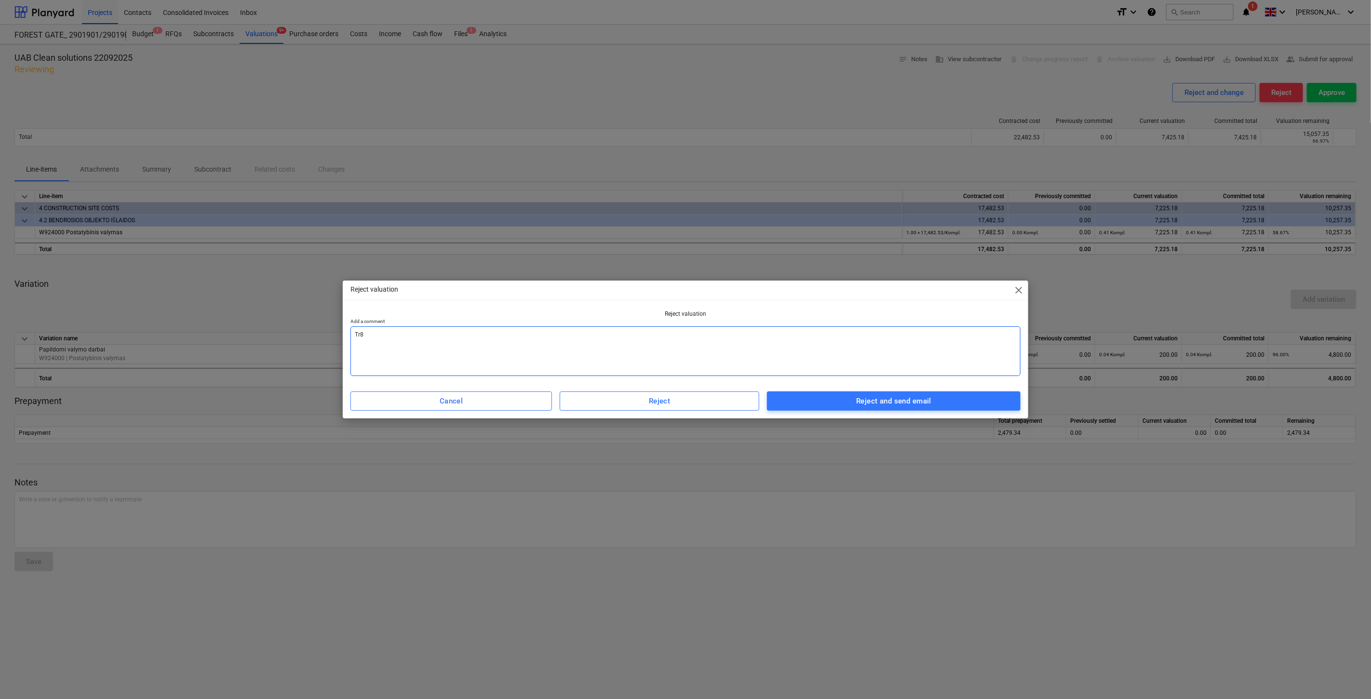
type textarea "Tr"
type textarea "x"
type textarea "Trū"
type textarea "x"
type textarea "Trūk"
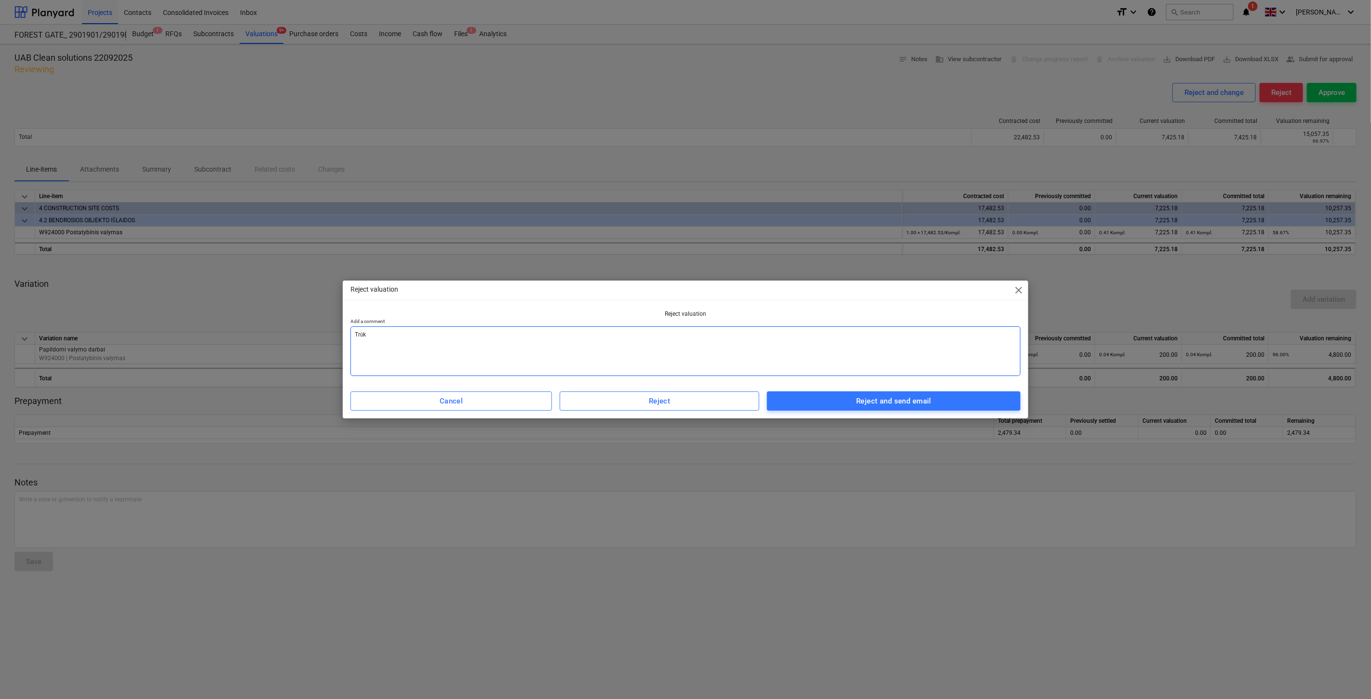
type textarea "x"
type textarea "Trūkst"
type textarea "x"
type textarea "Trūksta"
type textarea "x"
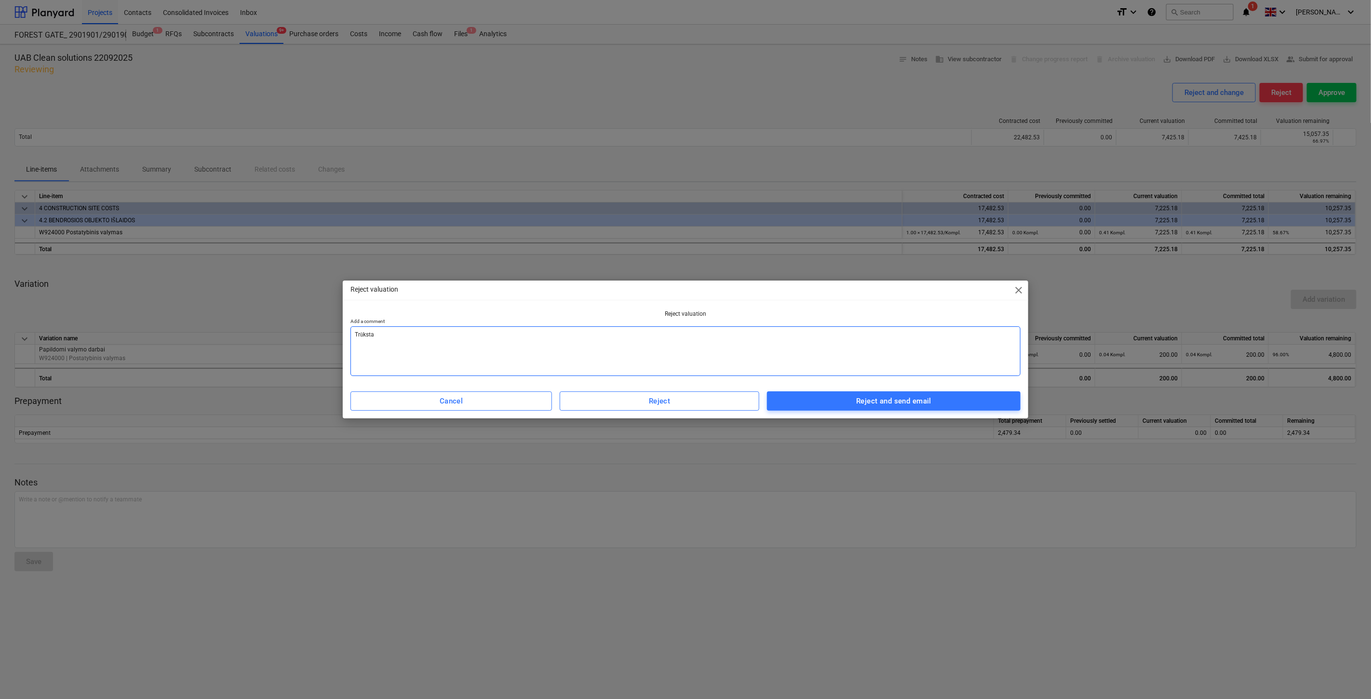
type textarea "Trūksta"
type textarea "x"
type textarea "Trūksta i"
type textarea "x"
type textarea "Trūksta iš"
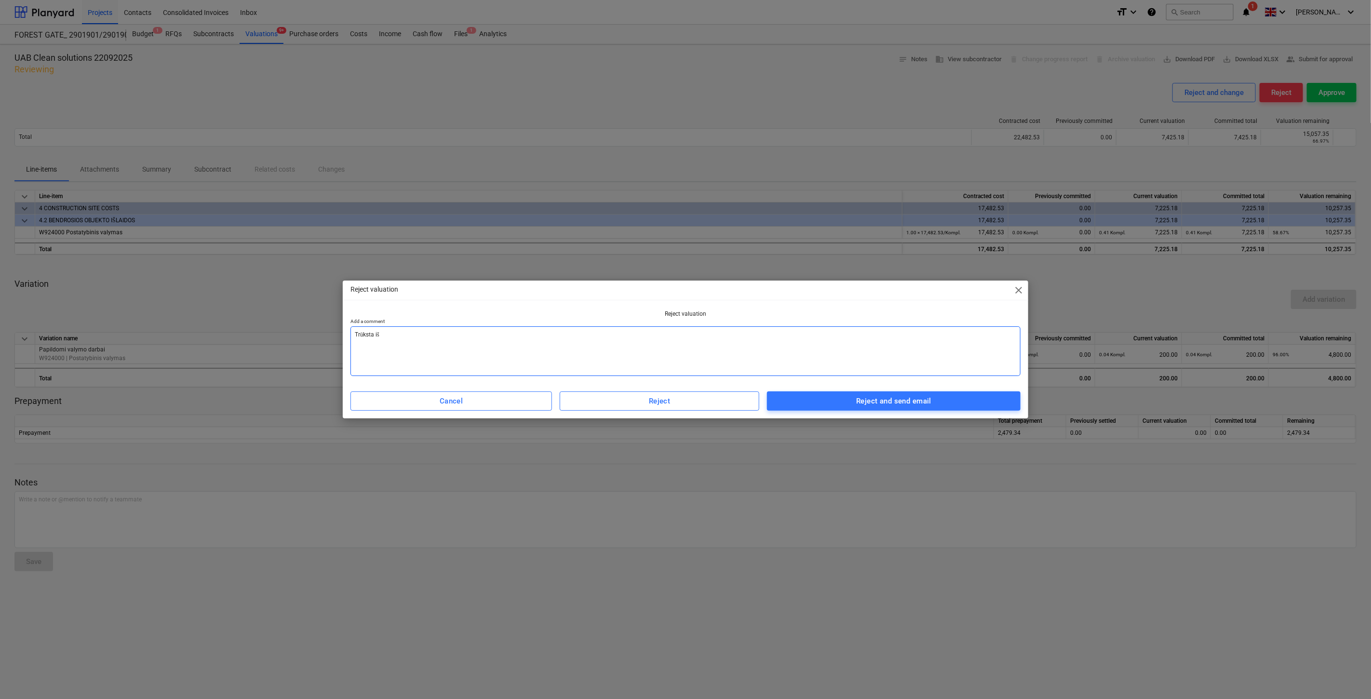
type textarea "x"
type textarea "Trūksta išp"
type textarea "x"
type textarea "Trūksta išpi"
type textarea "x"
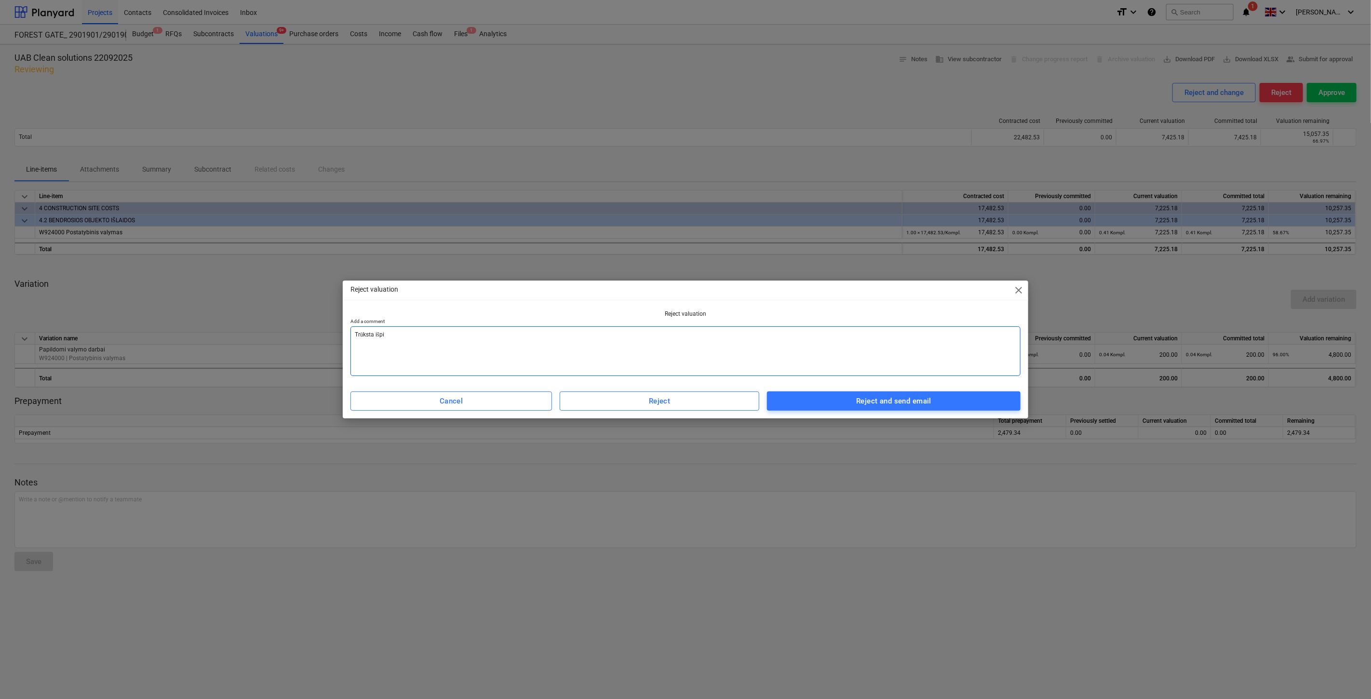
type textarea "Trūksta išpil"
type textarea "x"
type textarea "Trūksta išpild"
type textarea "x"
type textarea "Trūksta išpildo"
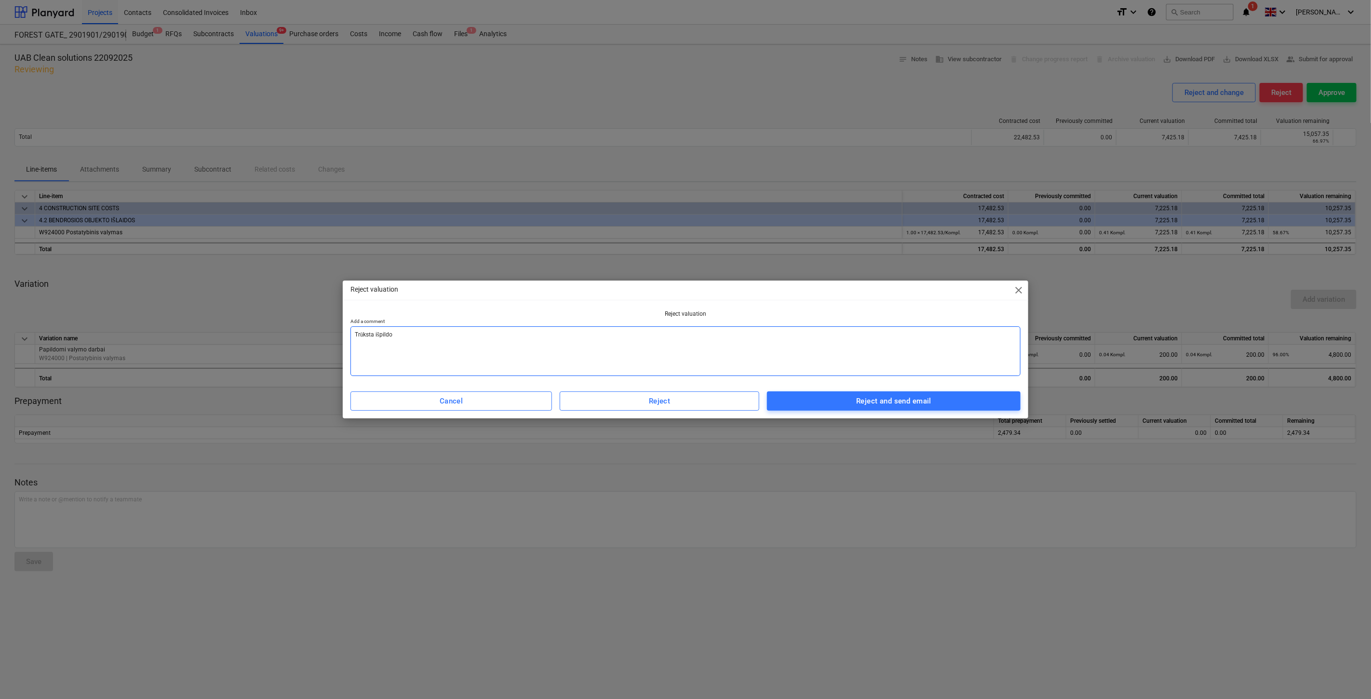
type textarea "x"
type textarea "Trūksta išpildom"
type textarea "x"
type textarea "Trūksta išpildomų"
type textarea "x"
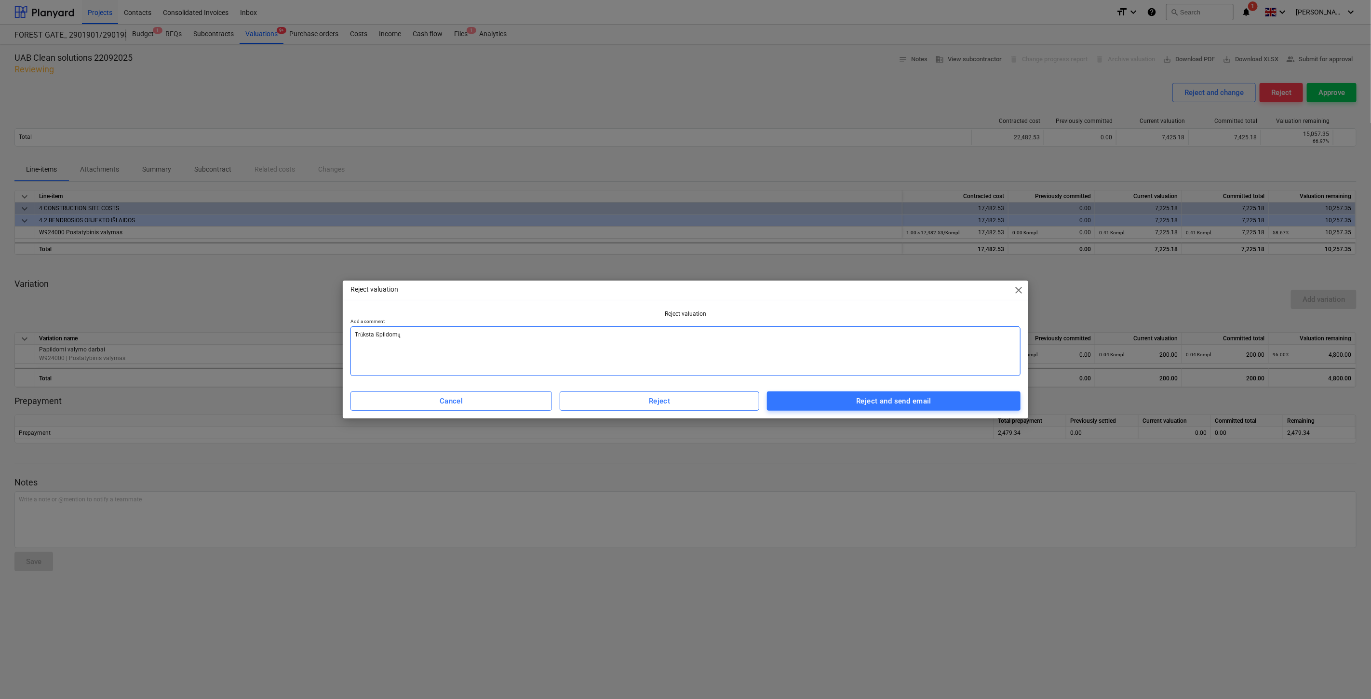
type textarea "Trūksta išpildomųj"
type textarea "x"
type textarea "Trūksta išpildomųjų"
type textarea "x"
type textarea "Trūksta išpildomųjų."
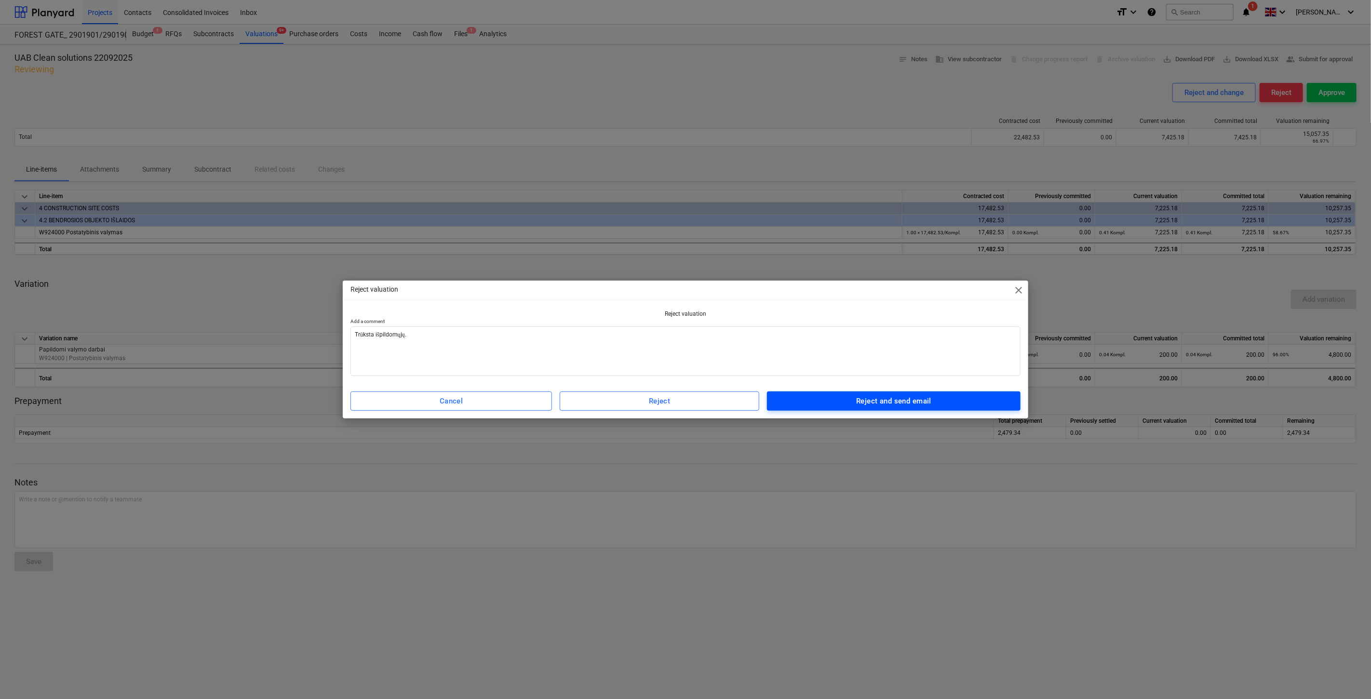
click at [883, 403] on div "Reject and send email" at bounding box center [893, 401] width 75 height 13
type textarea "x"
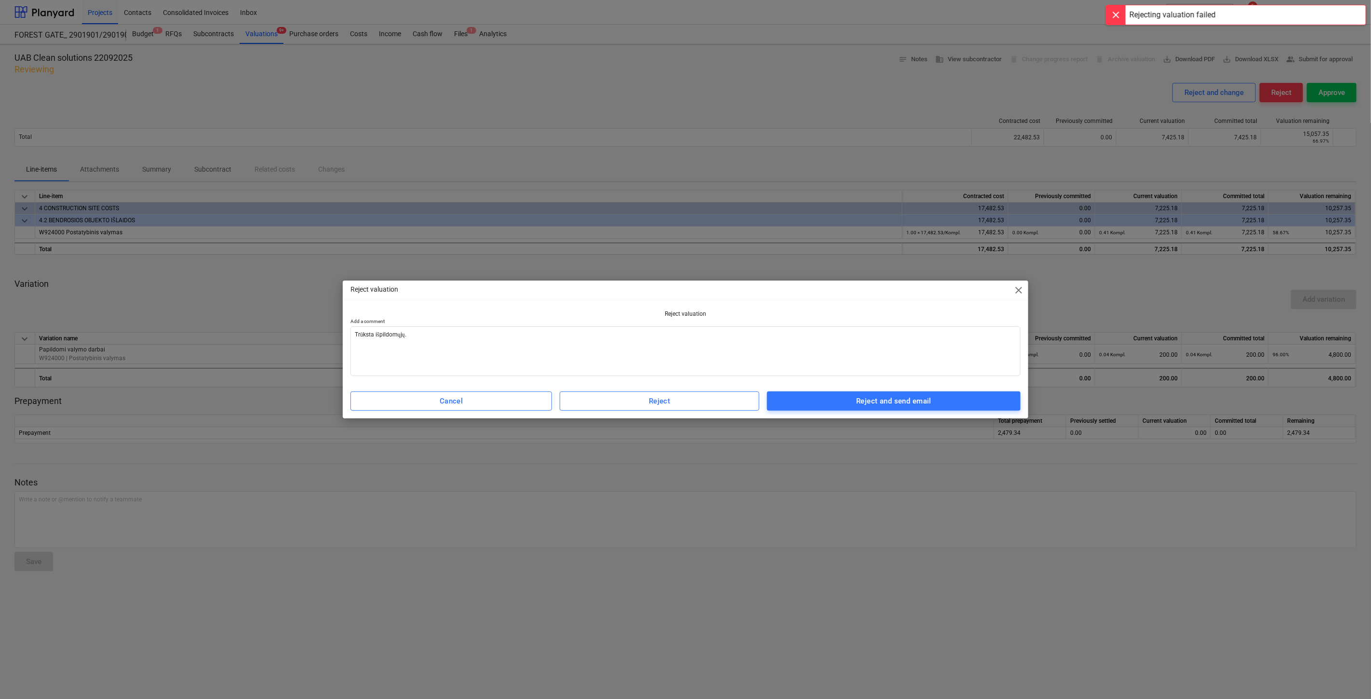
click at [1017, 300] on div "Reject valuation close Reject valuation Add a comment Trūksta išpildomųjų. Canc…" at bounding box center [685, 349] width 685 height 138
click at [1019, 288] on span "close" at bounding box center [1018, 290] width 12 height 12
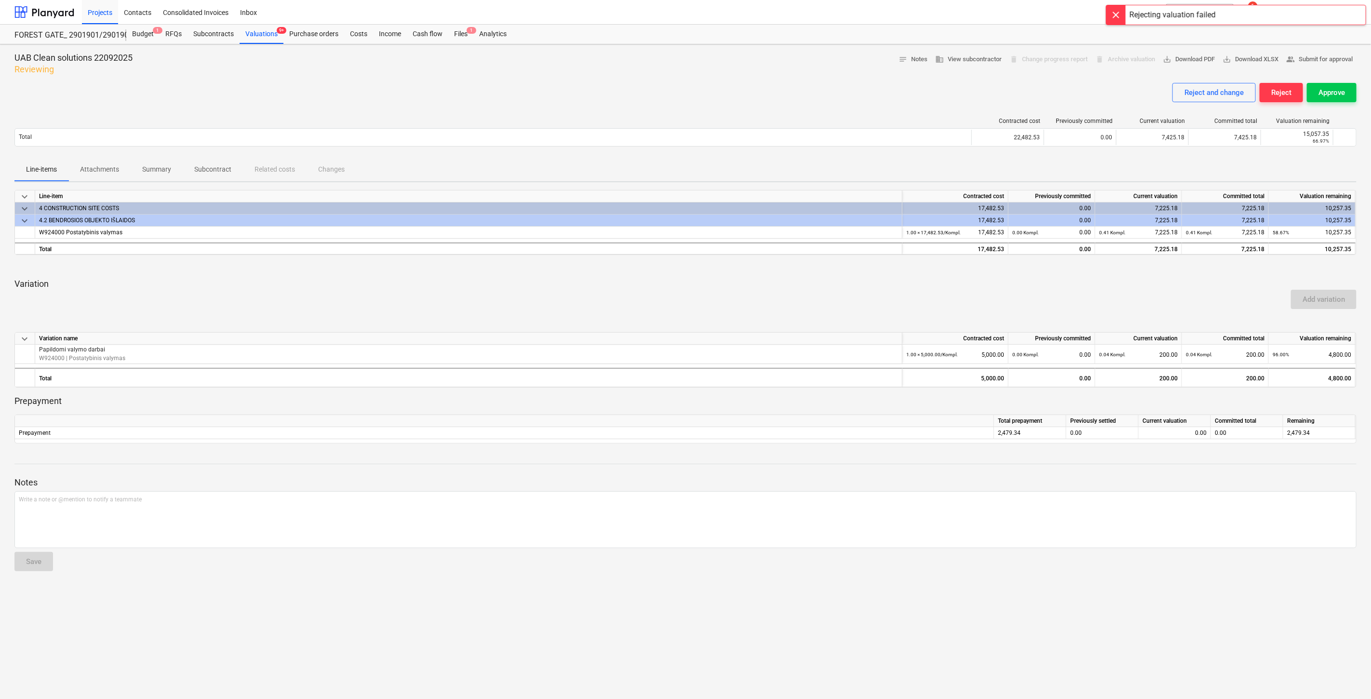
click at [1093, 278] on p "Variation" at bounding box center [685, 284] width 1342 height 12
drag, startPoint x: 454, startPoint y: 39, endPoint x: 495, endPoint y: 8, distance: 51.3
click at [454, 39] on div "Files 1" at bounding box center [460, 34] width 25 height 19
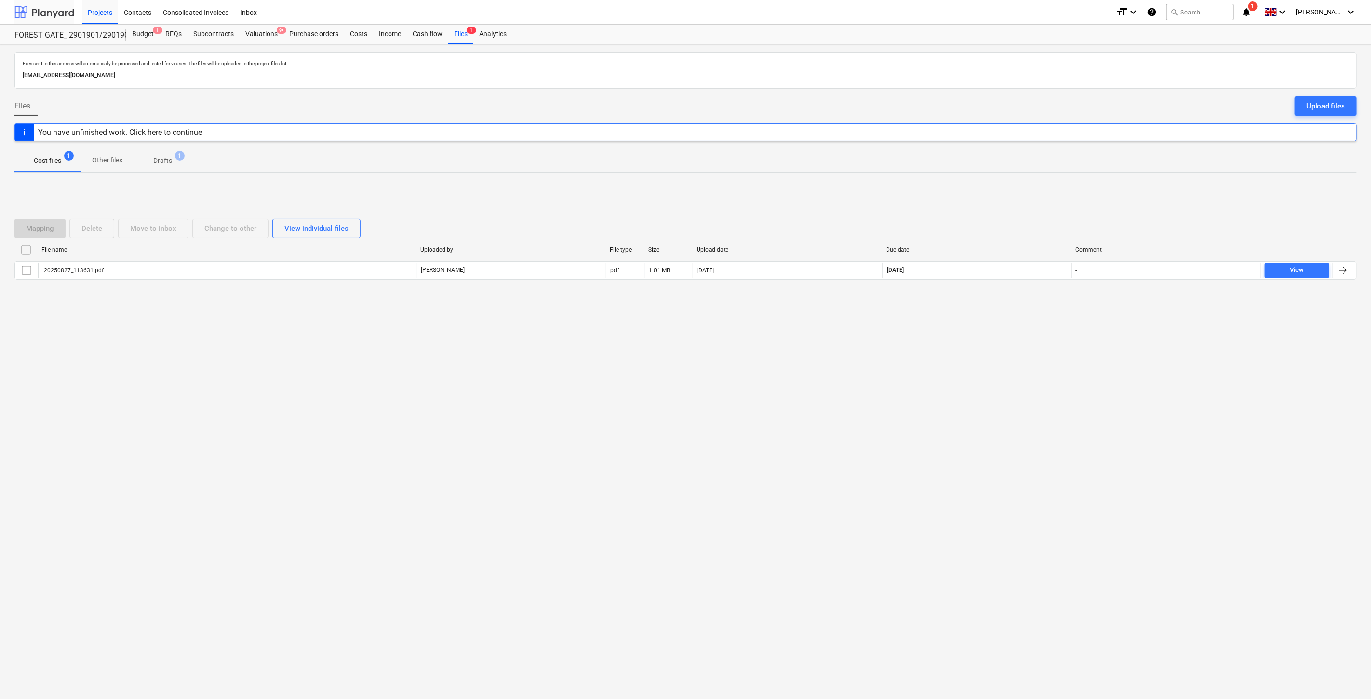
click at [64, 16] on div at bounding box center [44, 12] width 60 height 24
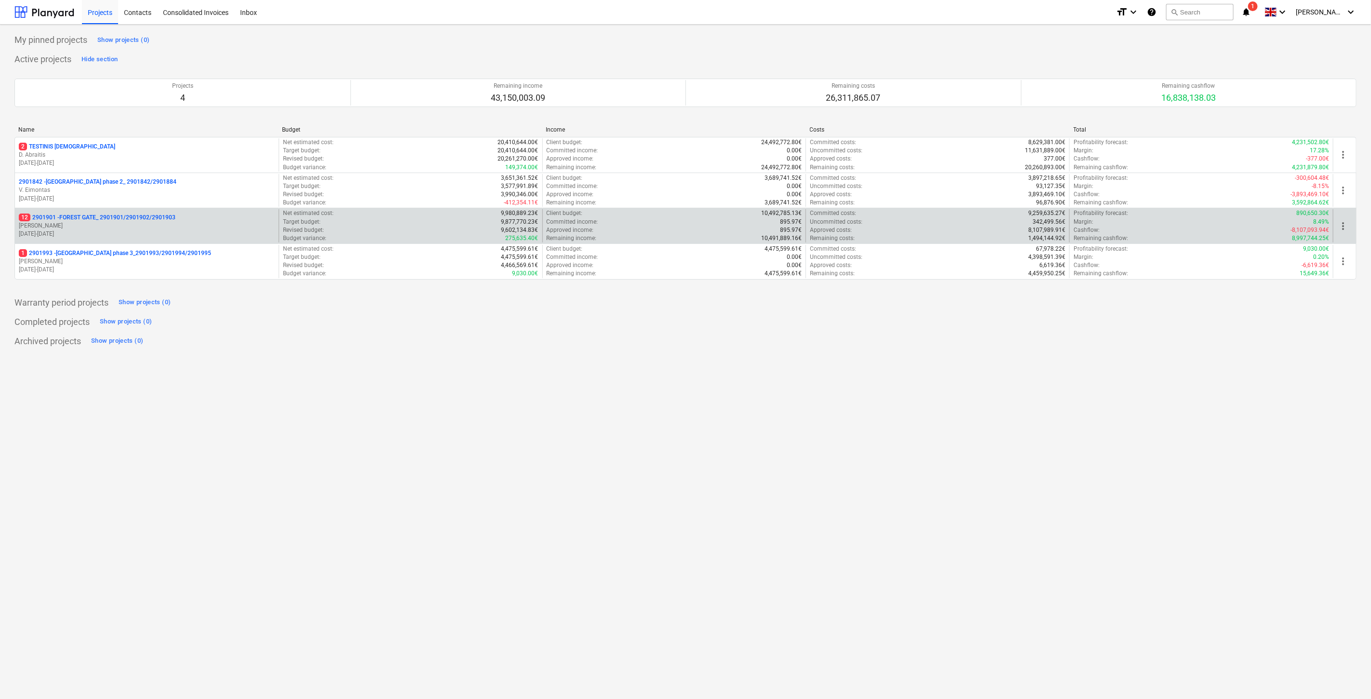
click at [126, 224] on p "[PERSON_NAME]" at bounding box center [147, 226] width 256 height 8
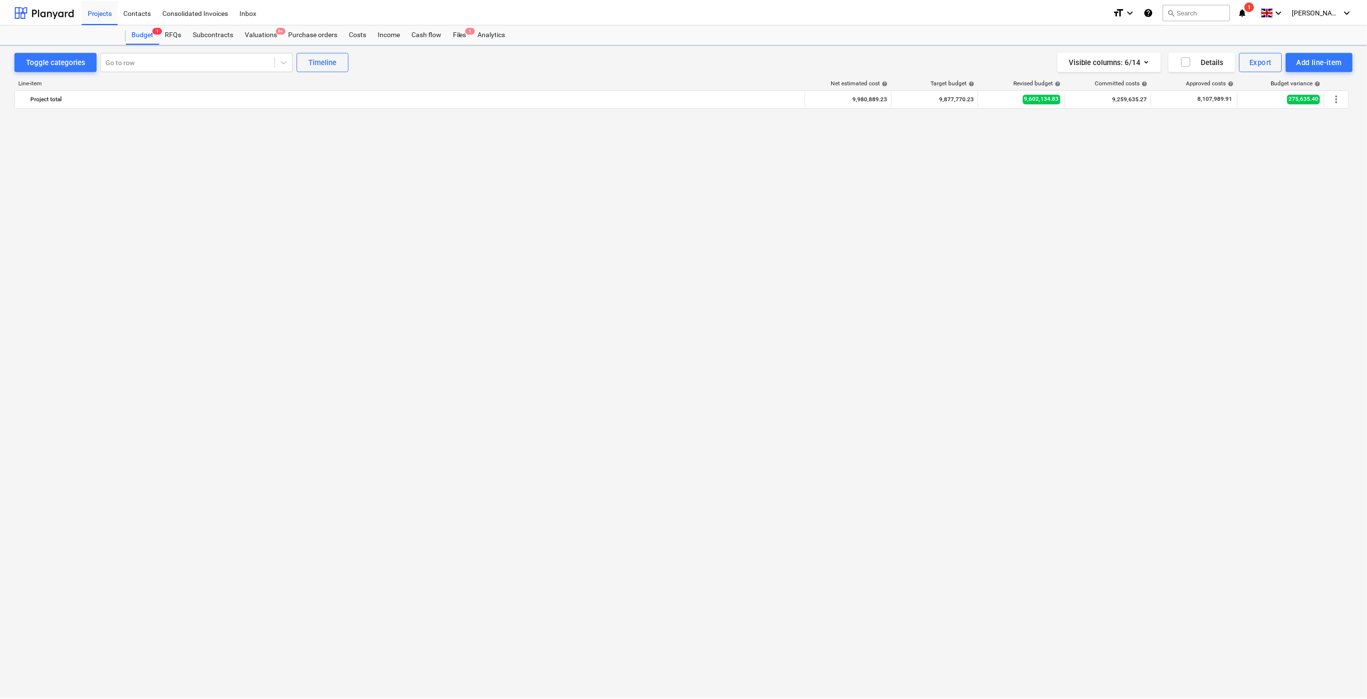
scroll to position [1591, 0]
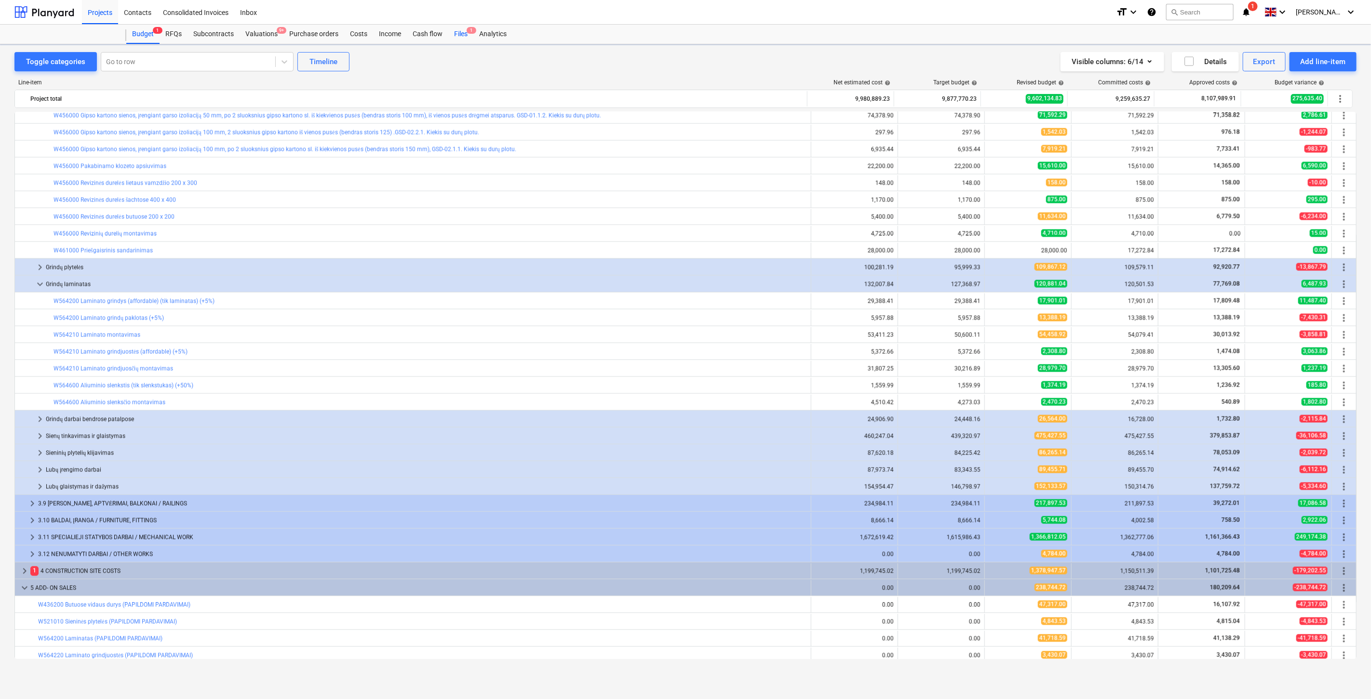
click at [459, 34] on div "Files 1" at bounding box center [460, 34] width 25 height 19
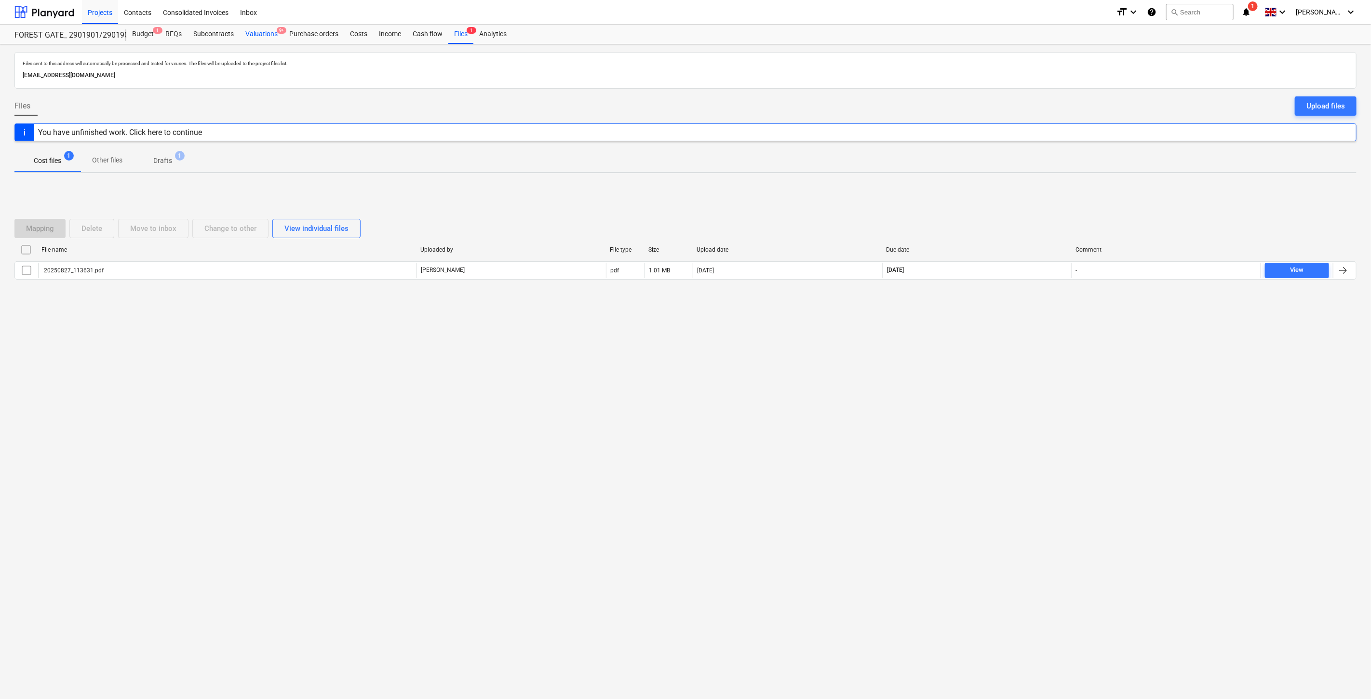
click at [243, 38] on div "Valuations 9+" at bounding box center [262, 34] width 44 height 19
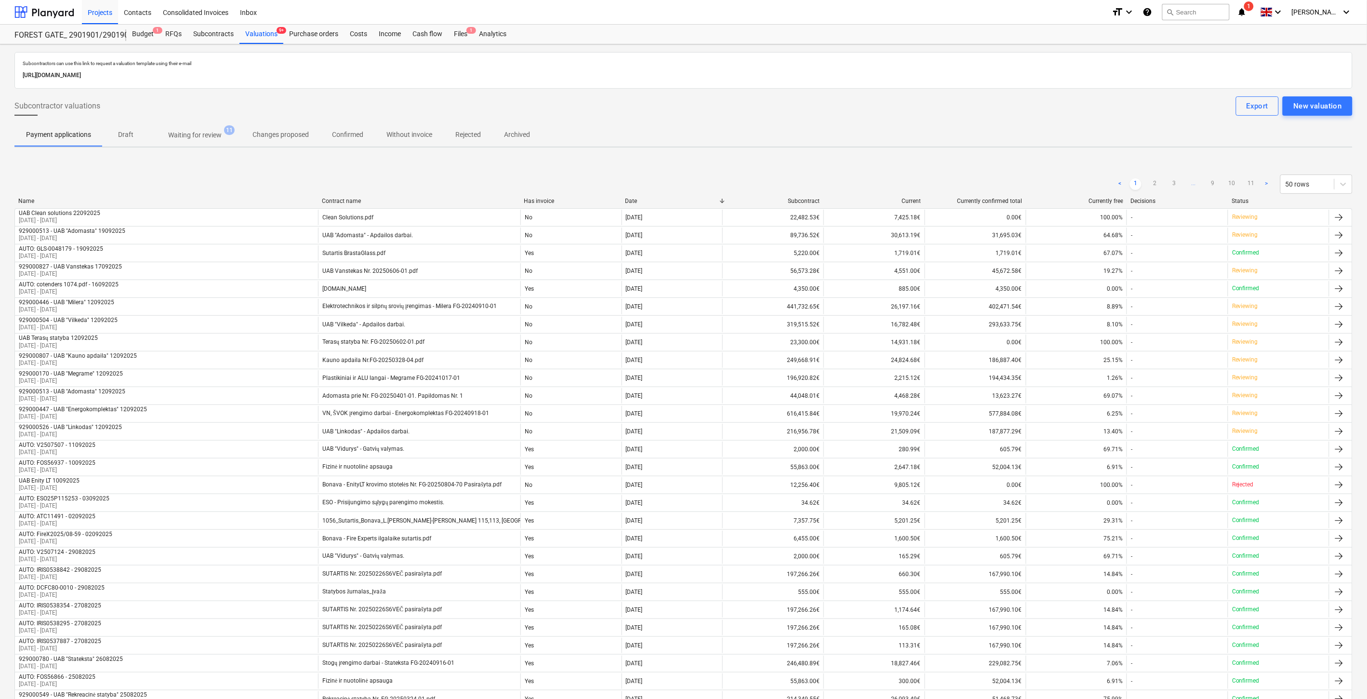
click at [206, 139] on p "Waiting for review" at bounding box center [194, 135] width 53 height 10
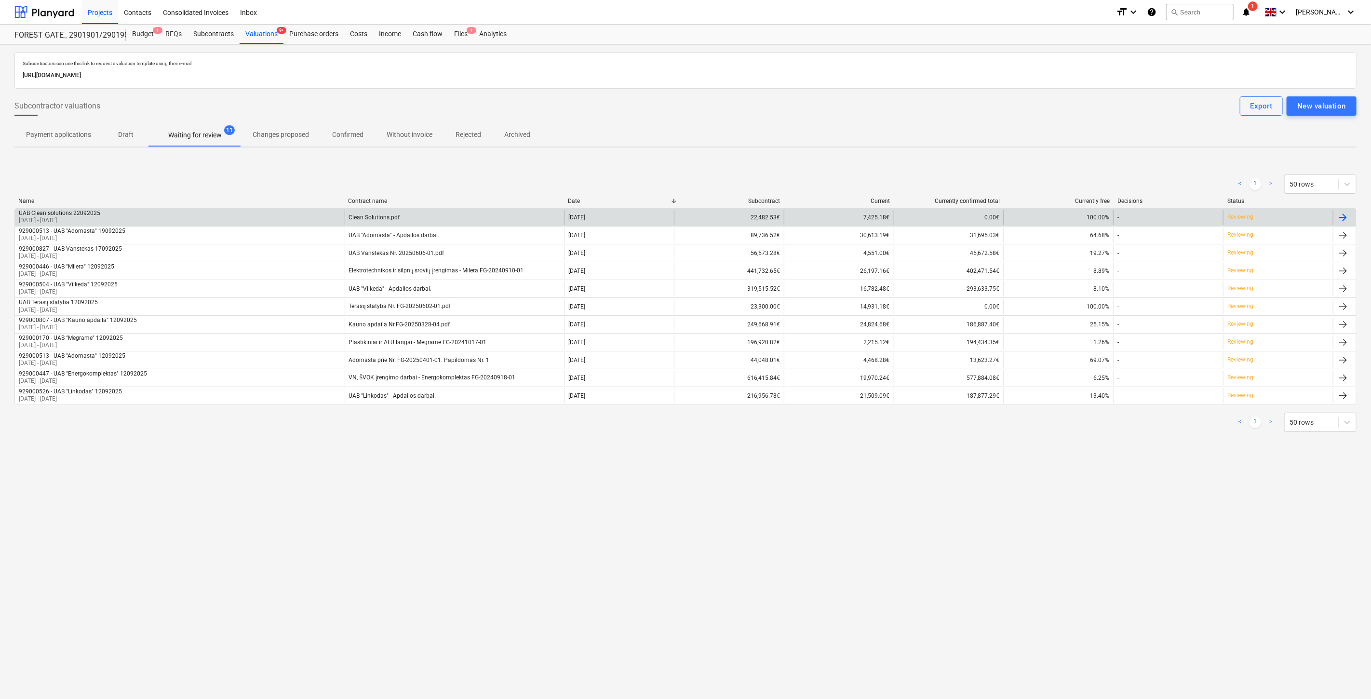
click at [219, 213] on div "UAB Clean solutions 22092025 [DATE] - [DATE]" at bounding box center [180, 217] width 330 height 15
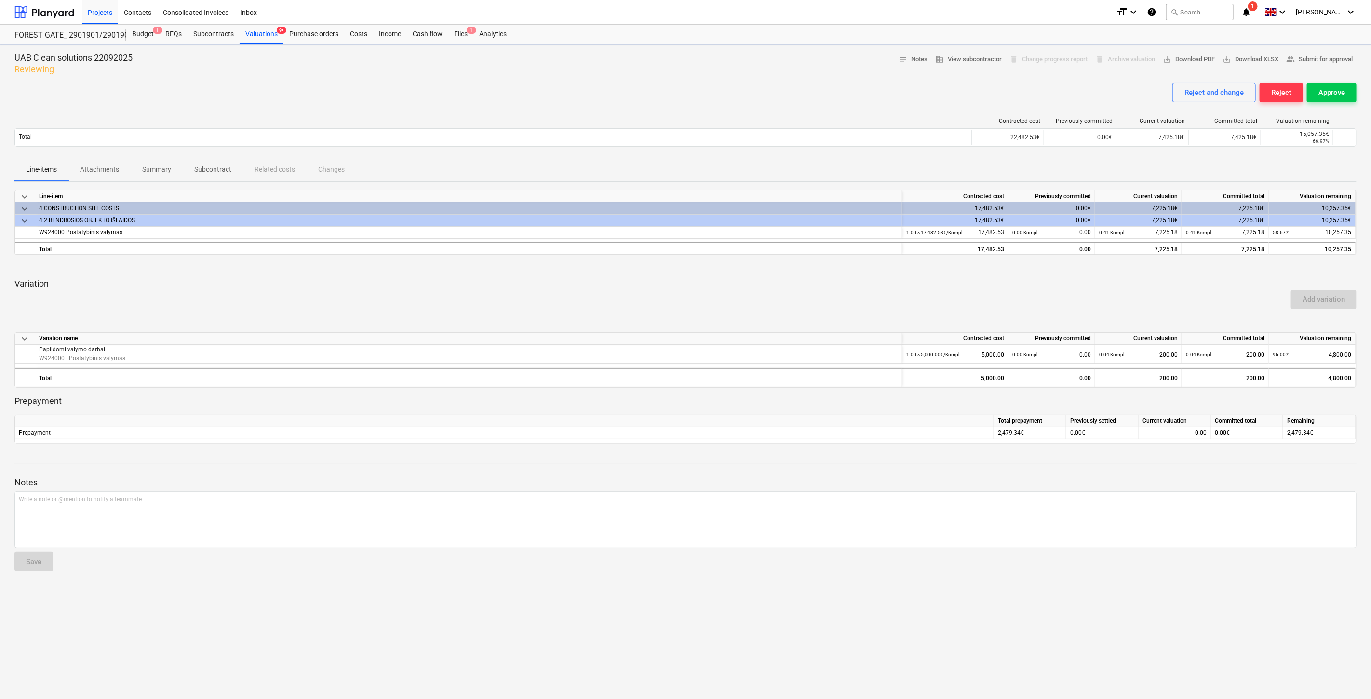
click at [104, 172] on p "Attachments" at bounding box center [99, 169] width 39 height 10
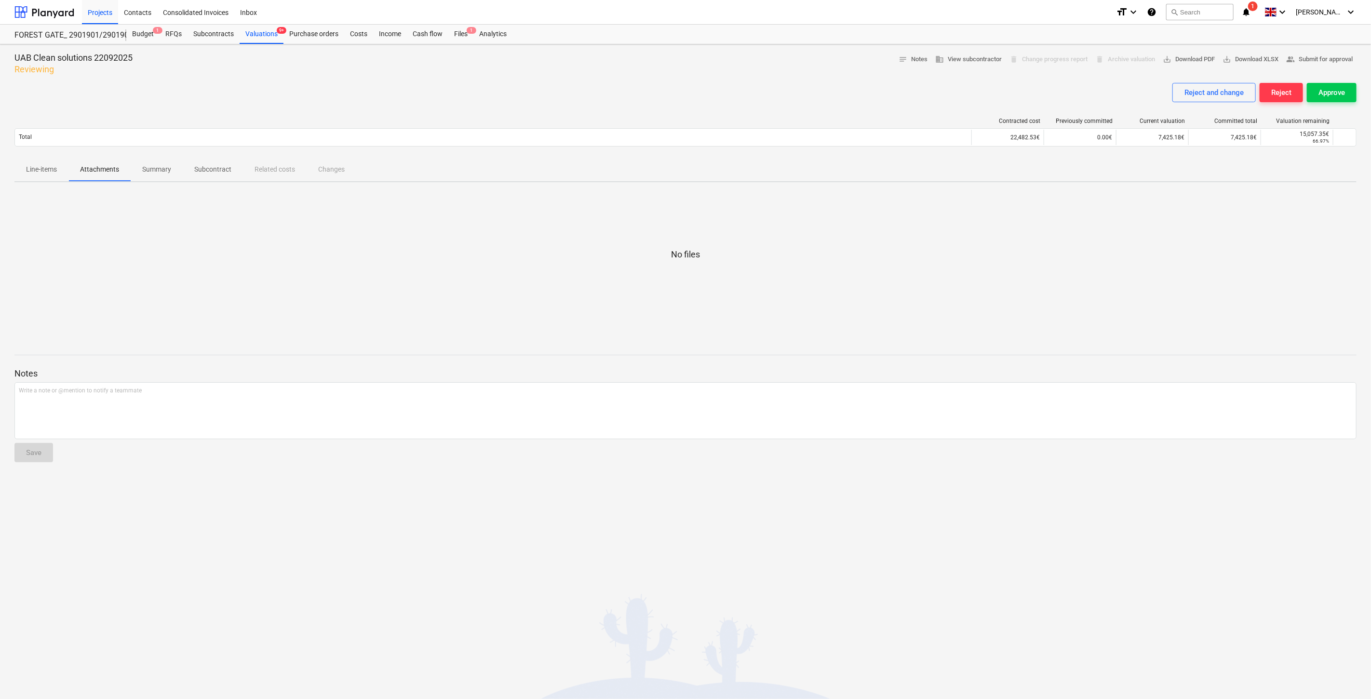
click at [44, 167] on p "Line-items" at bounding box center [41, 169] width 31 height 10
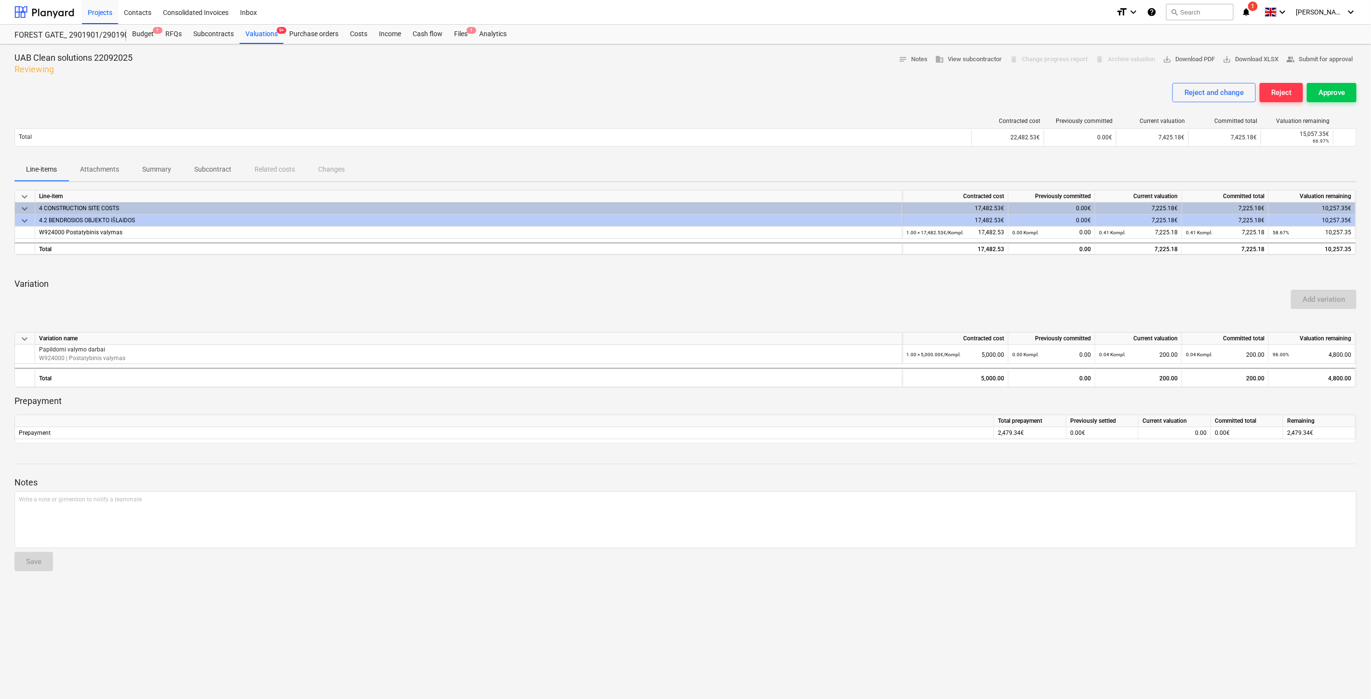
click at [754, 305] on div "Add variation" at bounding box center [685, 299] width 1349 height 27
drag, startPoint x: 754, startPoint y: 305, endPoint x: 680, endPoint y: 310, distance: 74.4
click at [659, 320] on div at bounding box center [685, 321] width 1342 height 8
drag, startPoint x: 746, startPoint y: 293, endPoint x: 778, endPoint y: 280, distance: 34.6
click at [747, 293] on div "Add variation" at bounding box center [685, 299] width 1349 height 27
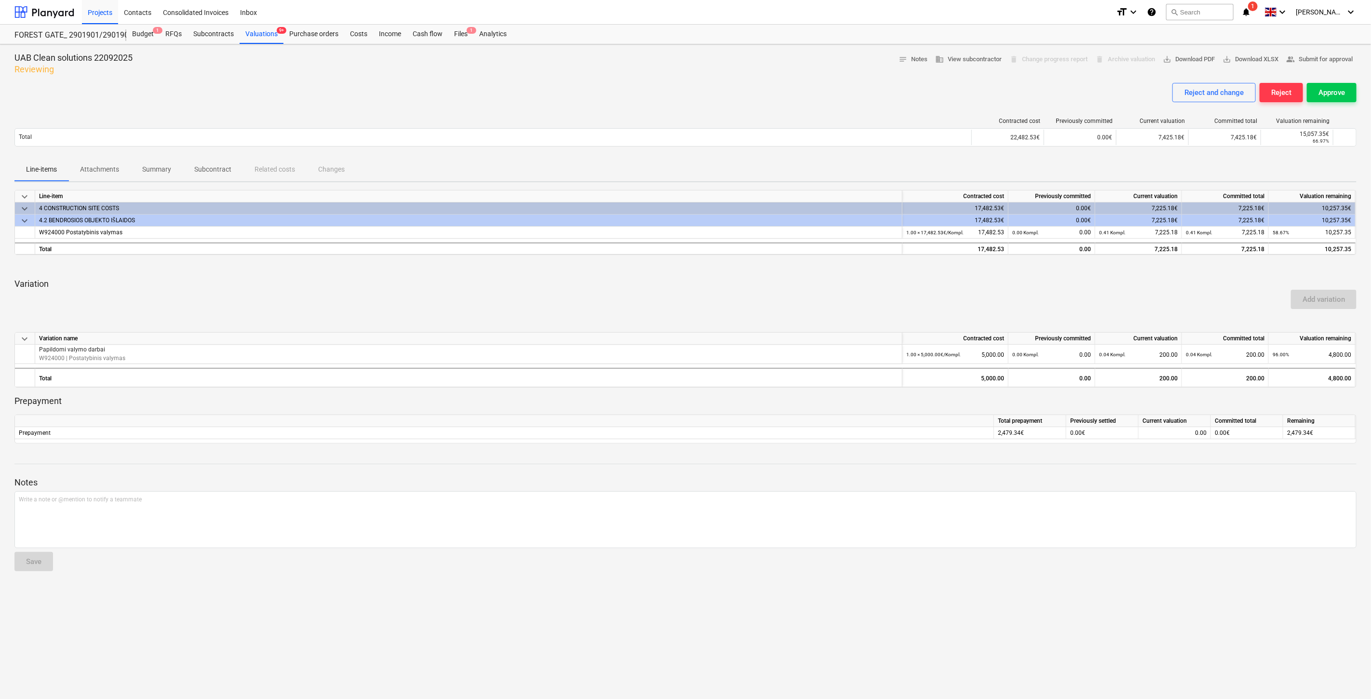
click at [778, 280] on p "Variation" at bounding box center [685, 284] width 1342 height 12
click at [748, 298] on div "Add variation" at bounding box center [685, 299] width 1349 height 27
click at [780, 284] on p "Variation" at bounding box center [685, 284] width 1342 height 12
drag, startPoint x: 807, startPoint y: 281, endPoint x: 835, endPoint y: 273, distance: 29.1
click at [810, 280] on p "Variation" at bounding box center [685, 284] width 1342 height 12
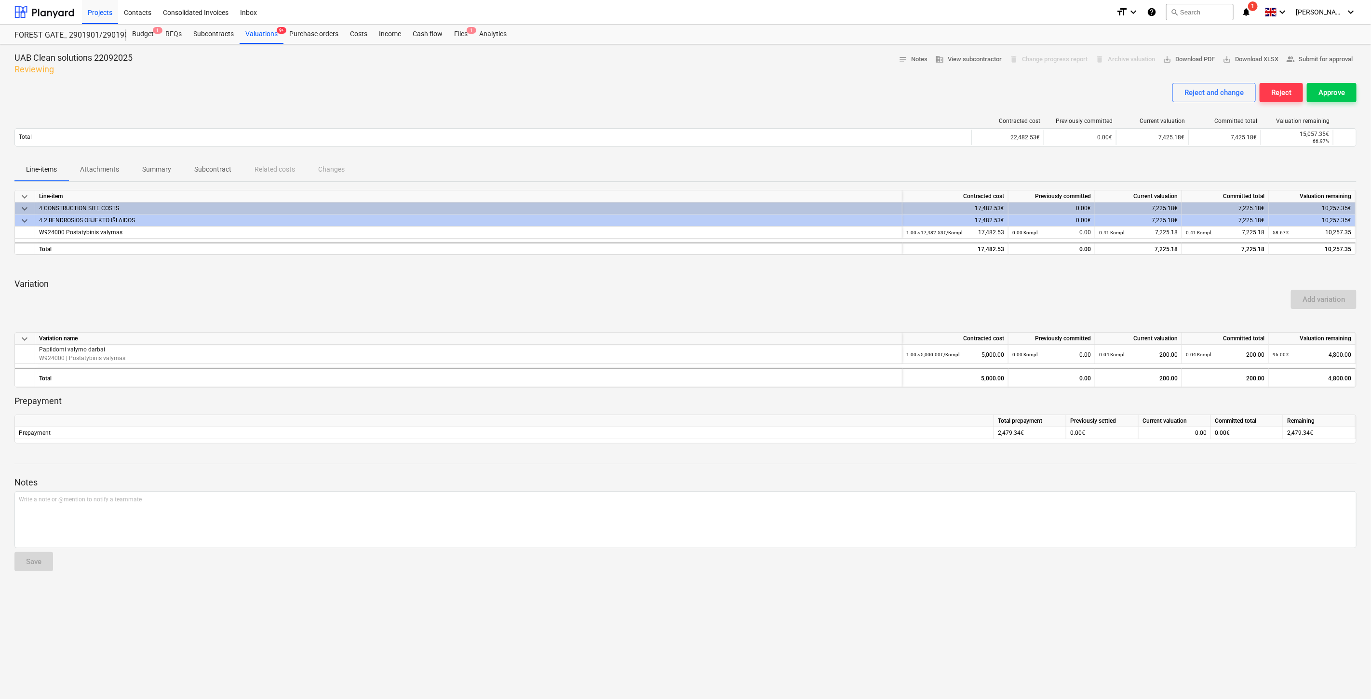
drag, startPoint x: 835, startPoint y: 273, endPoint x: 426, endPoint y: 325, distance: 412.0
click at [833, 273] on div "keyboard_arrow_down Line-item Contracted cost Previously committed Current valu…" at bounding box center [685, 316] width 1342 height 253
click at [795, 278] on p "Variation" at bounding box center [685, 284] width 1342 height 12
click at [804, 275] on div "keyboard_arrow_down Line-item Contracted cost Previously committed Current valu…" at bounding box center [685, 316] width 1342 height 253
click at [808, 274] on div "keyboard_arrow_down Line-item Contracted cost Previously committed Current valu…" at bounding box center [685, 316] width 1342 height 253
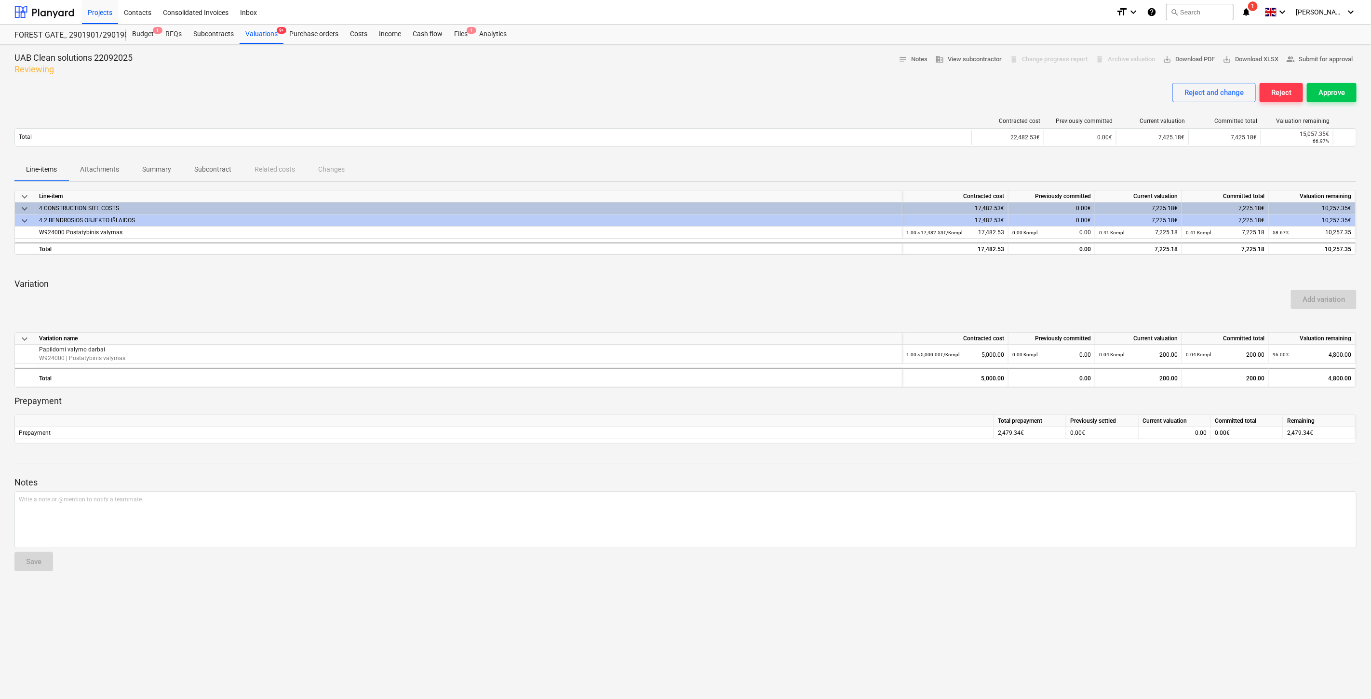
click at [827, 269] on div at bounding box center [685, 267] width 1342 height 8
click at [263, 34] on div "Valuations 9+" at bounding box center [262, 34] width 44 height 19
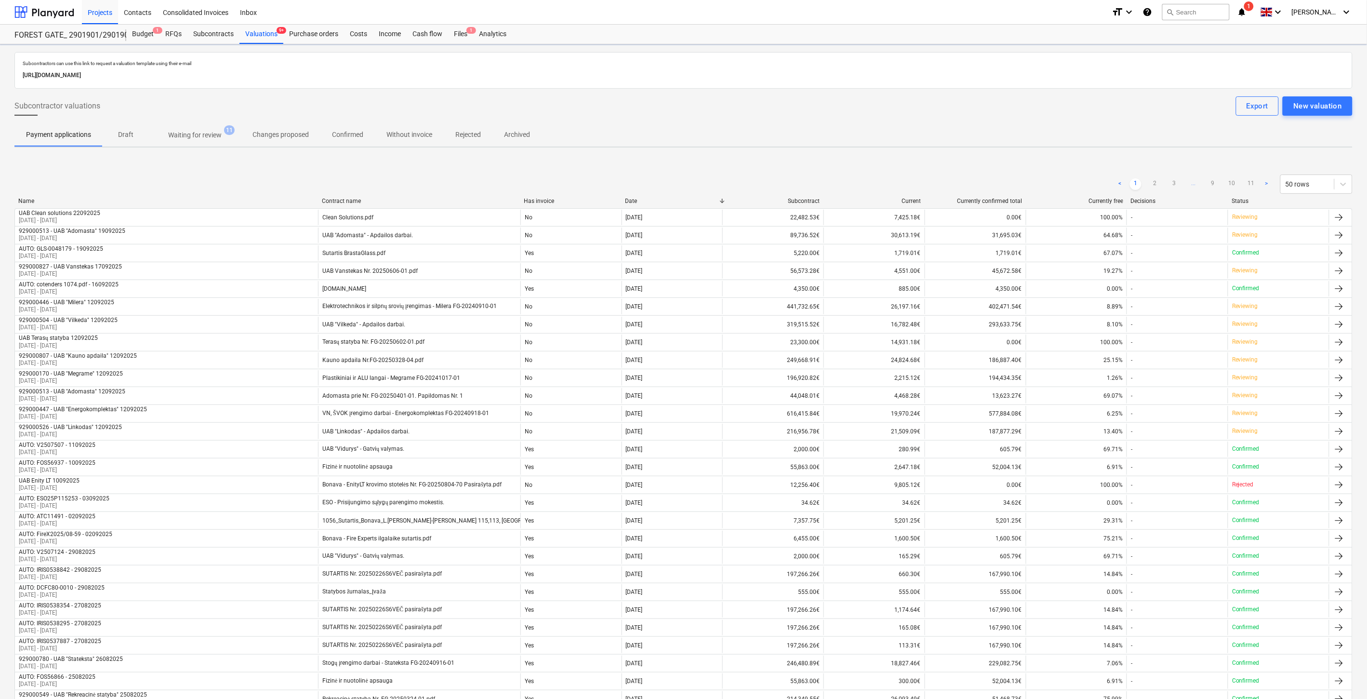
drag, startPoint x: 148, startPoint y: 146, endPoint x: 200, endPoint y: 122, distance: 57.4
click at [150, 146] on div "Payment applications Draft Waiting for review 11 Changes proposed Confirmed Wit…" at bounding box center [683, 135] width 1338 height 24
click at [200, 122] on div "Subcontractors can use this link to request a valuation template using their e-…" at bounding box center [683, 599] width 1338 height 1094
click at [208, 135] on p "Waiting for review" at bounding box center [194, 135] width 53 height 10
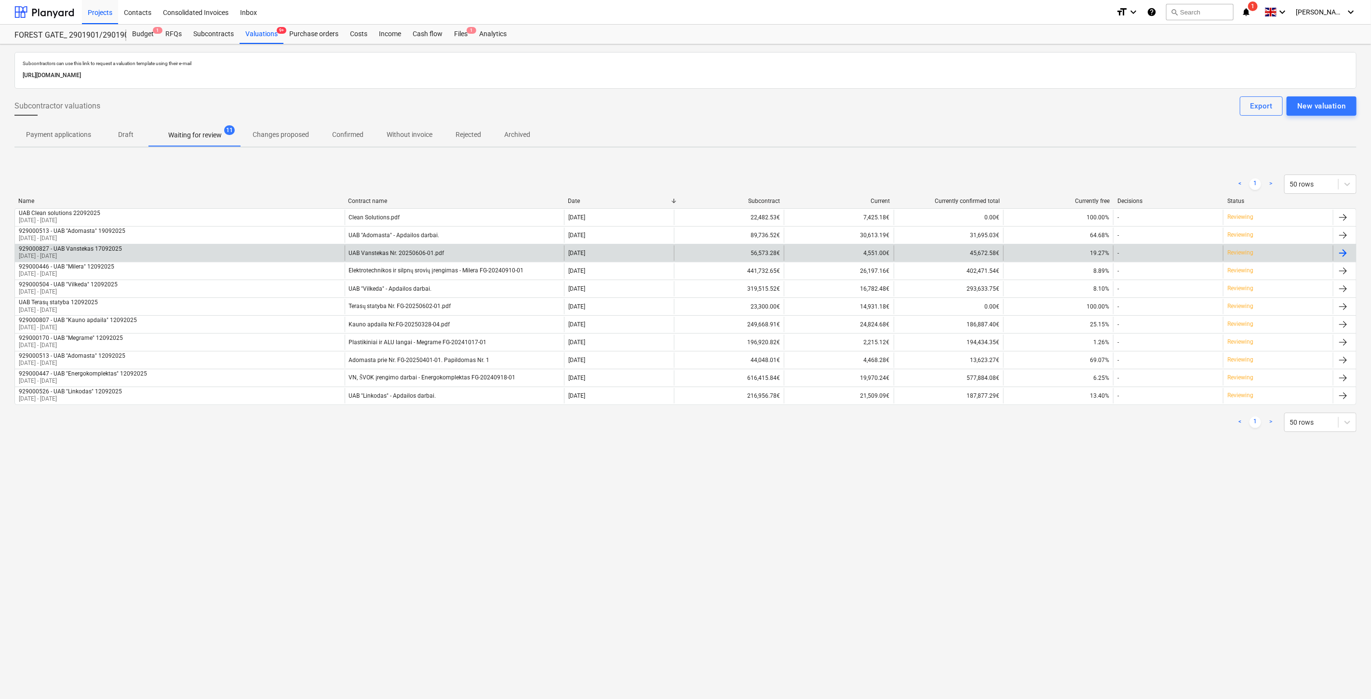
click at [256, 248] on div "929000827 - UAB Vanstekas 17092025 [DATE] - [DATE]" at bounding box center [180, 252] width 330 height 15
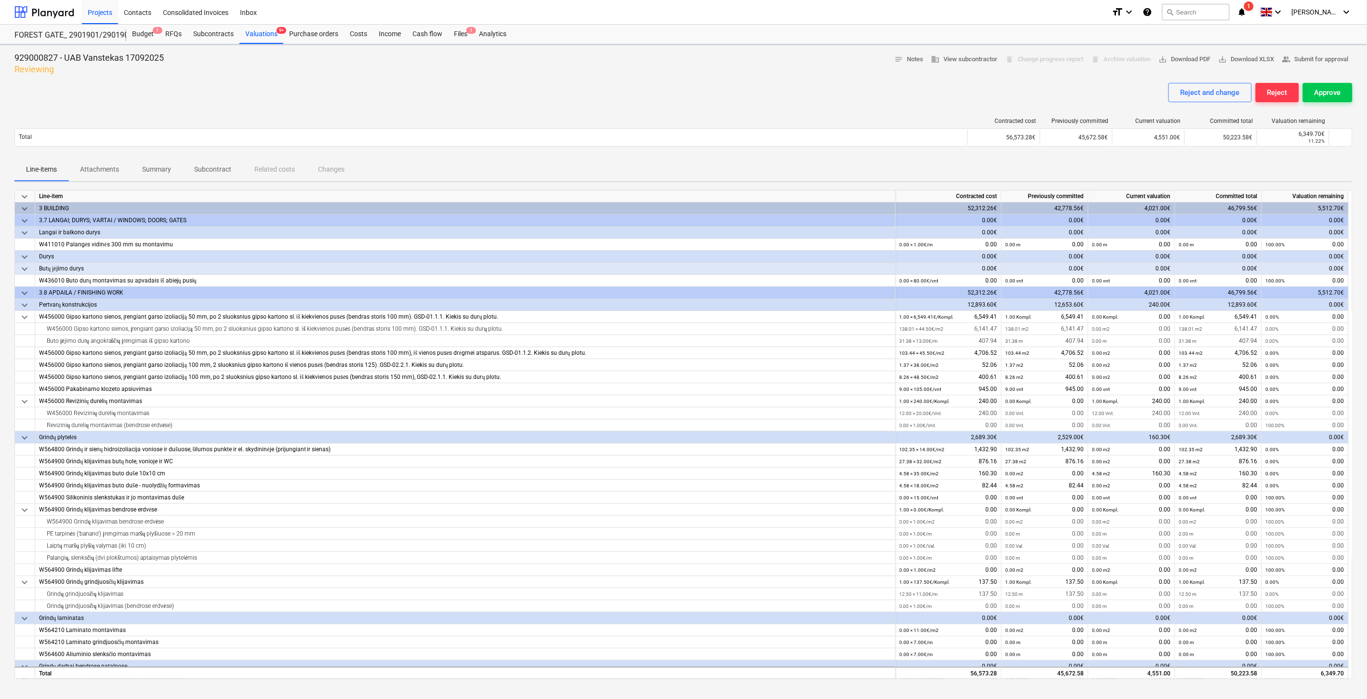
click at [104, 168] on p "Attachments" at bounding box center [99, 169] width 39 height 10
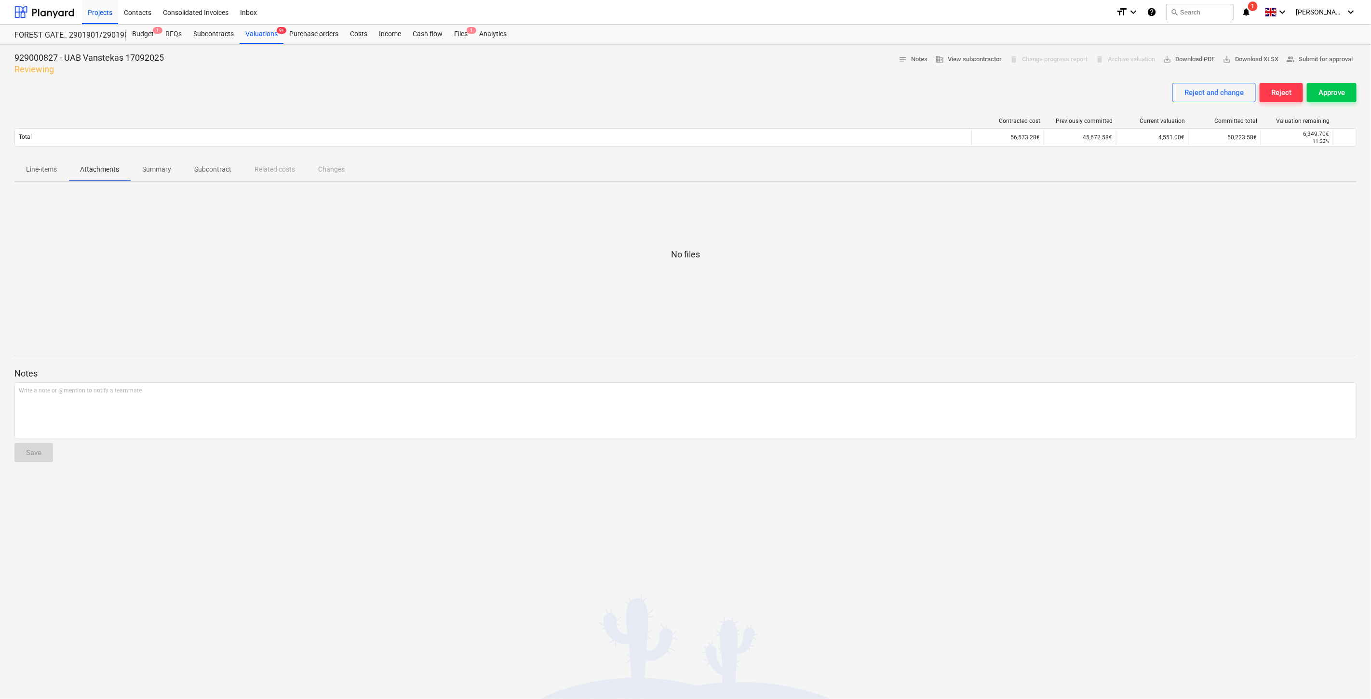
click at [557, 284] on div at bounding box center [685, 289] width 1342 height 19
click at [768, 267] on div at bounding box center [685, 269] width 1342 height 19
click at [459, 37] on div "Files 1" at bounding box center [460, 34] width 25 height 19
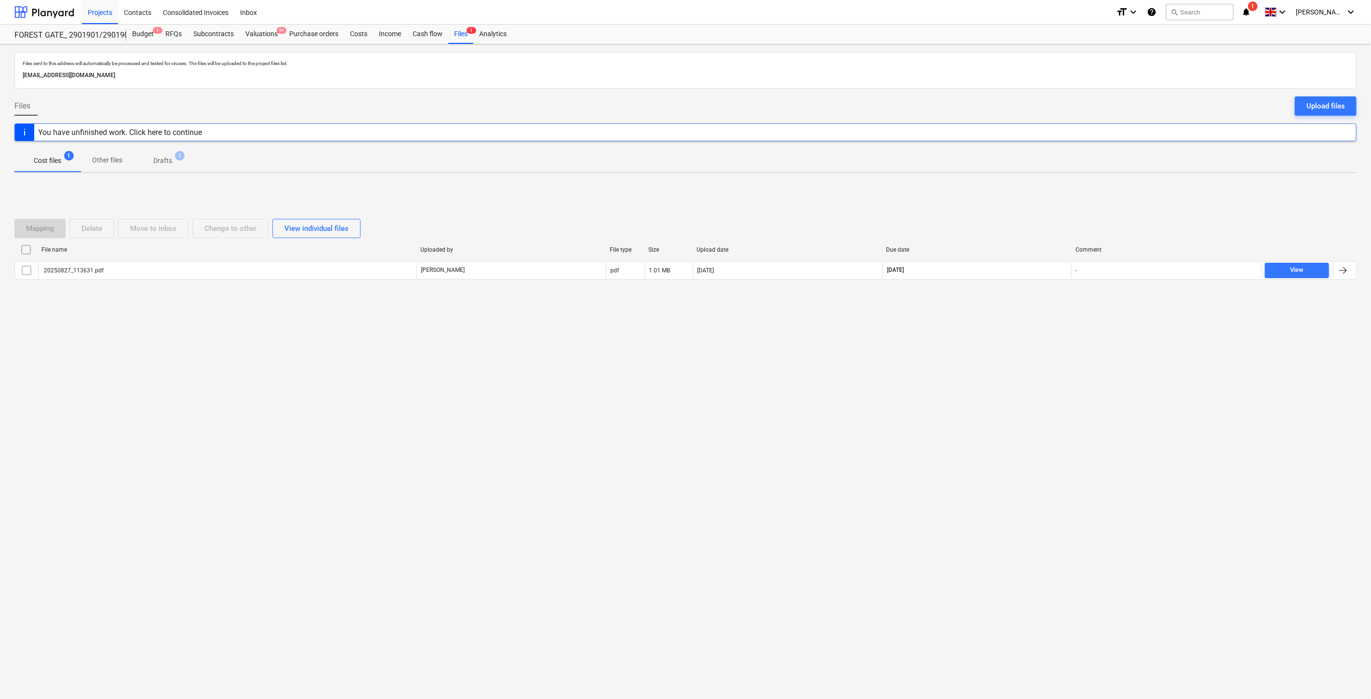
click at [1036, 397] on div "Files sent to this address will automatically be processed and tested for virus…" at bounding box center [685, 371] width 1371 height 654
click at [1046, 368] on div "Files sent to this address will automatically be processed and tested for virus…" at bounding box center [685, 371] width 1371 height 654
drag, startPoint x: 249, startPoint y: 36, endPoint x: 360, endPoint y: 11, distance: 114.2
click at [249, 36] on div "Valuations 9+" at bounding box center [262, 34] width 44 height 19
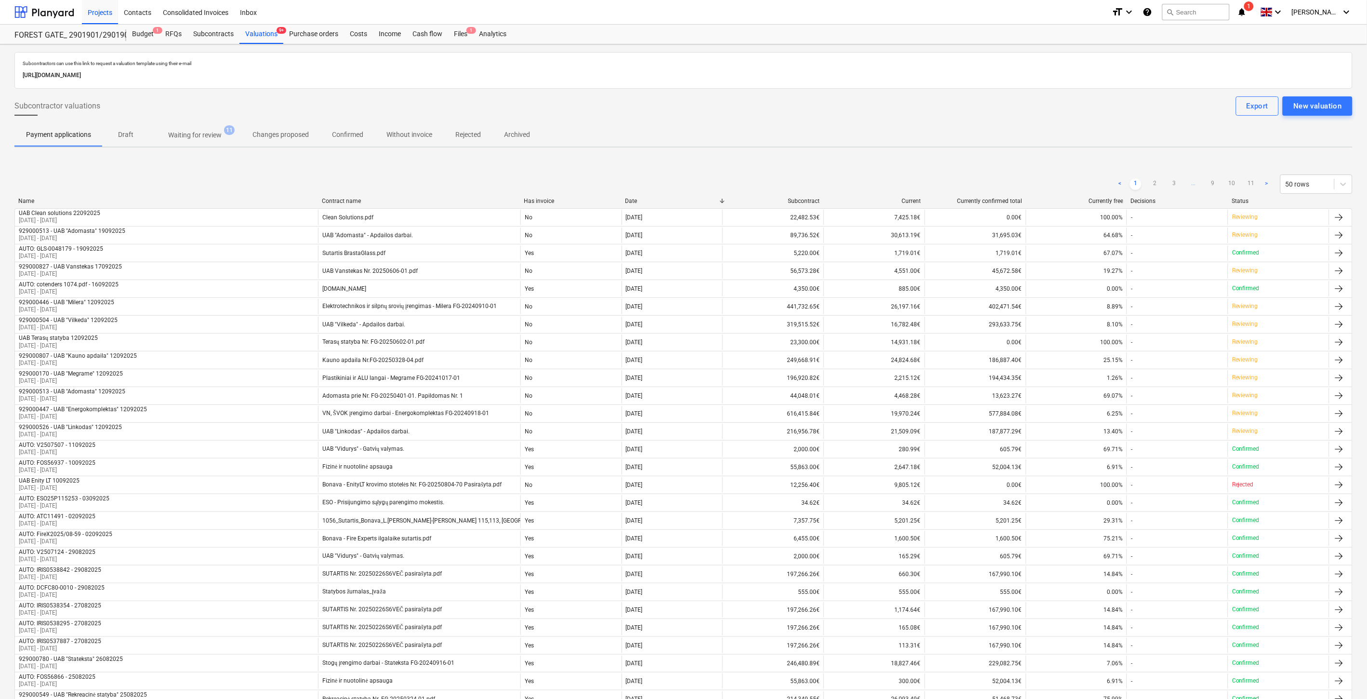
click at [851, 173] on div "< 1 2 3 ... 9 10 11 > 50 rows" at bounding box center [683, 184] width 1338 height 27
click at [861, 171] on div "< 1 2 3 ... 9 10 11 > 50 rows" at bounding box center [683, 184] width 1338 height 27
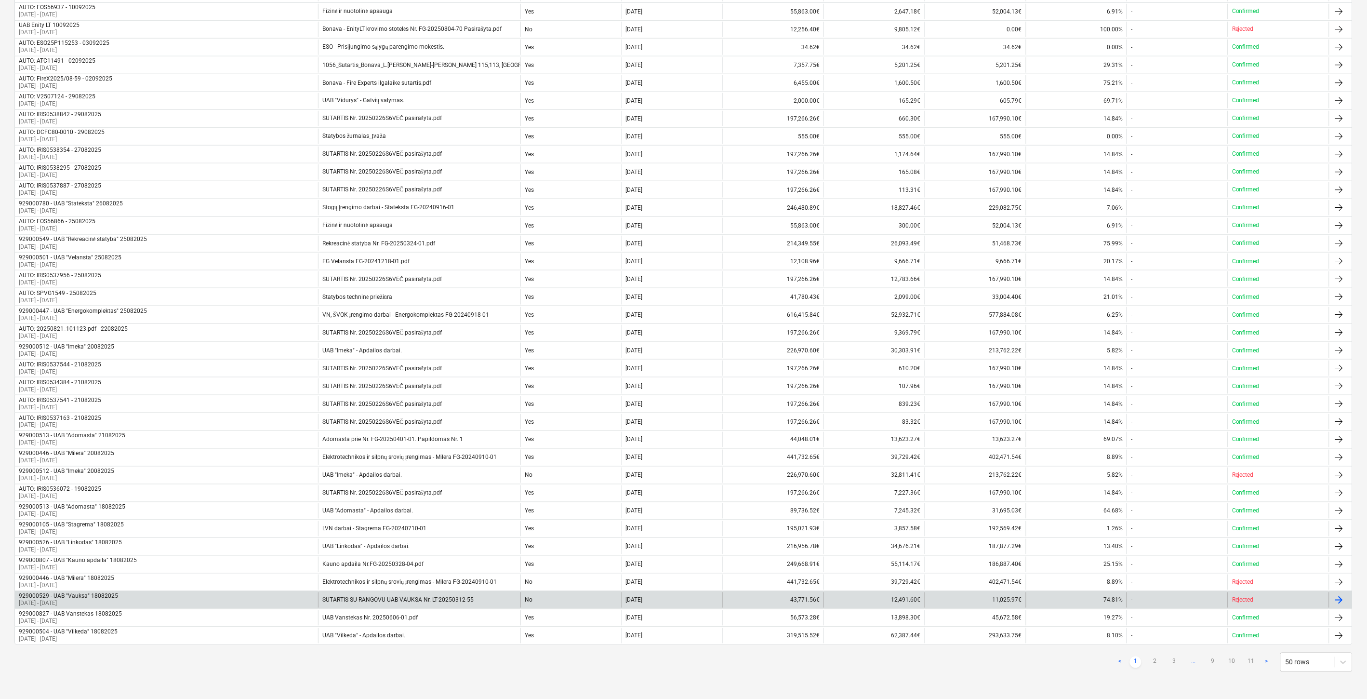
click at [162, 601] on div "929000529 - UAB "Vauksa" 18082025 [DATE] - [DATE]" at bounding box center [166, 599] width 303 height 15
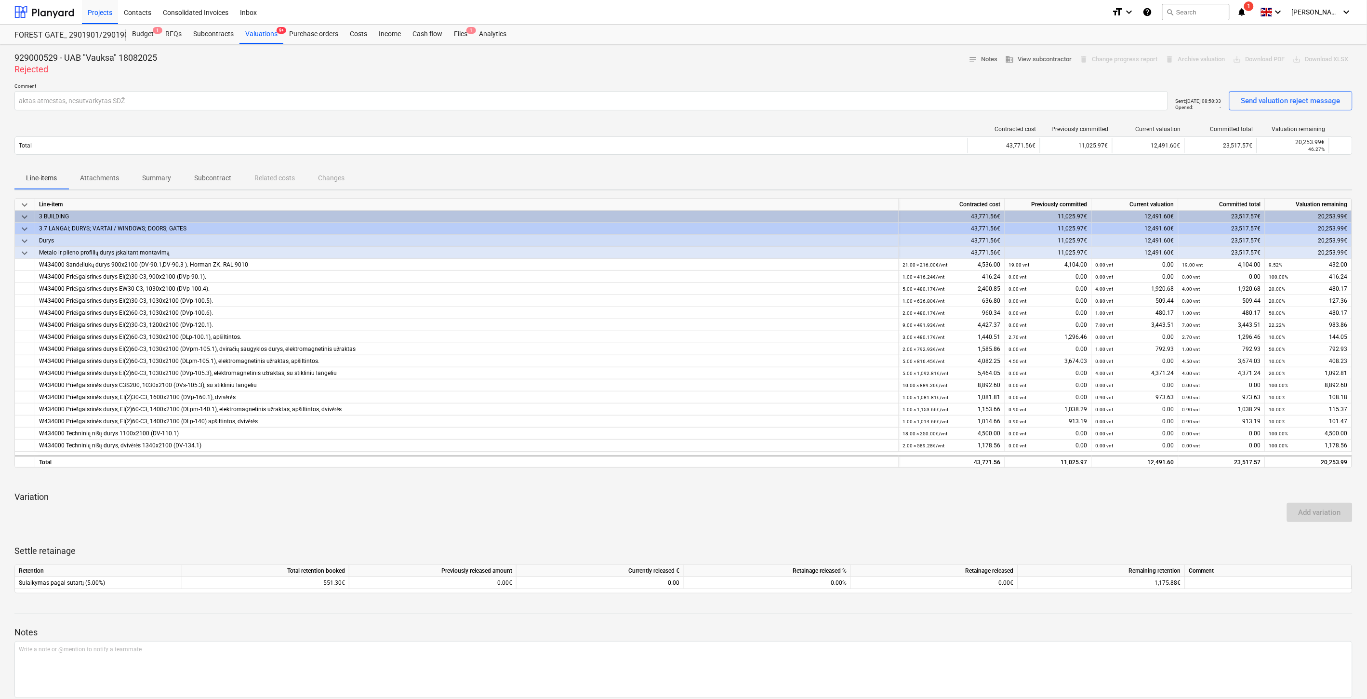
click at [1068, 509] on div "Add variation" at bounding box center [684, 512] width 1346 height 27
click at [1116, 498] on p "Variation" at bounding box center [683, 497] width 1338 height 12
click at [1137, 493] on p "Variation" at bounding box center [683, 497] width 1338 height 12
click at [1154, 489] on div "keyboard_arrow_down Line-item Contracted cost Previously committed Current valu…" at bounding box center [683, 395] width 1338 height 395
click at [272, 38] on div "Valuations 9+" at bounding box center [262, 34] width 44 height 19
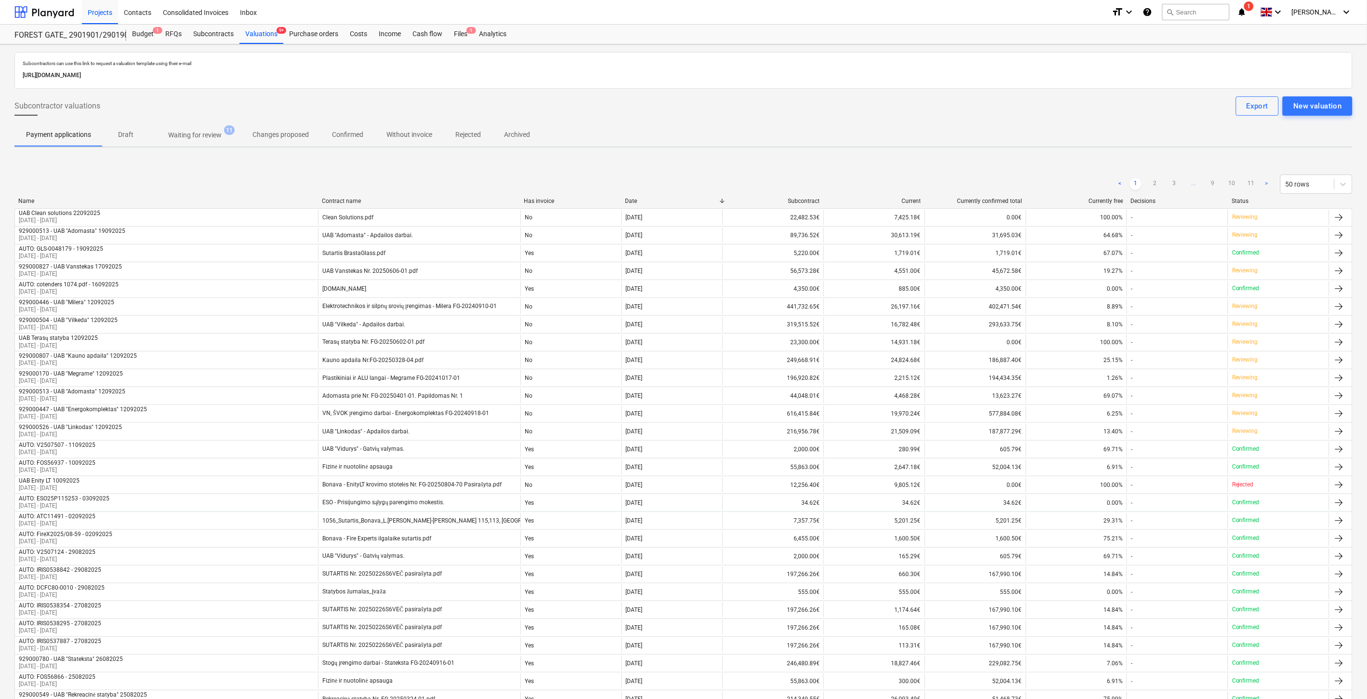
drag, startPoint x: 211, startPoint y: 140, endPoint x: 208, endPoint y: 147, distance: 8.1
click at [210, 140] on p "Waiting for review" at bounding box center [194, 135] width 53 height 10
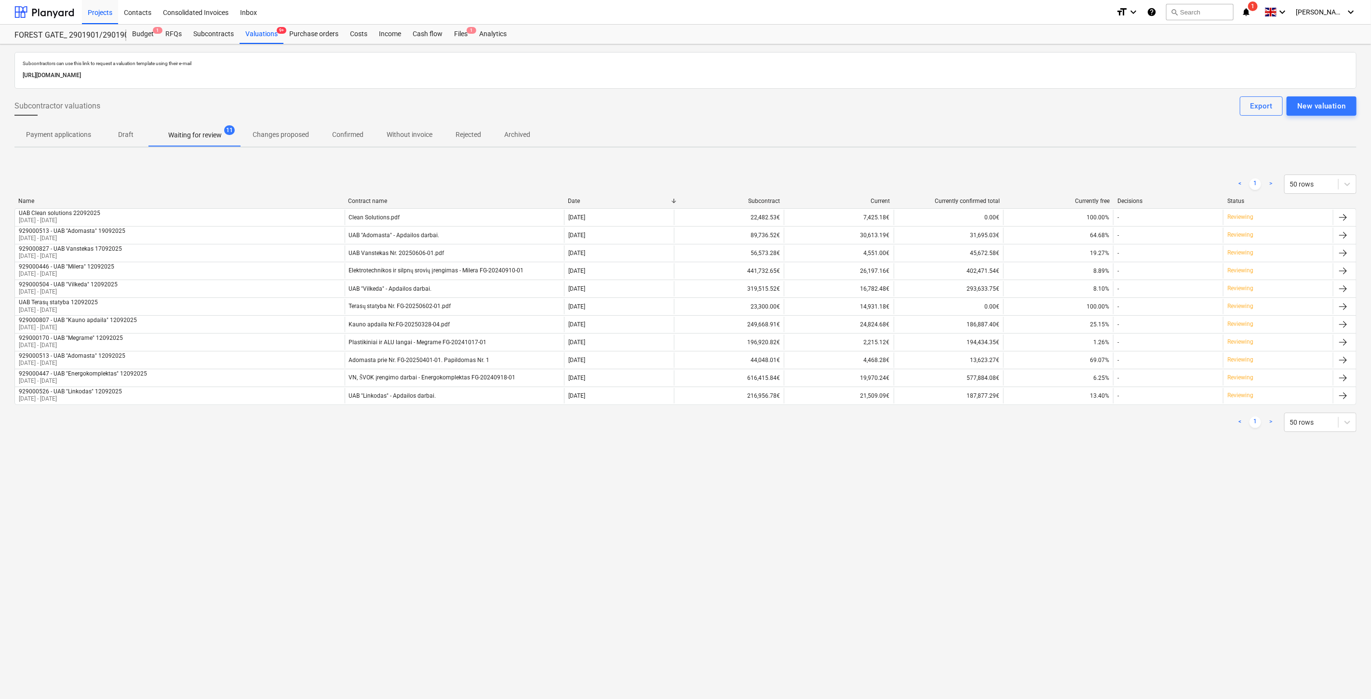
drag, startPoint x: 1027, startPoint y: 533, endPoint x: 1053, endPoint y: 505, distance: 38.9
click at [1031, 525] on div "Subcontractors can use this link to request a valuation template using their e-…" at bounding box center [685, 371] width 1371 height 654
click at [1053, 505] on div "Subcontractors can use this link to request a valuation template using their e-…" at bounding box center [685, 371] width 1371 height 654
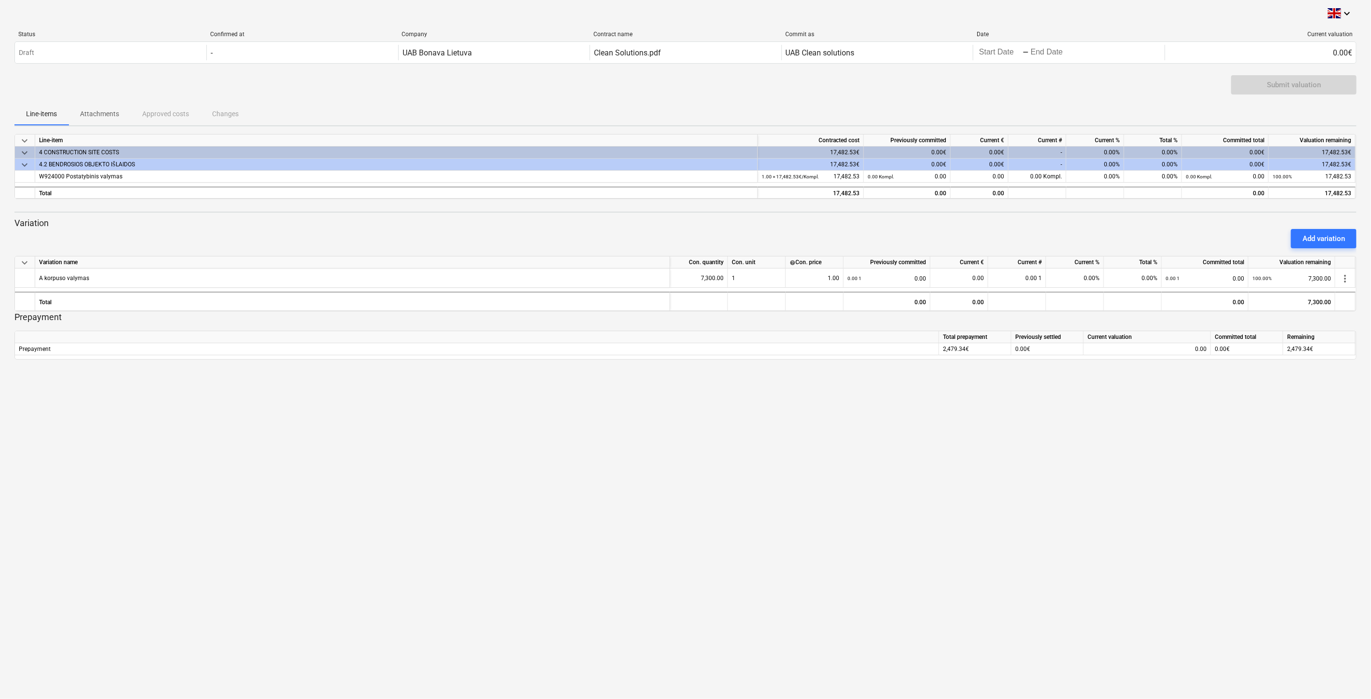
click at [856, 449] on div "keyboard_arrow_down Status Confirmed at Company Contract name Commit as Date Cu…" at bounding box center [685, 349] width 1371 height 699
click at [888, 437] on div "keyboard_arrow_down Status Confirmed at Company Contract name Commit as Date Cu…" at bounding box center [685, 349] width 1371 height 699
click at [1033, 240] on div "Add variation" at bounding box center [685, 238] width 1349 height 27
drag, startPoint x: 982, startPoint y: 220, endPoint x: 1370, endPoint y: 230, distance: 388.1
click at [991, 224] on p "Variation" at bounding box center [685, 223] width 1342 height 12
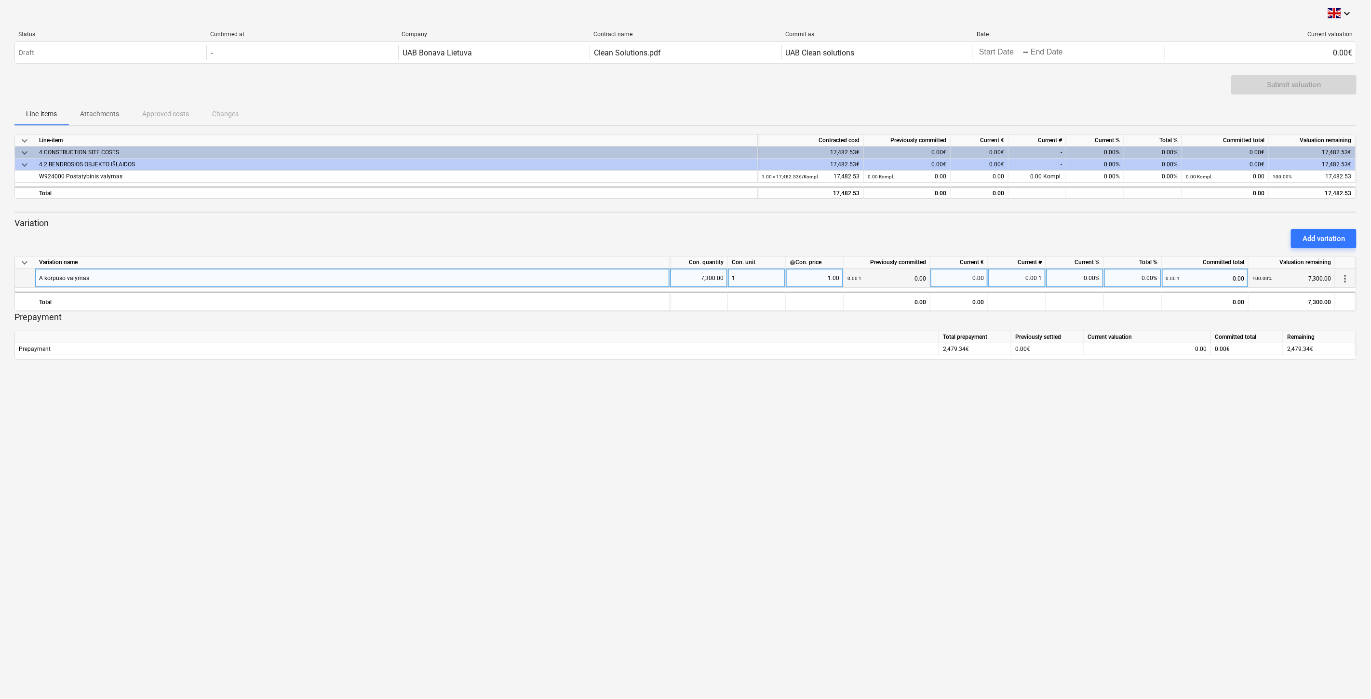
click at [1347, 275] on span "more_vert" at bounding box center [1345, 279] width 12 height 12
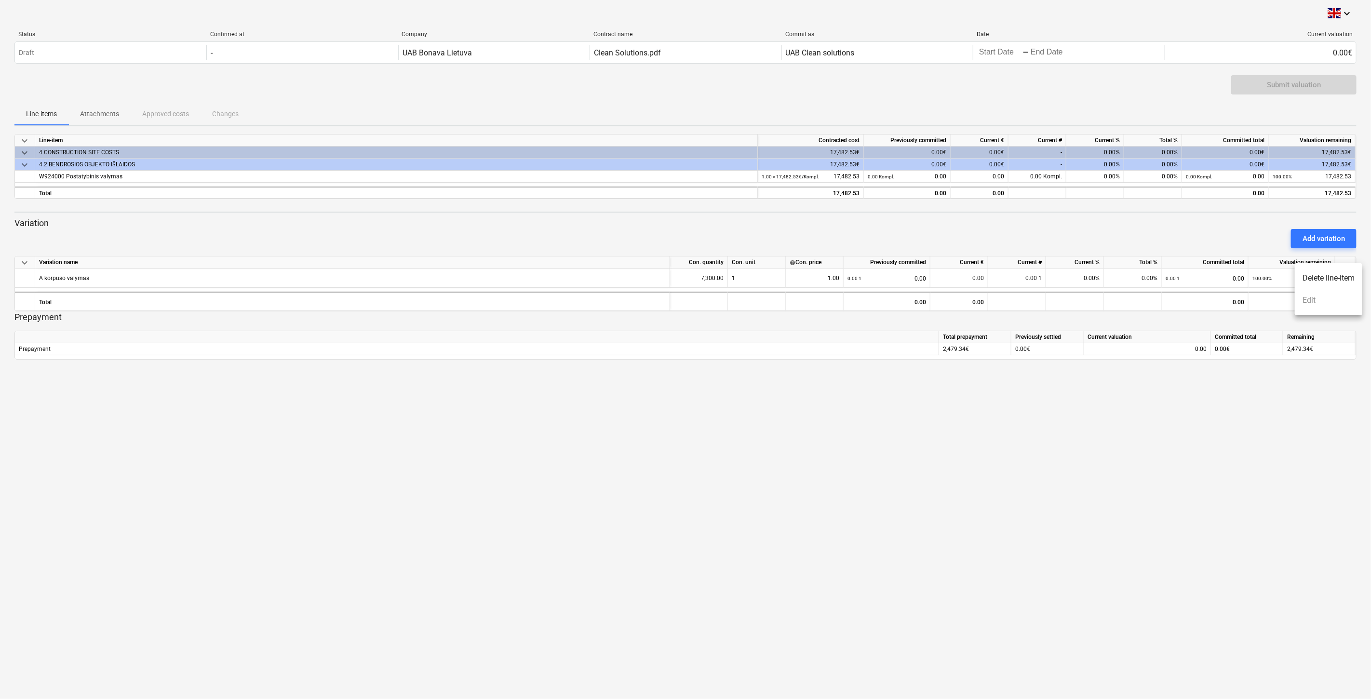
click at [1331, 280] on li "Delete line-item" at bounding box center [1327, 278] width 67 height 22
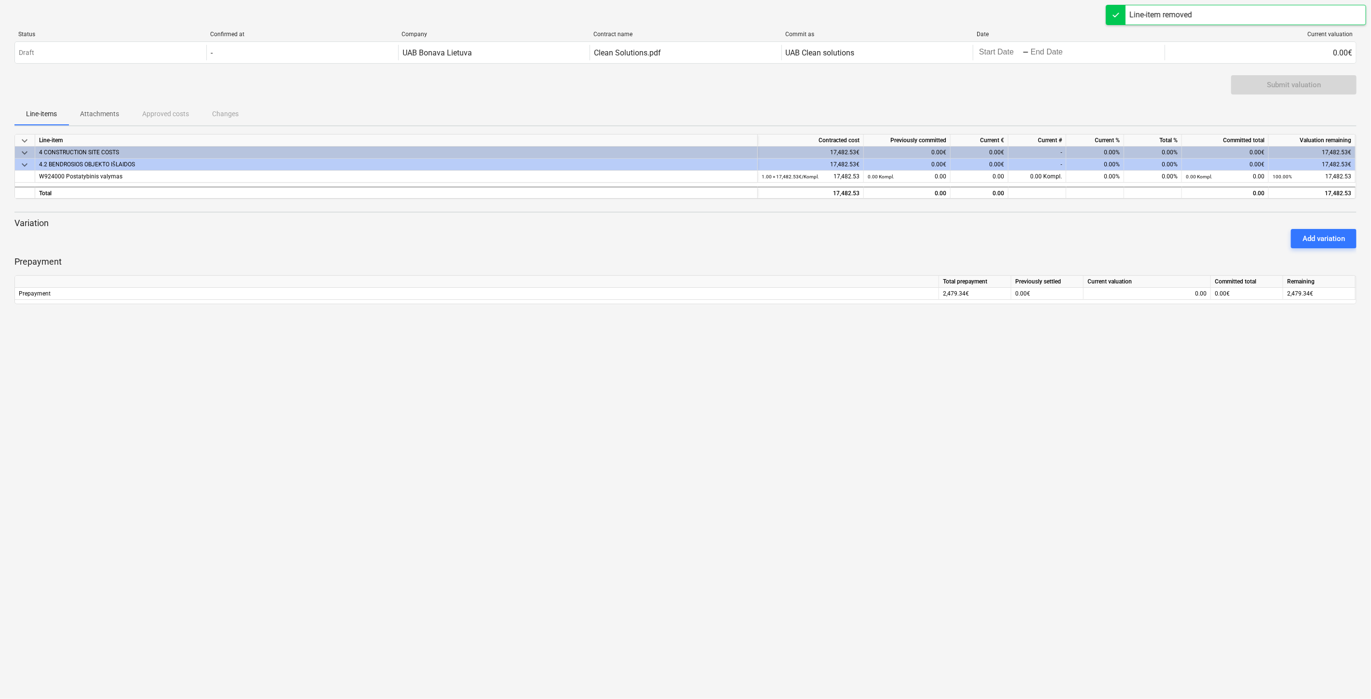
click at [914, 415] on div "keyboard_arrow_down Status Confirmed at Company Contract name Commit as Date Cu…" at bounding box center [685, 349] width 1371 height 699
click at [958, 402] on div "keyboard_arrow_down Status Confirmed at Company Contract name Commit as Date Cu…" at bounding box center [685, 349] width 1371 height 699
drag, startPoint x: 1014, startPoint y: 384, endPoint x: 1006, endPoint y: 374, distance: 13.0
click at [1014, 384] on div "keyboard_arrow_down Status Confirmed at Company Contract name Commit as Date Cu…" at bounding box center [685, 349] width 1371 height 699
drag, startPoint x: 1005, startPoint y: 140, endPoint x: 975, endPoint y: 140, distance: 29.4
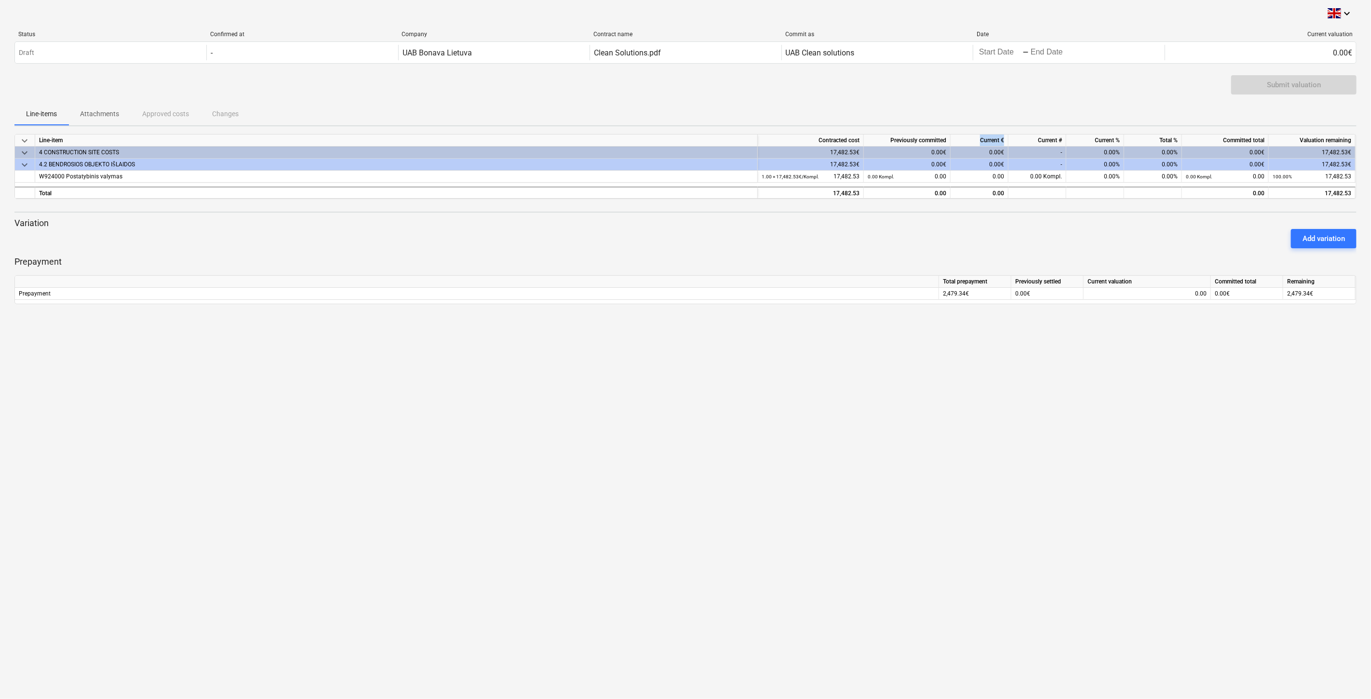
click at [975, 140] on div "Current €" at bounding box center [979, 140] width 58 height 12
click at [997, 119] on div "Line-items Attachments Approved costs Changes" at bounding box center [685, 113] width 1342 height 23
drag, startPoint x: 1002, startPoint y: 140, endPoint x: 962, endPoint y: 142, distance: 40.5
click at [962, 142] on div "Current €" at bounding box center [979, 140] width 58 height 12
click at [1005, 137] on div "Current €" at bounding box center [979, 140] width 58 height 12
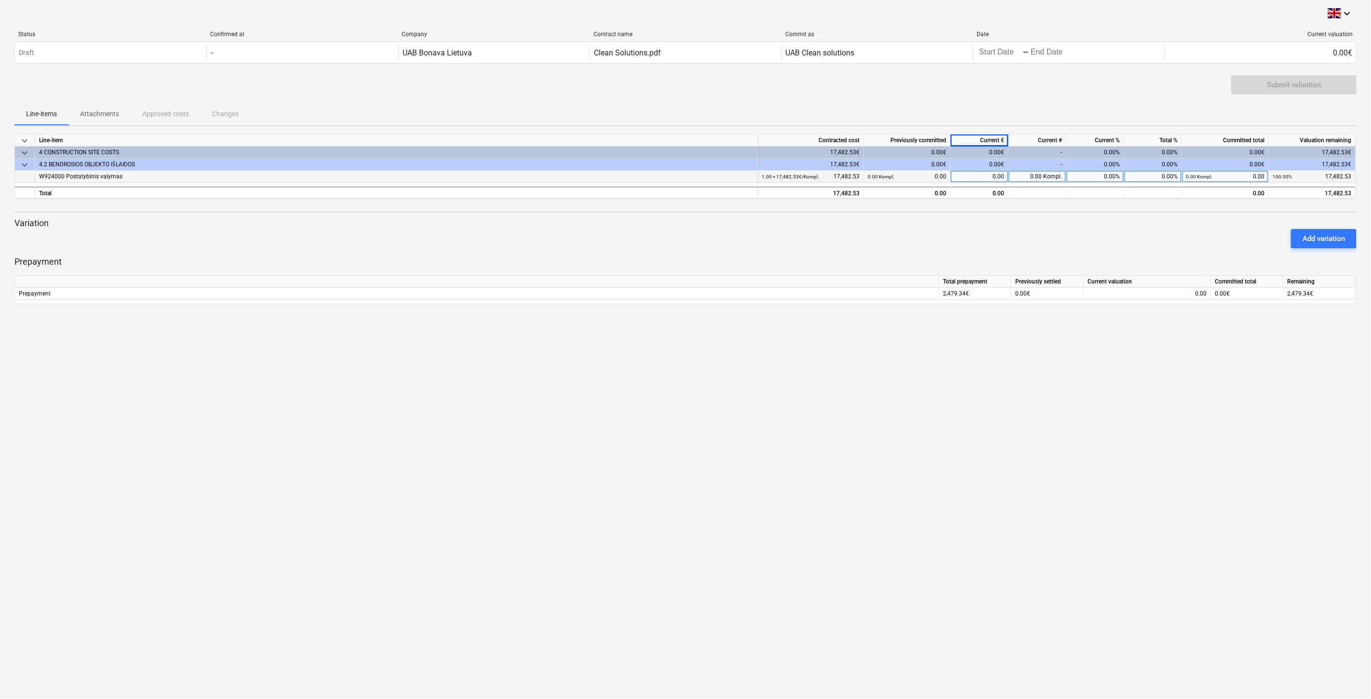
click at [984, 175] on div "0.00" at bounding box center [979, 177] width 58 height 12
click at [994, 175] on input at bounding box center [978, 177] width 57 height 12
type input "7000"
click at [1006, 119] on div "Line-items Attachments Approved costs Changes" at bounding box center [685, 113] width 1342 height 23
click at [674, 479] on div "keyboard_arrow_down Status Confirmed at Company Contract name Commit as Date Cu…" at bounding box center [685, 349] width 1371 height 699
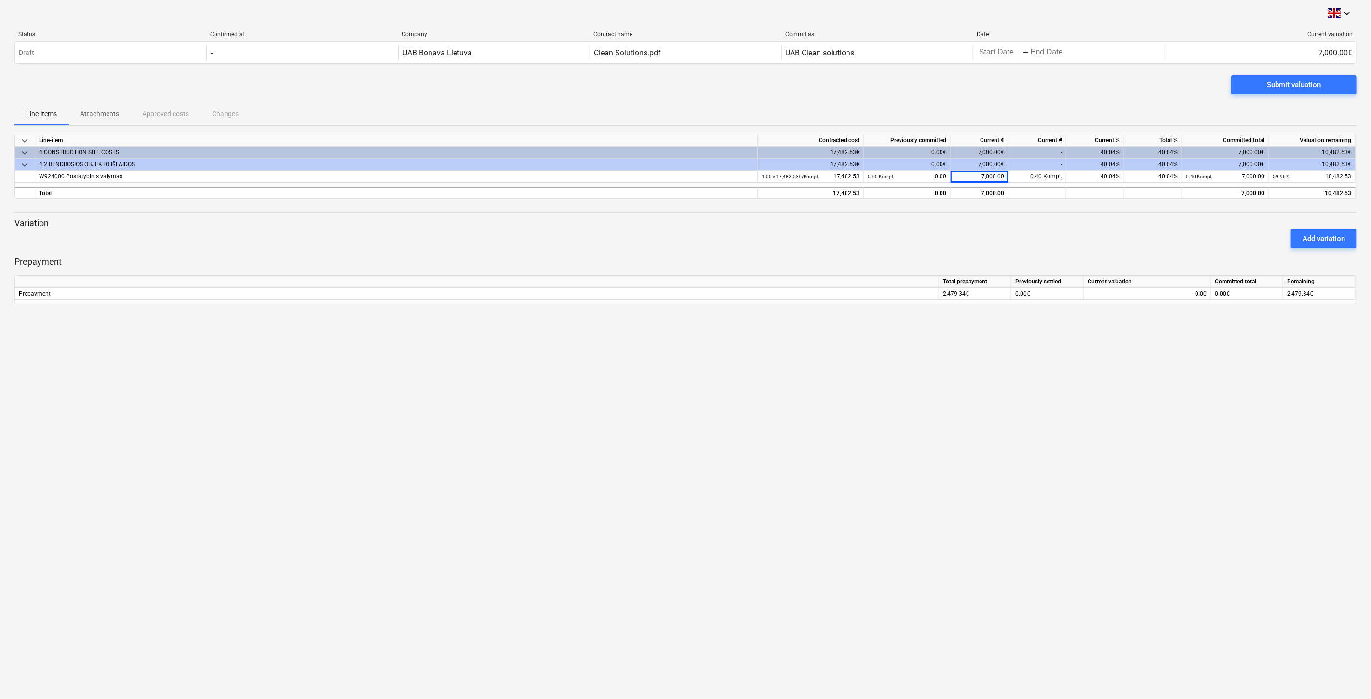
click at [828, 431] on div "keyboard_arrow_down Status Confirmed at Company Contract name Commit as Date Cu…" at bounding box center [685, 349] width 1371 height 699
click at [965, 176] on div "7,000.00" at bounding box center [979, 177] width 58 height 12
type input "0"
click at [972, 234] on div "Add variation" at bounding box center [685, 238] width 1349 height 27
click at [113, 121] on span "Attachments" at bounding box center [99, 114] width 62 height 16
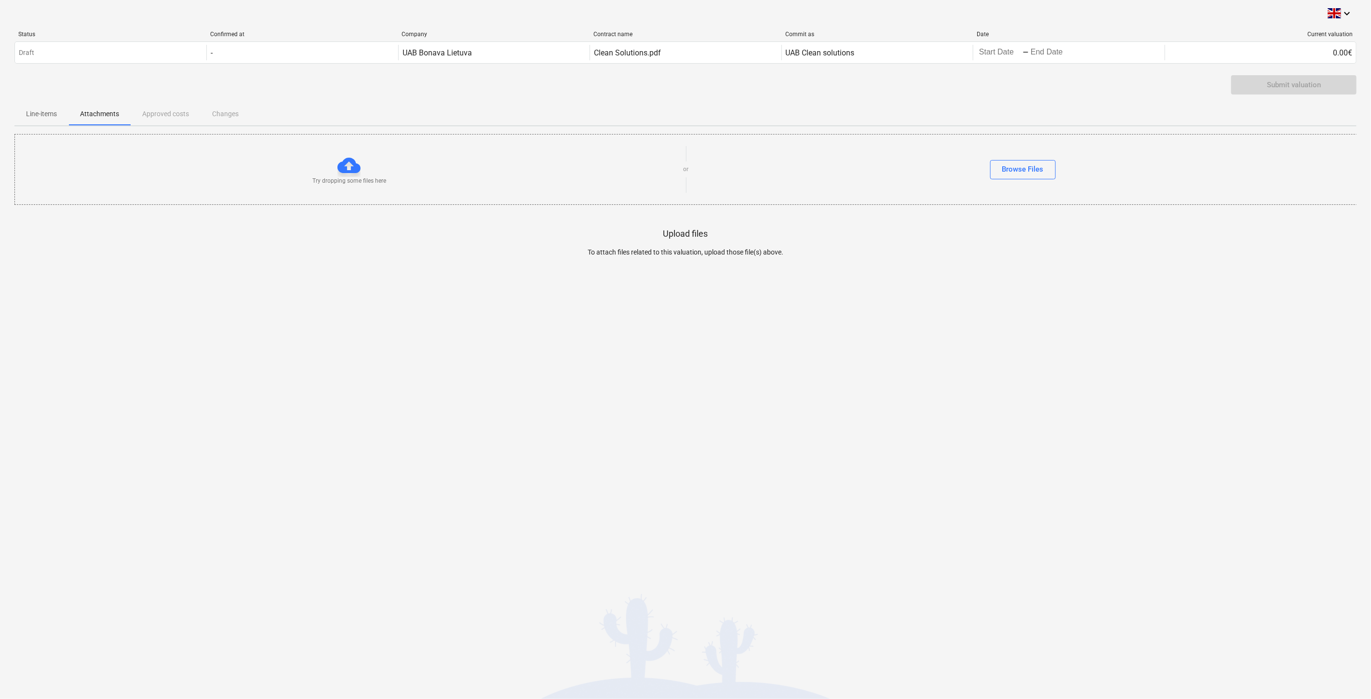
click at [1025, 468] on div "keyboard_arrow_down Status Confirmed at Company Contract name Commit as Date Cu…" at bounding box center [685, 349] width 1371 height 699
click at [1052, 420] on div "keyboard_arrow_down Status Confirmed at Company Contract name Commit as Date Cu…" at bounding box center [685, 349] width 1371 height 699
click at [1067, 385] on div "keyboard_arrow_down Status Confirmed at Company Contract name Commit as Date Cu…" at bounding box center [685, 349] width 1371 height 699
click at [1089, 347] on div "keyboard_arrow_down Status Confirmed at Company Contract name Commit as Date Cu…" at bounding box center [685, 349] width 1371 height 699
click at [45, 119] on span "Line-items" at bounding box center [41, 114] width 54 height 16
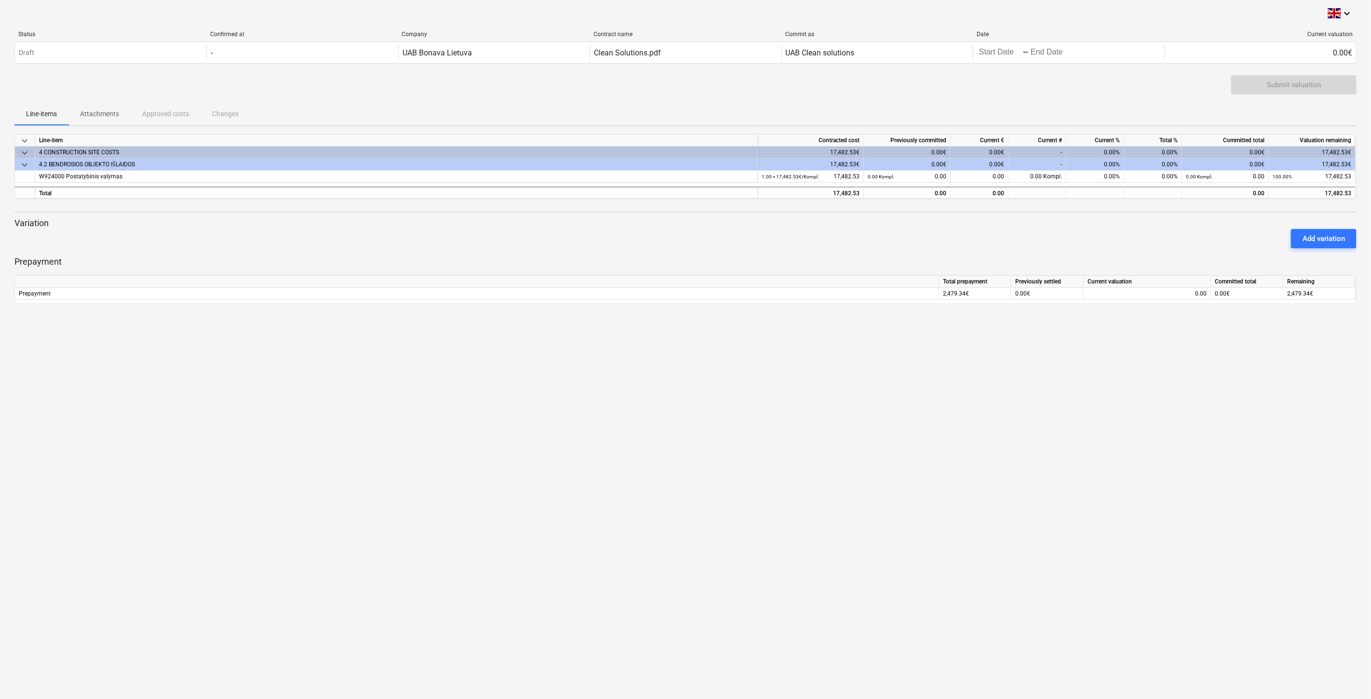
click at [104, 122] on button "Attachments" at bounding box center [99, 113] width 62 height 23
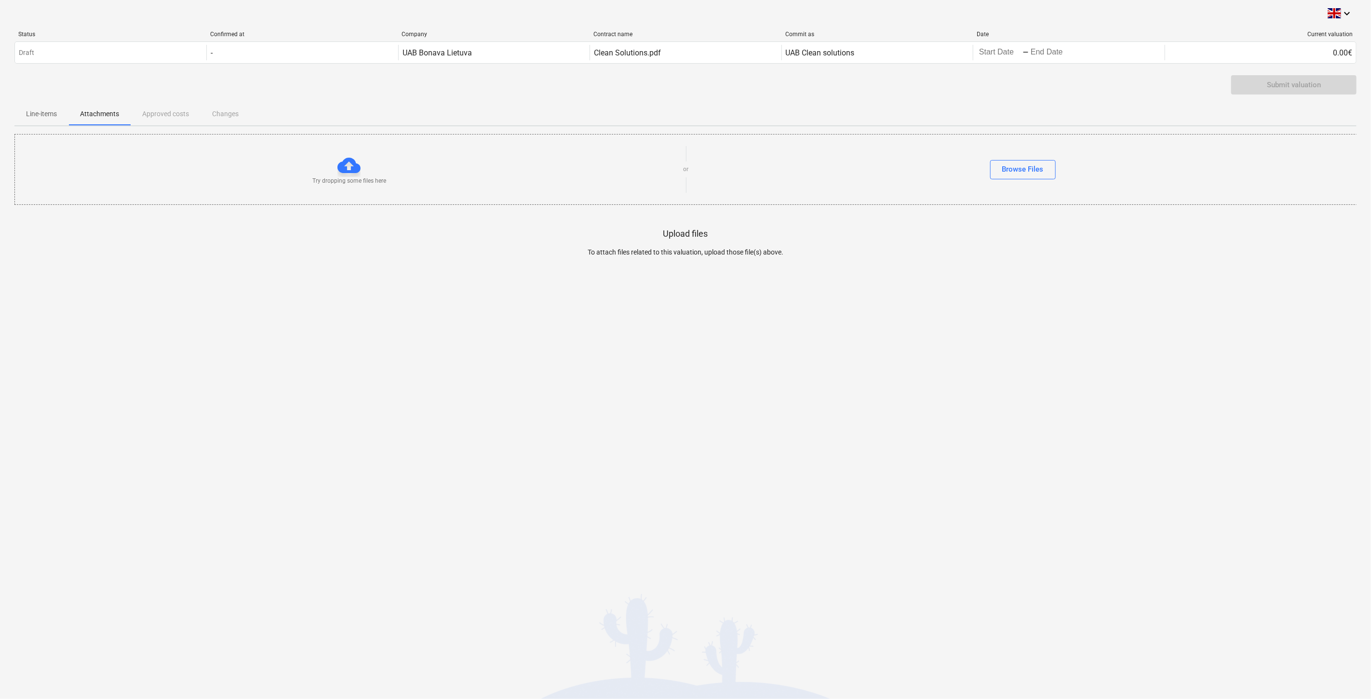
click at [685, 356] on div "keyboard_arrow_down Status Confirmed at Company Contract name Commit as Date Cu…" at bounding box center [685, 349] width 1371 height 699
click at [754, 333] on div "keyboard_arrow_down Status Confirmed at Company Contract name Commit as Date Cu…" at bounding box center [685, 349] width 1371 height 699
click at [39, 112] on p "Line-items" at bounding box center [41, 114] width 31 height 10
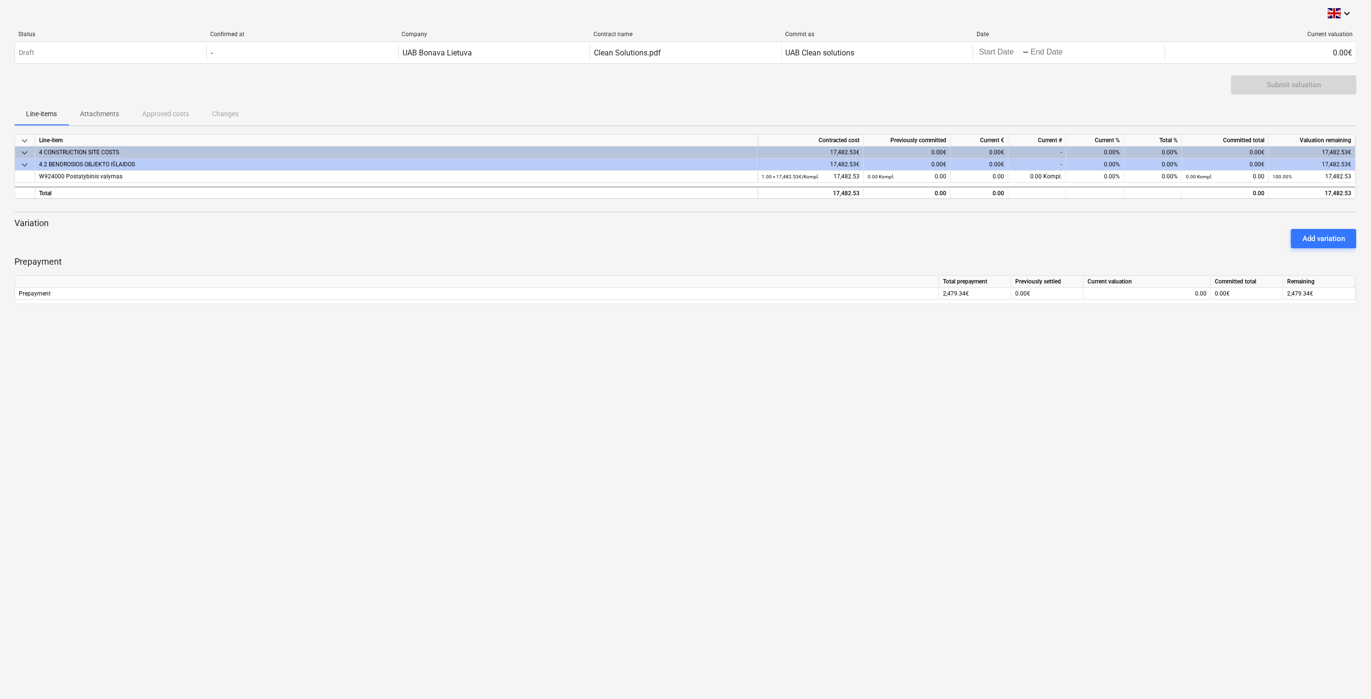
drag, startPoint x: 808, startPoint y: 251, endPoint x: 839, endPoint y: 241, distance: 32.2
click at [811, 250] on div at bounding box center [685, 252] width 1342 height 8
click at [840, 241] on div "Add variation" at bounding box center [685, 238] width 1349 height 27
click at [1078, 229] on div "Add variation" at bounding box center [685, 238] width 1349 height 27
drag, startPoint x: 1090, startPoint y: 226, endPoint x: 1101, endPoint y: 222, distance: 12.5
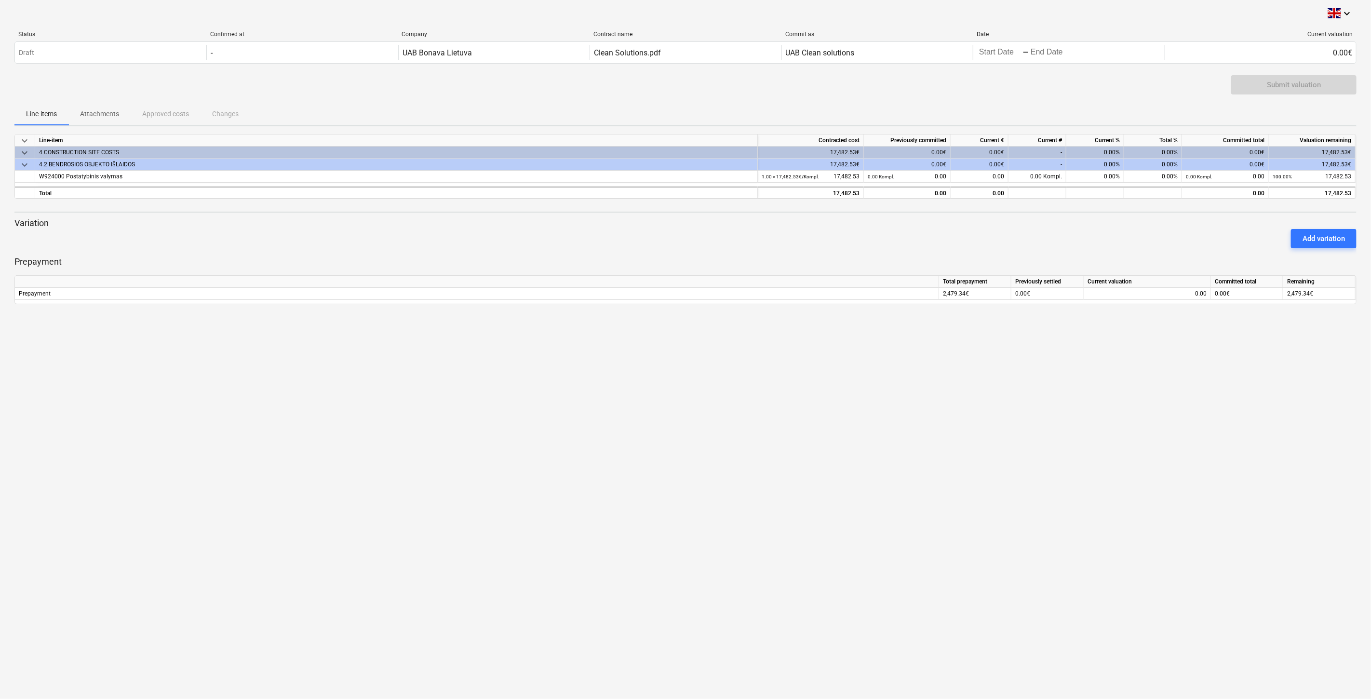
click at [1092, 225] on div "Add variation" at bounding box center [685, 238] width 1349 height 27
drag, startPoint x: 1101, startPoint y: 222, endPoint x: 1114, endPoint y: 217, distance: 13.4
click at [1102, 222] on p "Variation" at bounding box center [685, 223] width 1342 height 12
click at [1114, 217] on p "Variation" at bounding box center [685, 223] width 1342 height 12
